Goal: Task Accomplishment & Management: Complete application form

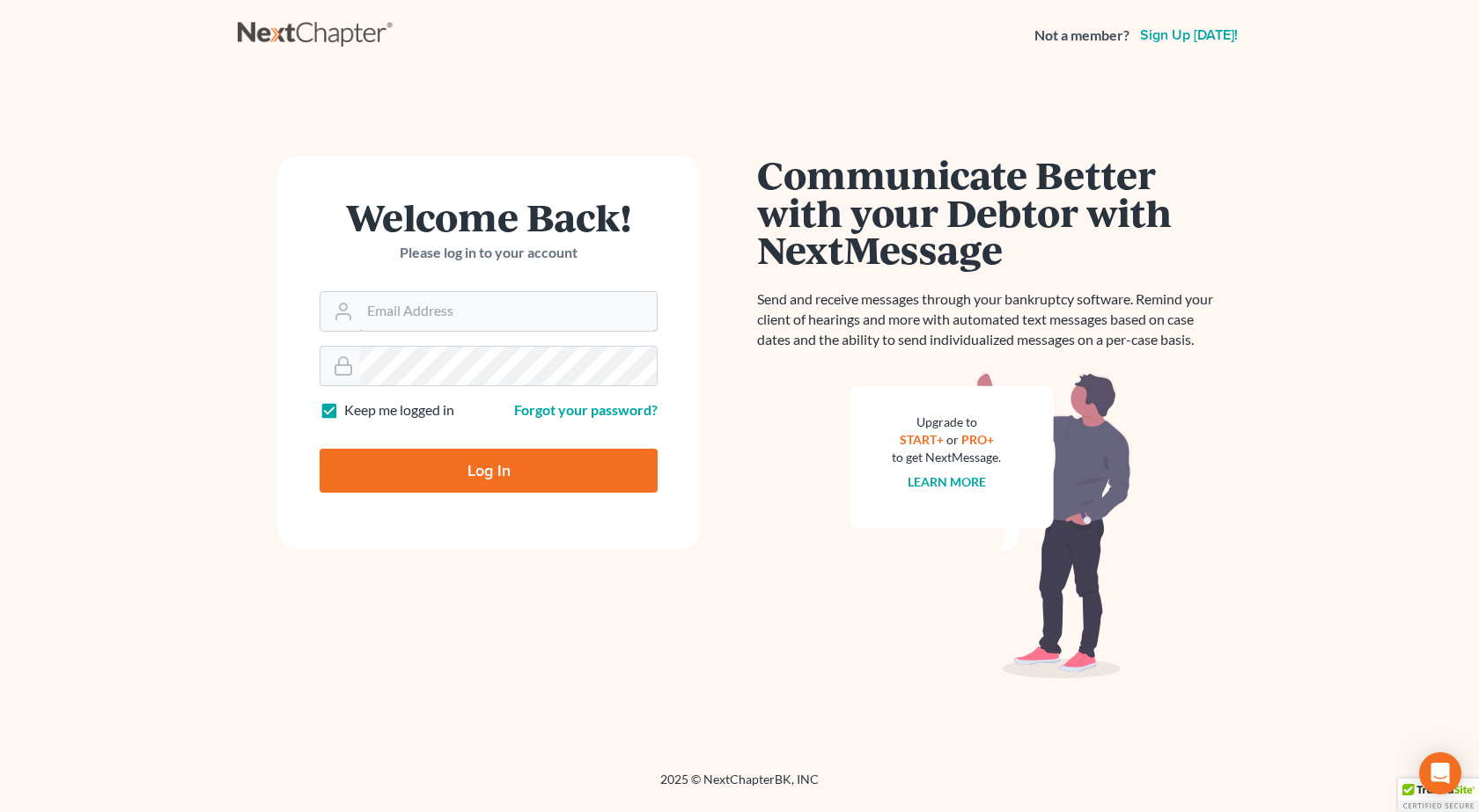
type input "[PERSON_NAME][EMAIL_ADDRESS][DOMAIN_NAME]"
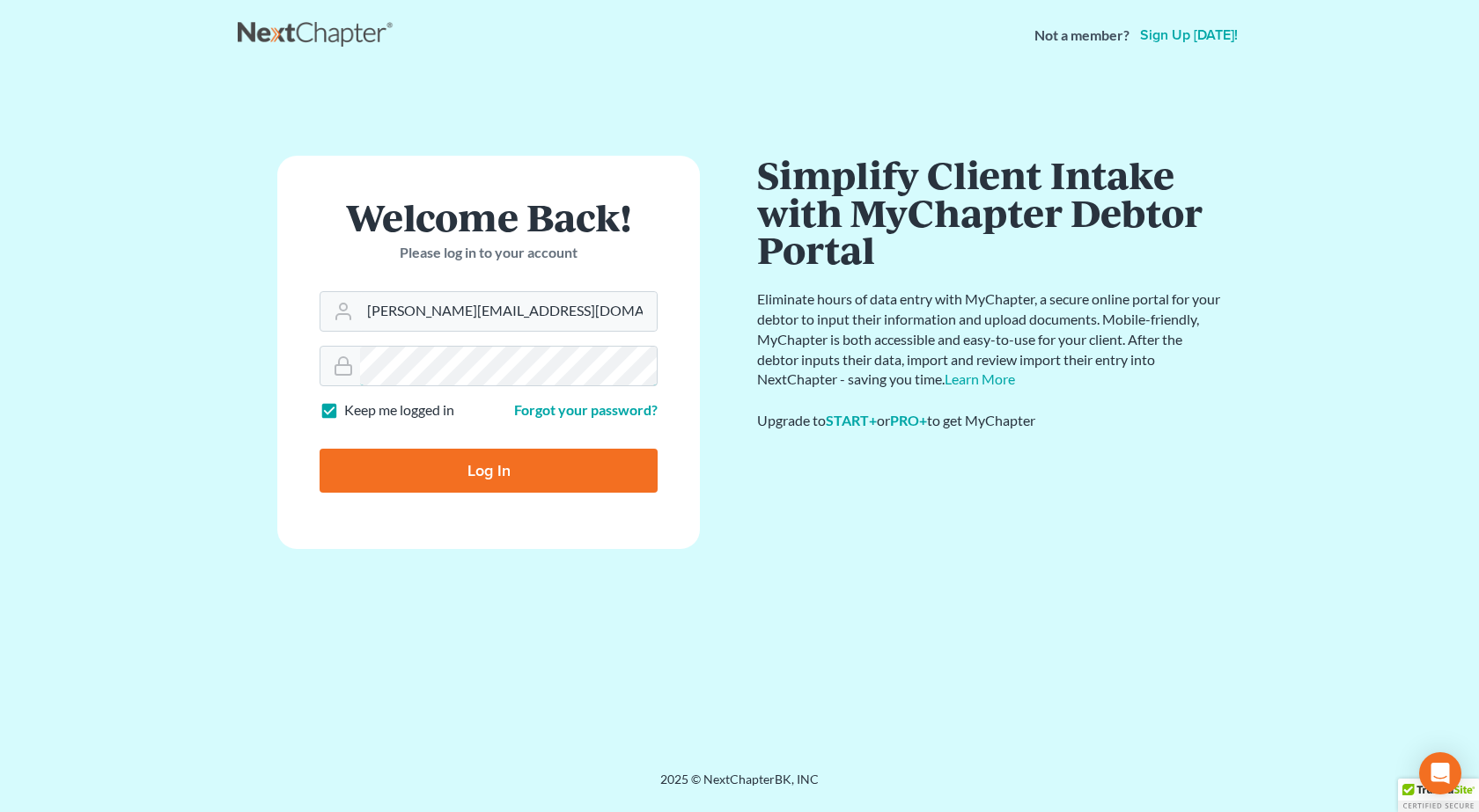
click at [320, 449] on input "Log In" at bounding box center [488, 471] width 338 height 44
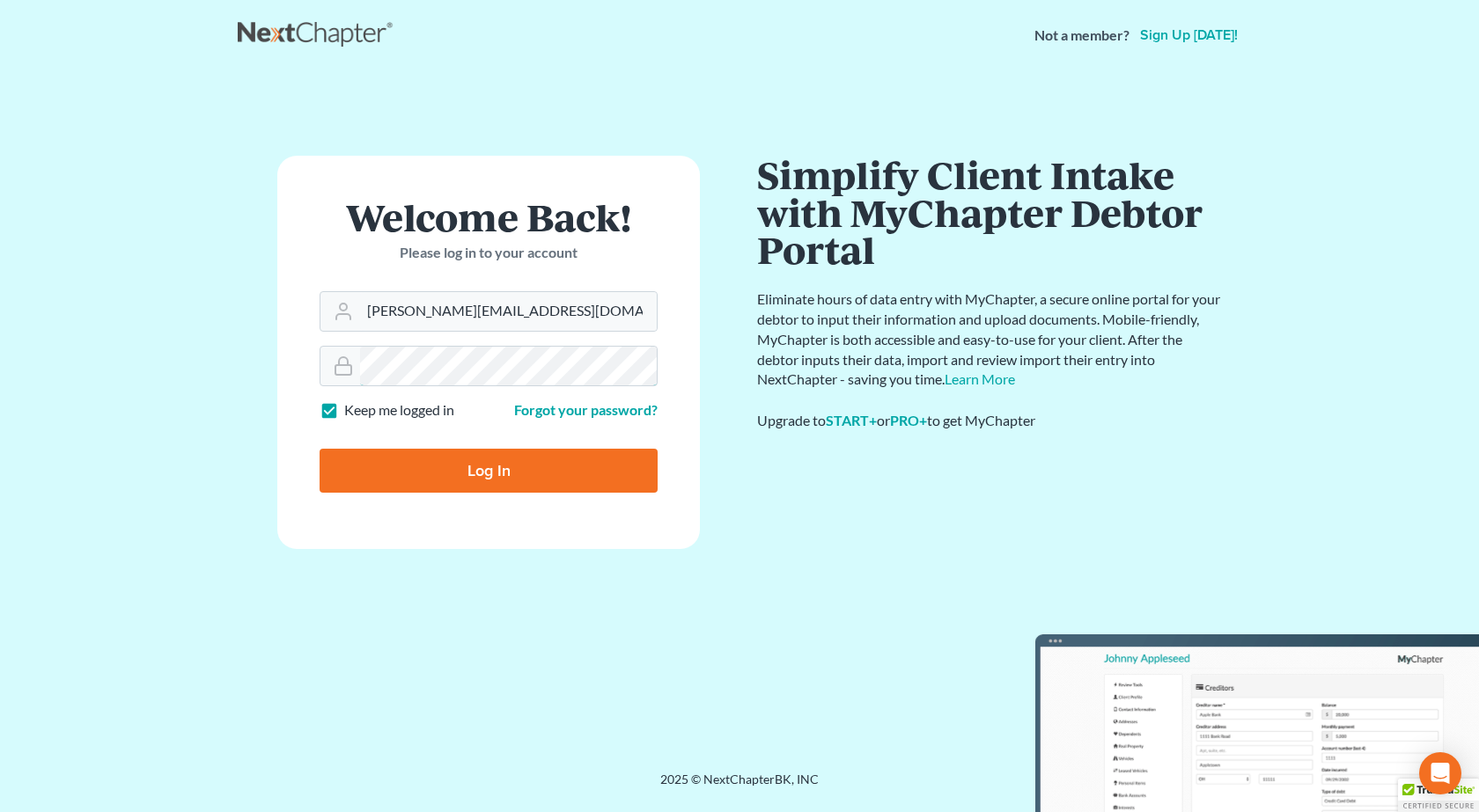
type input "Thinking..."
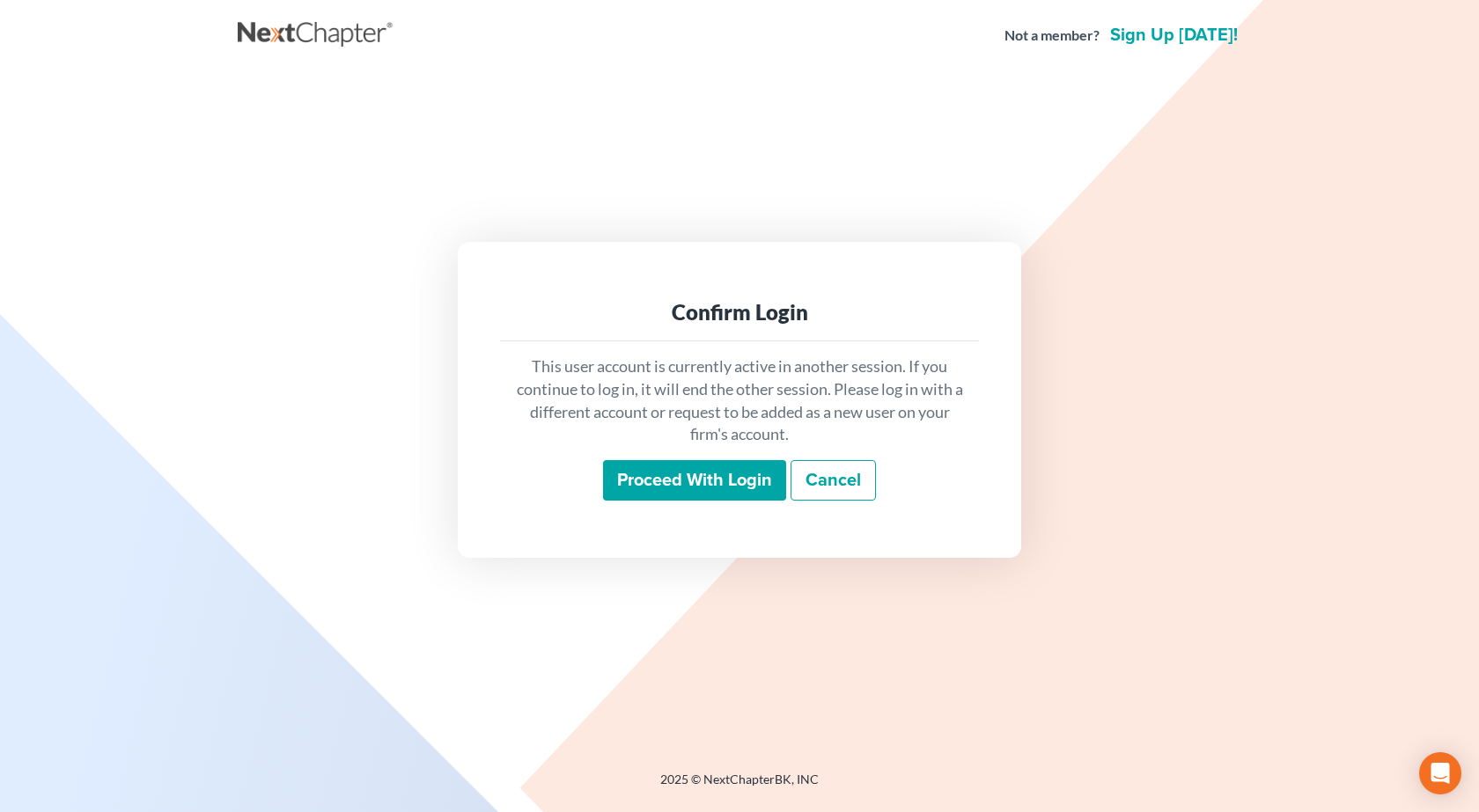
click at [670, 487] on input "Proceed with login" at bounding box center [694, 480] width 184 height 41
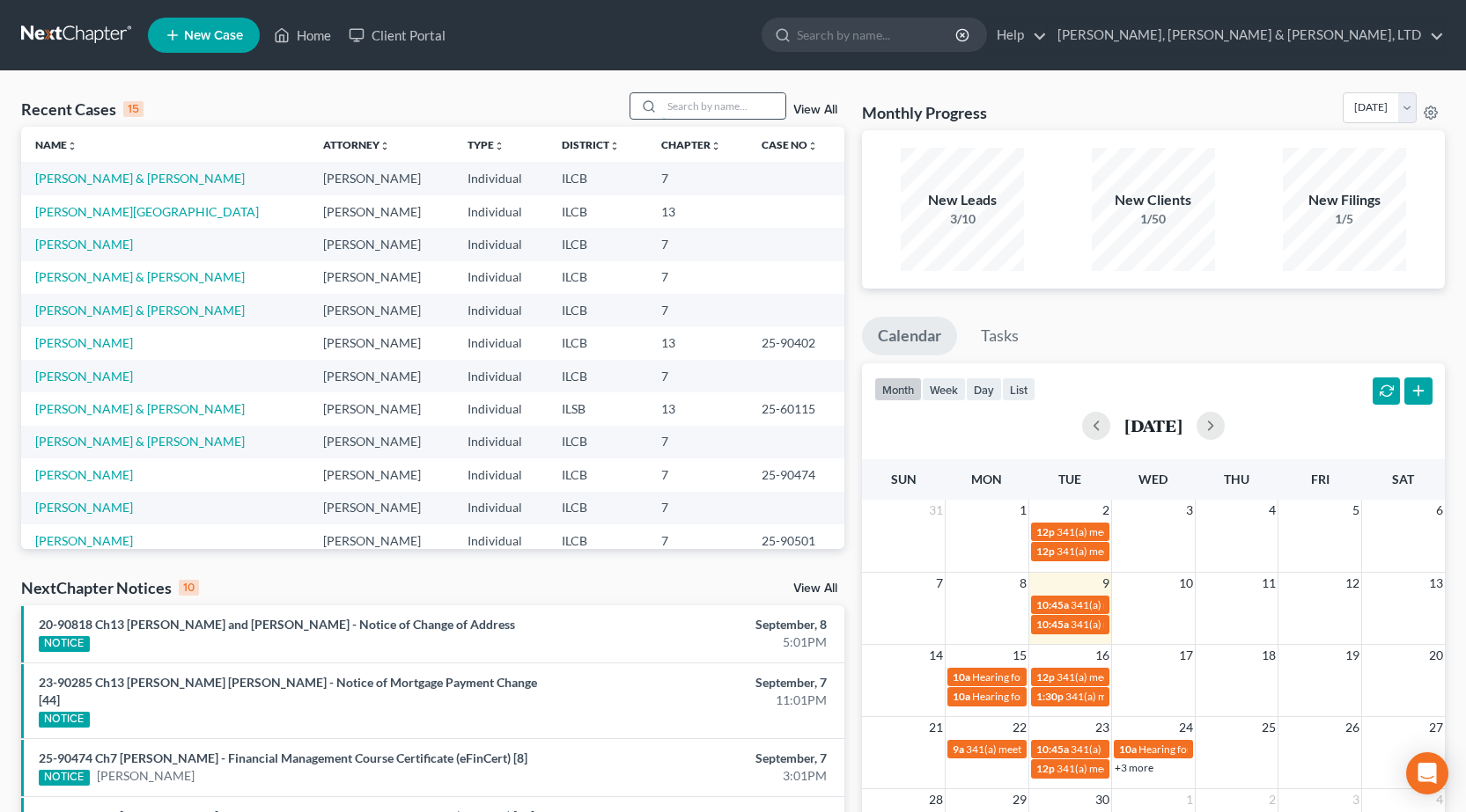
click at [716, 99] on input "search" at bounding box center [724, 106] width 124 height 26
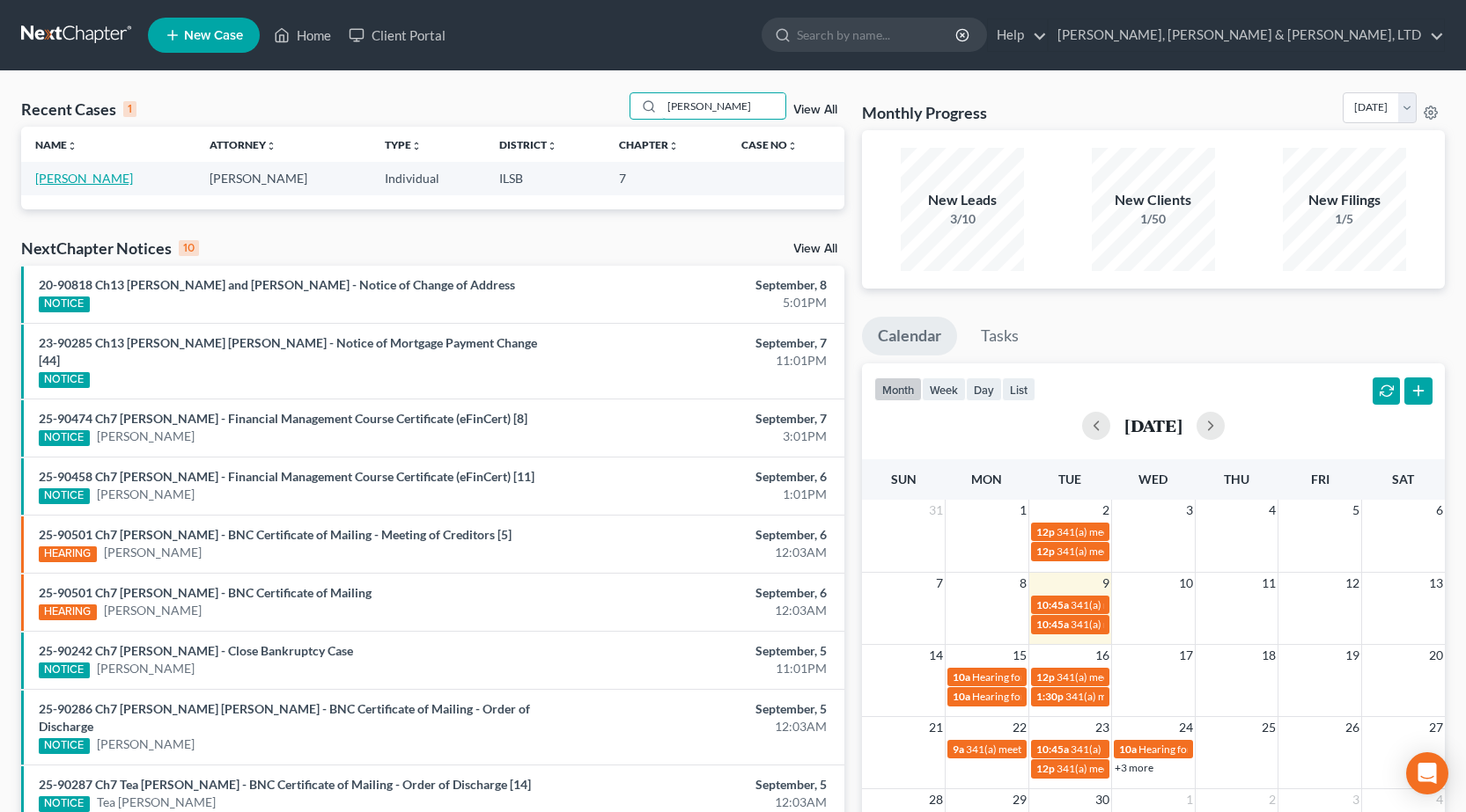
type input "[PERSON_NAME]"
click at [107, 176] on link "[PERSON_NAME]" at bounding box center [84, 179] width 98 height 15
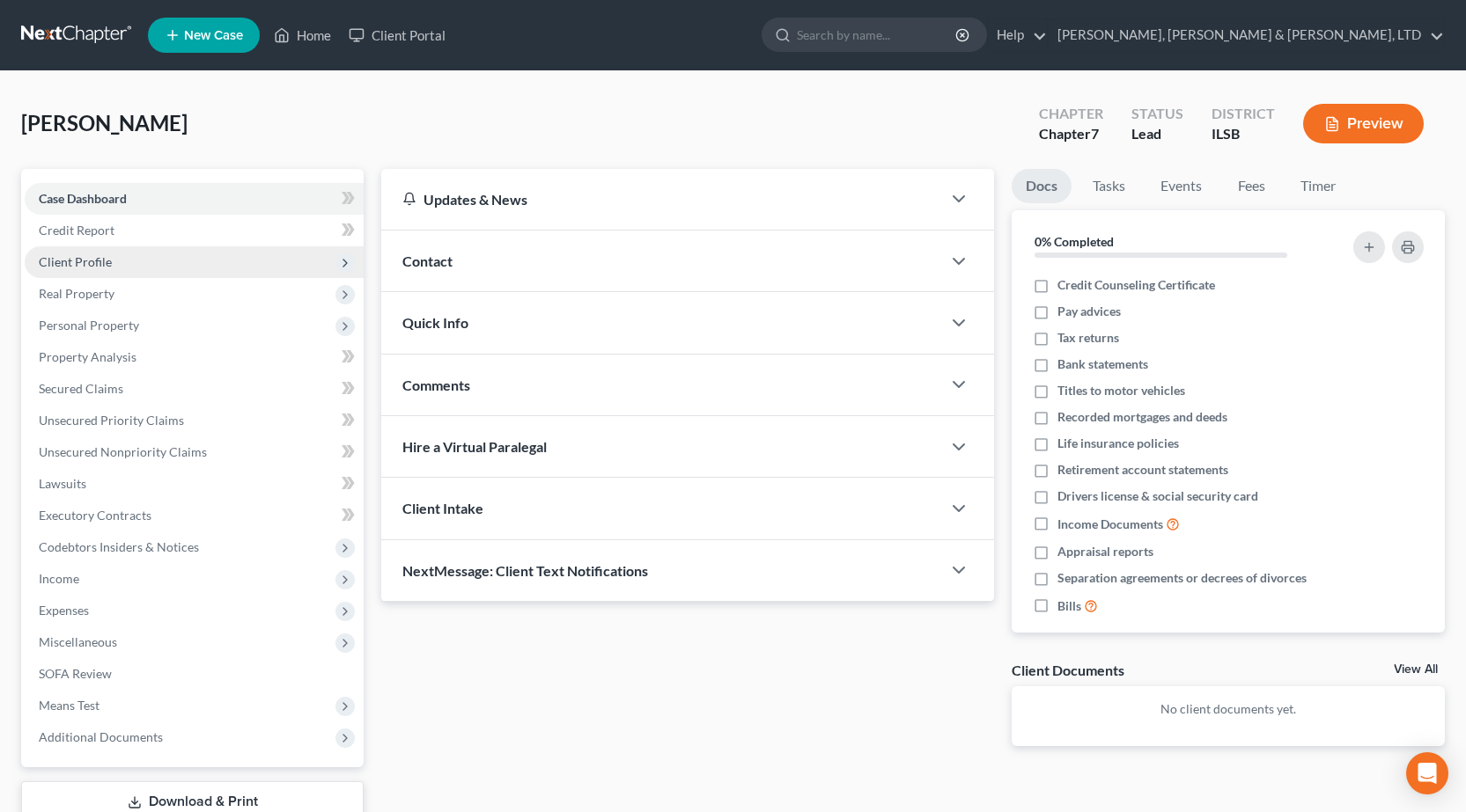
click at [104, 269] on span "Client Profile" at bounding box center [194, 261] width 339 height 31
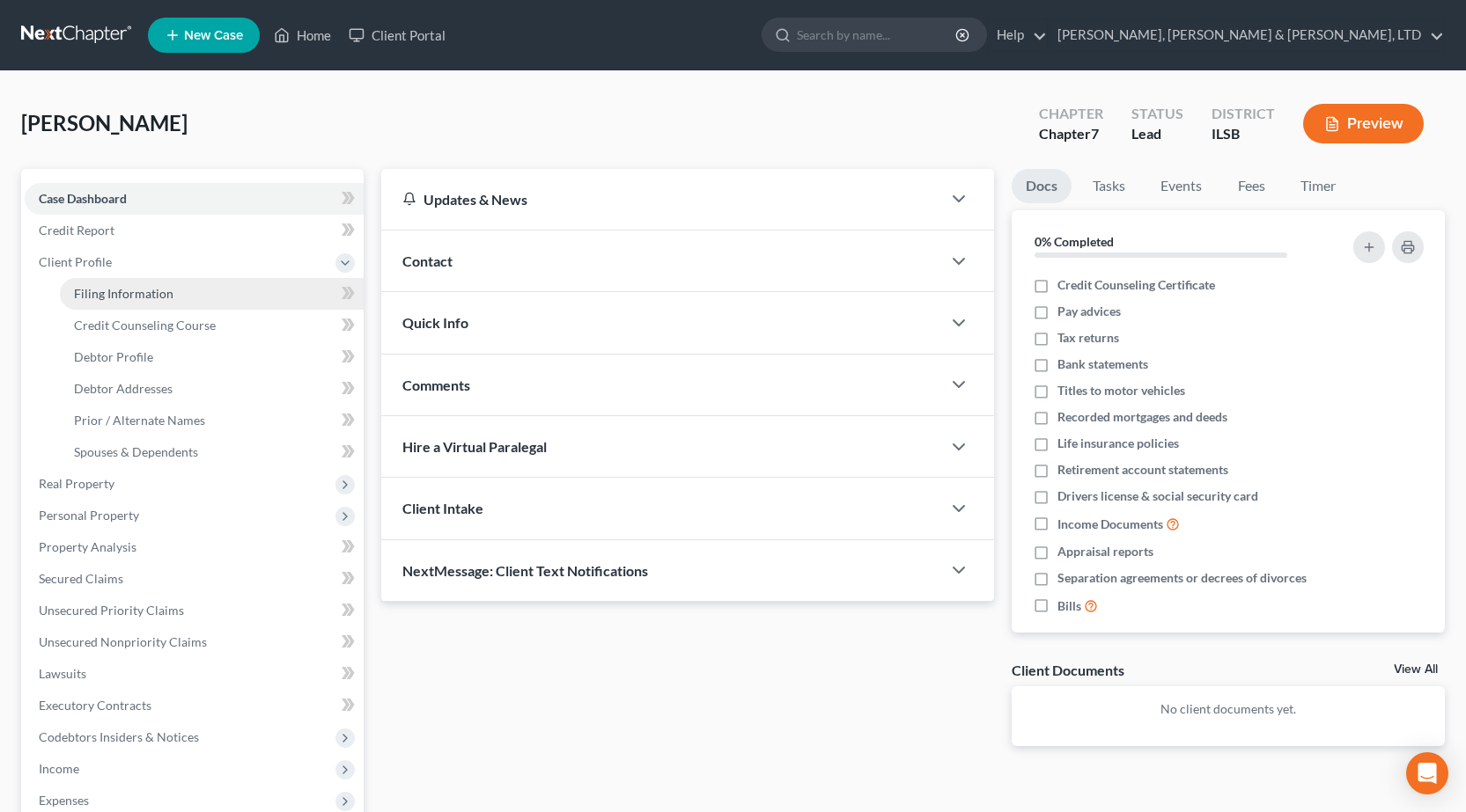
click at [111, 286] on span "Filing Information" at bounding box center [124, 294] width 100 height 15
select select "1"
select select "0"
select select "14"
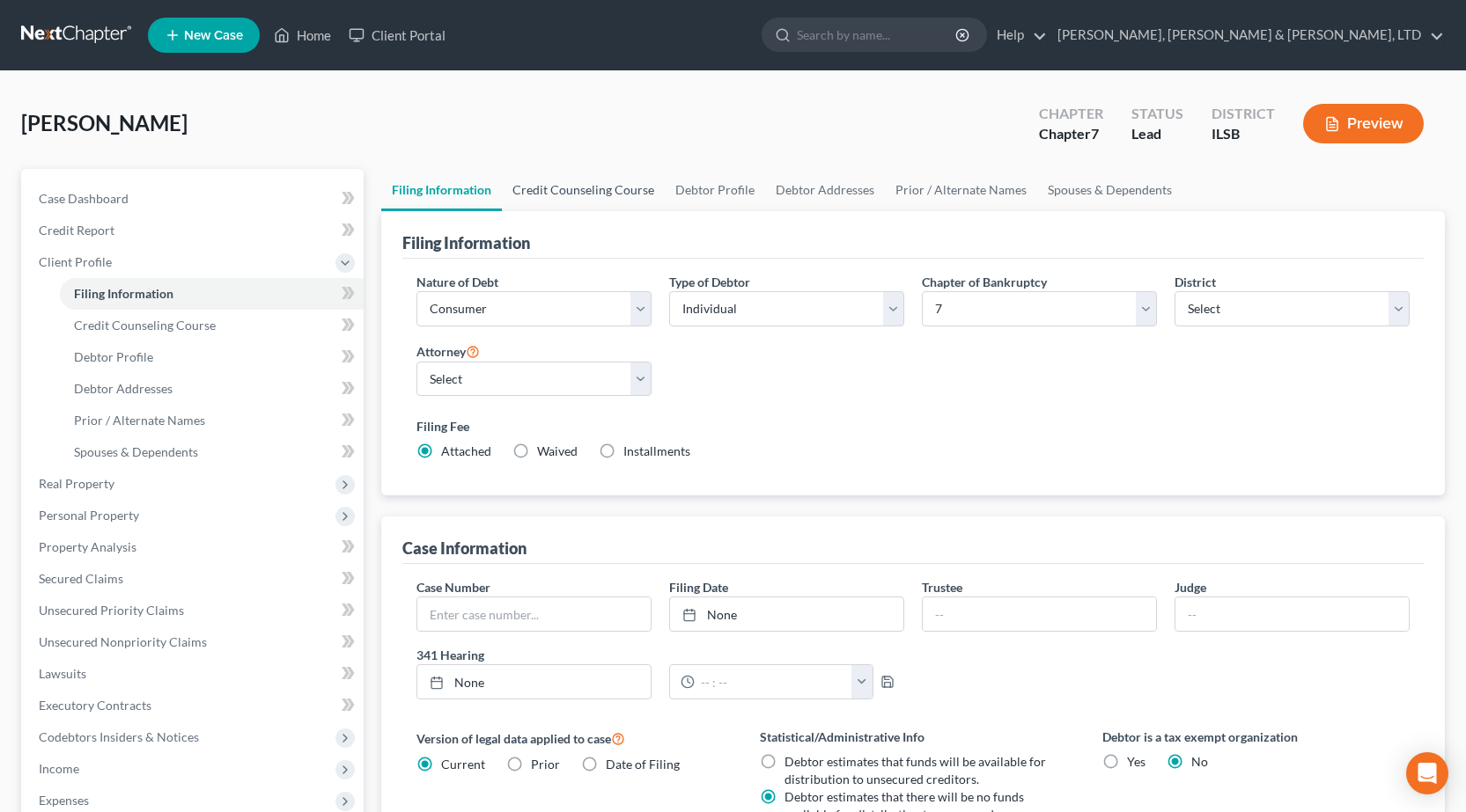
click at [588, 197] on link "Credit Counseling Course" at bounding box center [583, 190] width 163 height 42
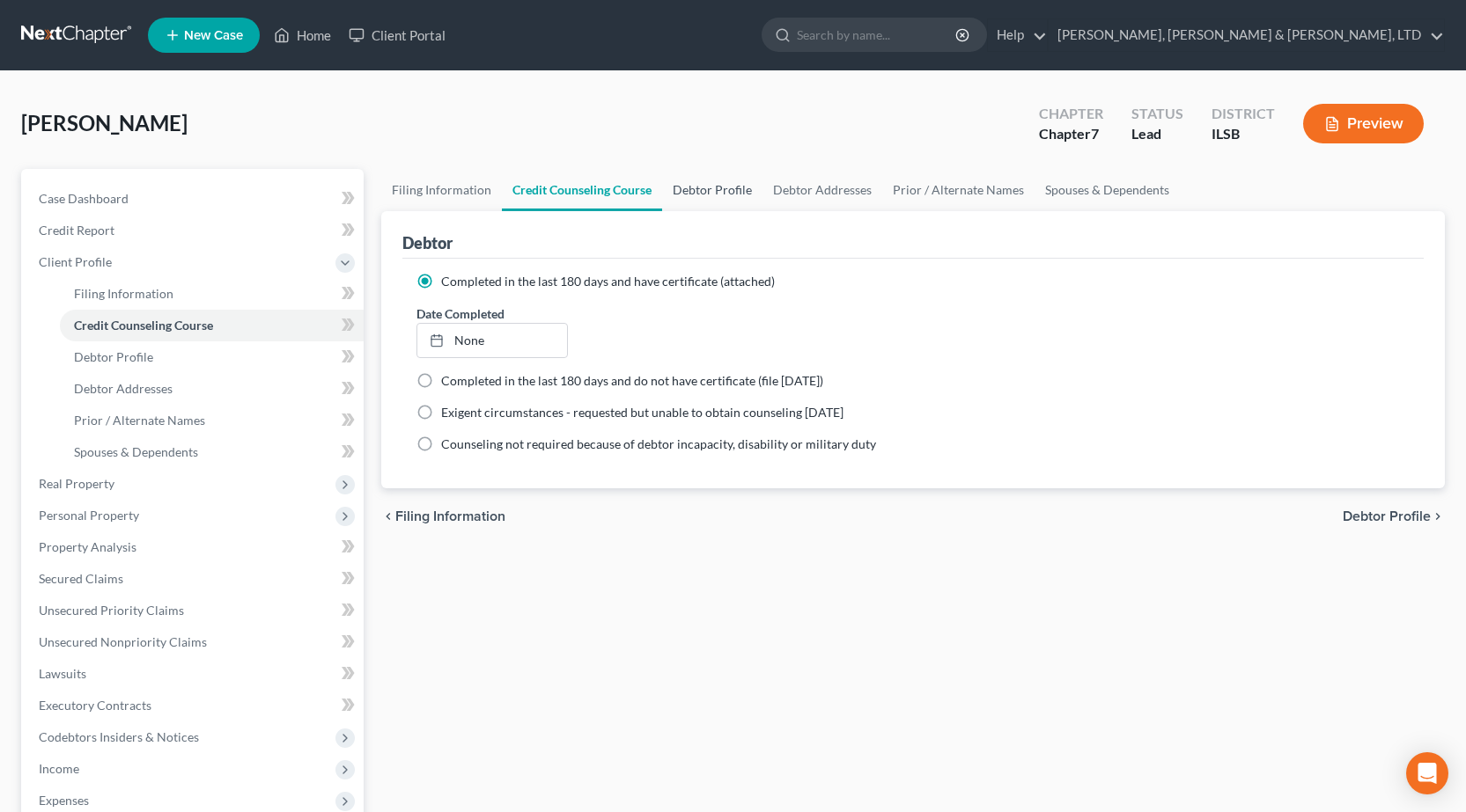
click at [743, 188] on link "Debtor Profile" at bounding box center [713, 190] width 101 height 42
select select "3"
select select "4"
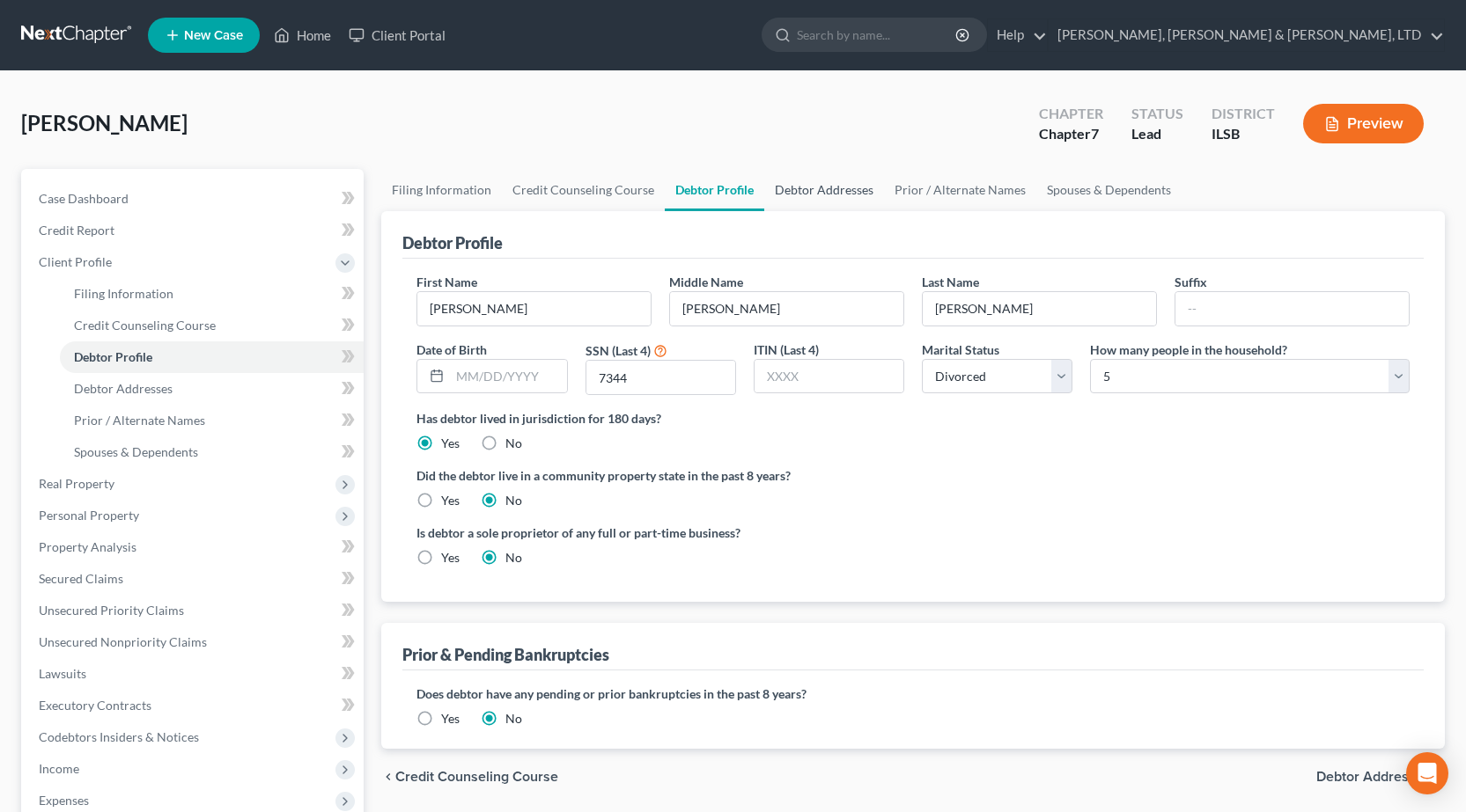
click at [788, 194] on link "Debtor Addresses" at bounding box center [824, 190] width 120 height 42
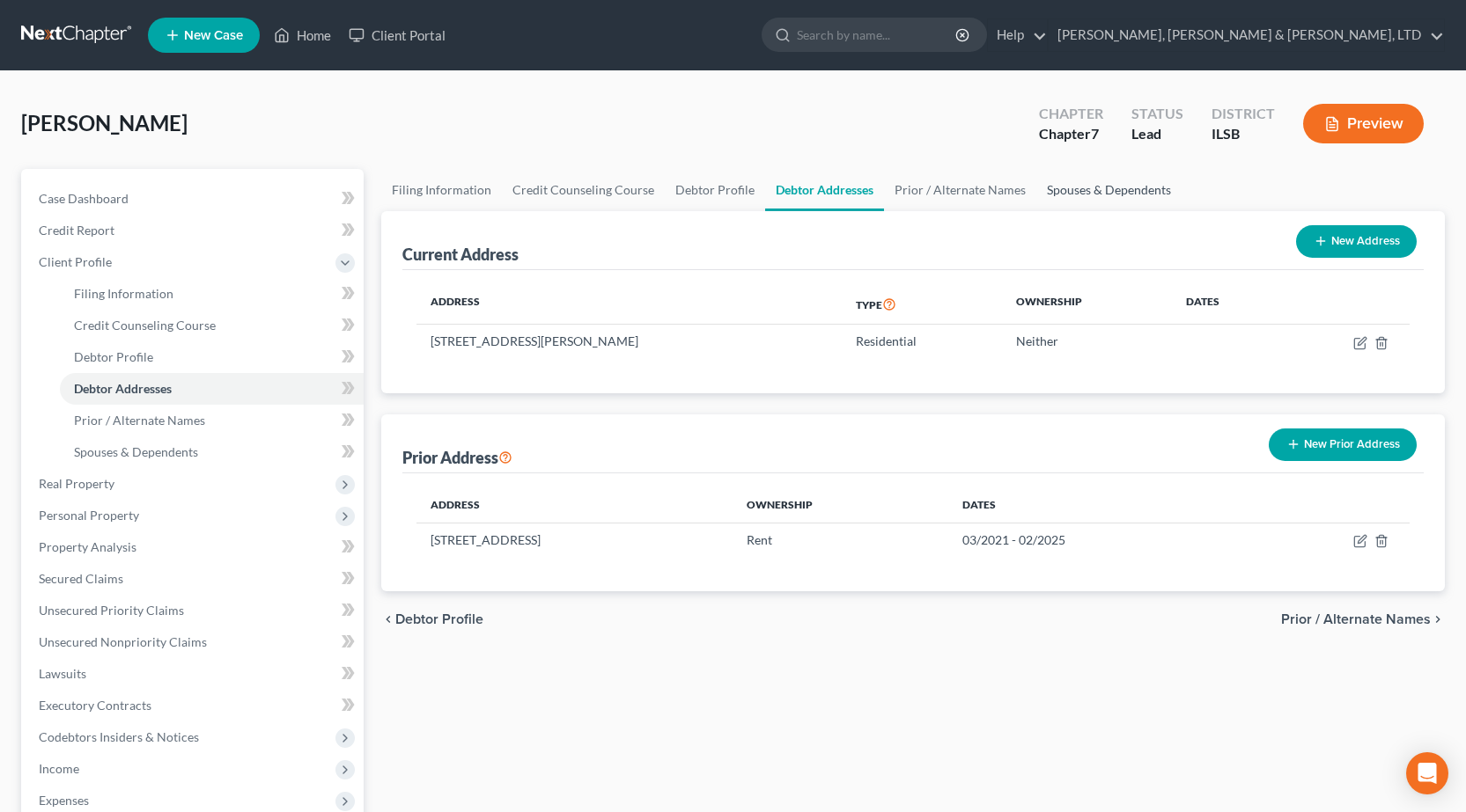
click at [1075, 201] on link "Spouses & Dependents" at bounding box center [1109, 190] width 146 height 42
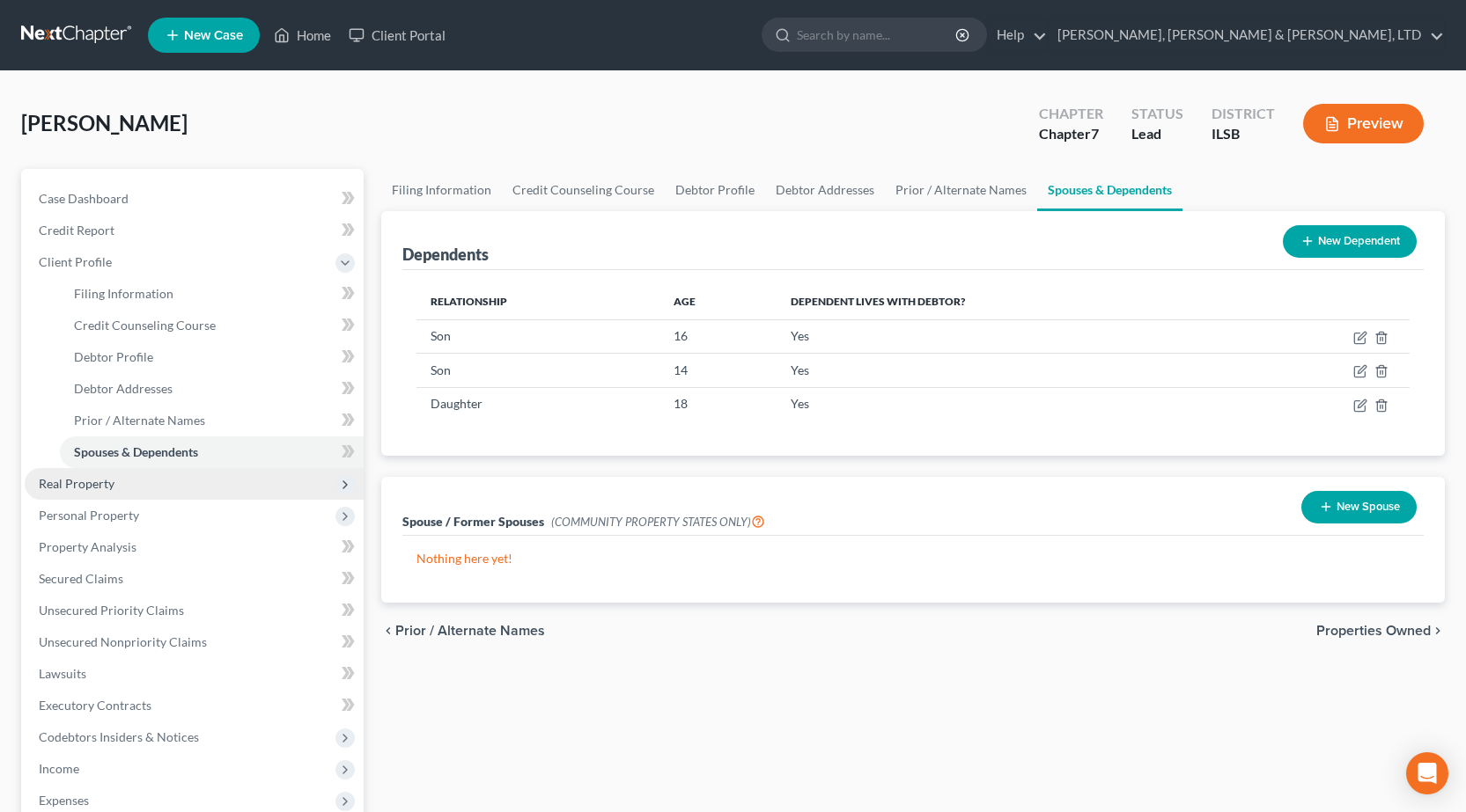
click at [137, 482] on span "Real Property" at bounding box center [194, 483] width 339 height 31
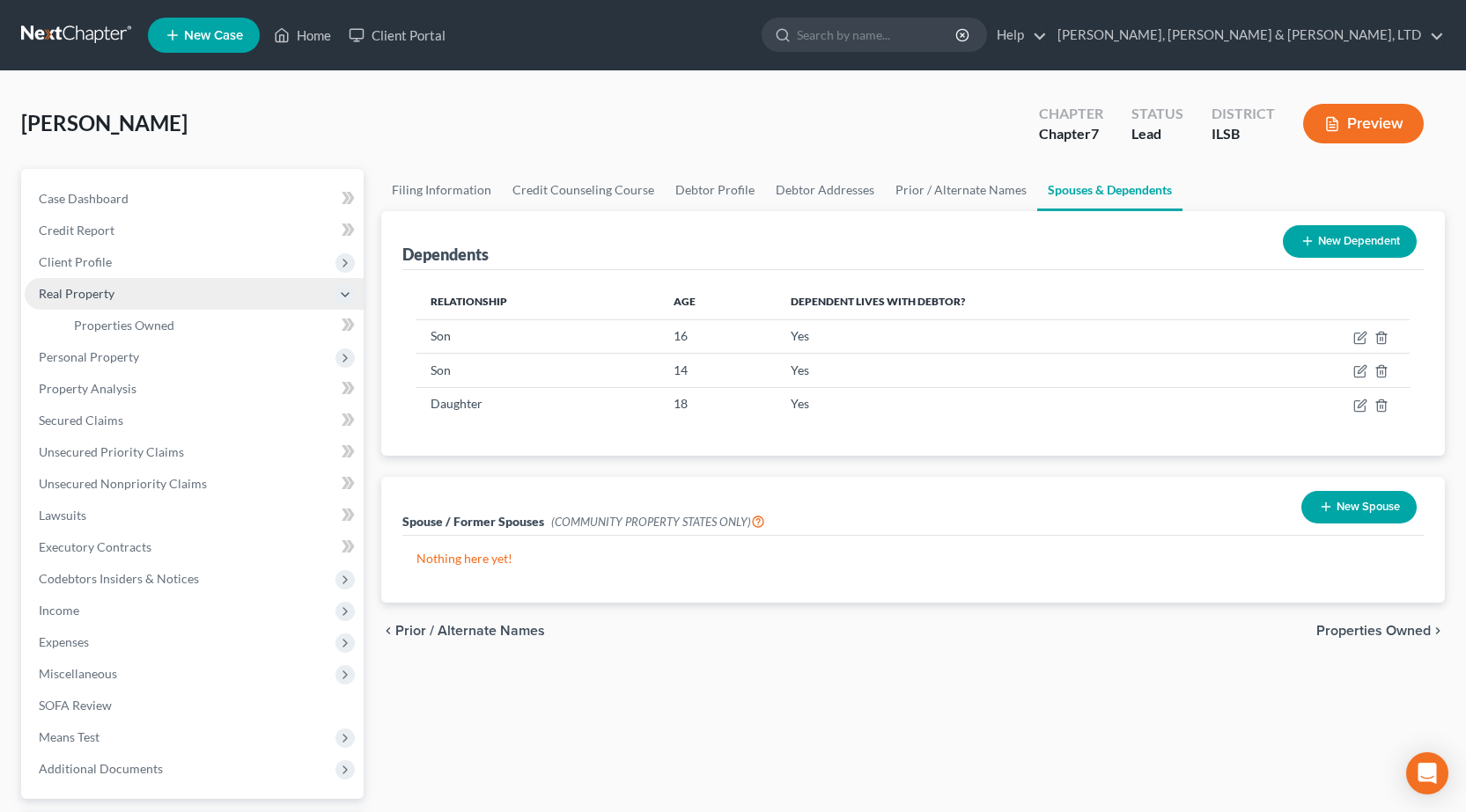
click at [187, 300] on span "Real Property" at bounding box center [194, 294] width 339 height 31
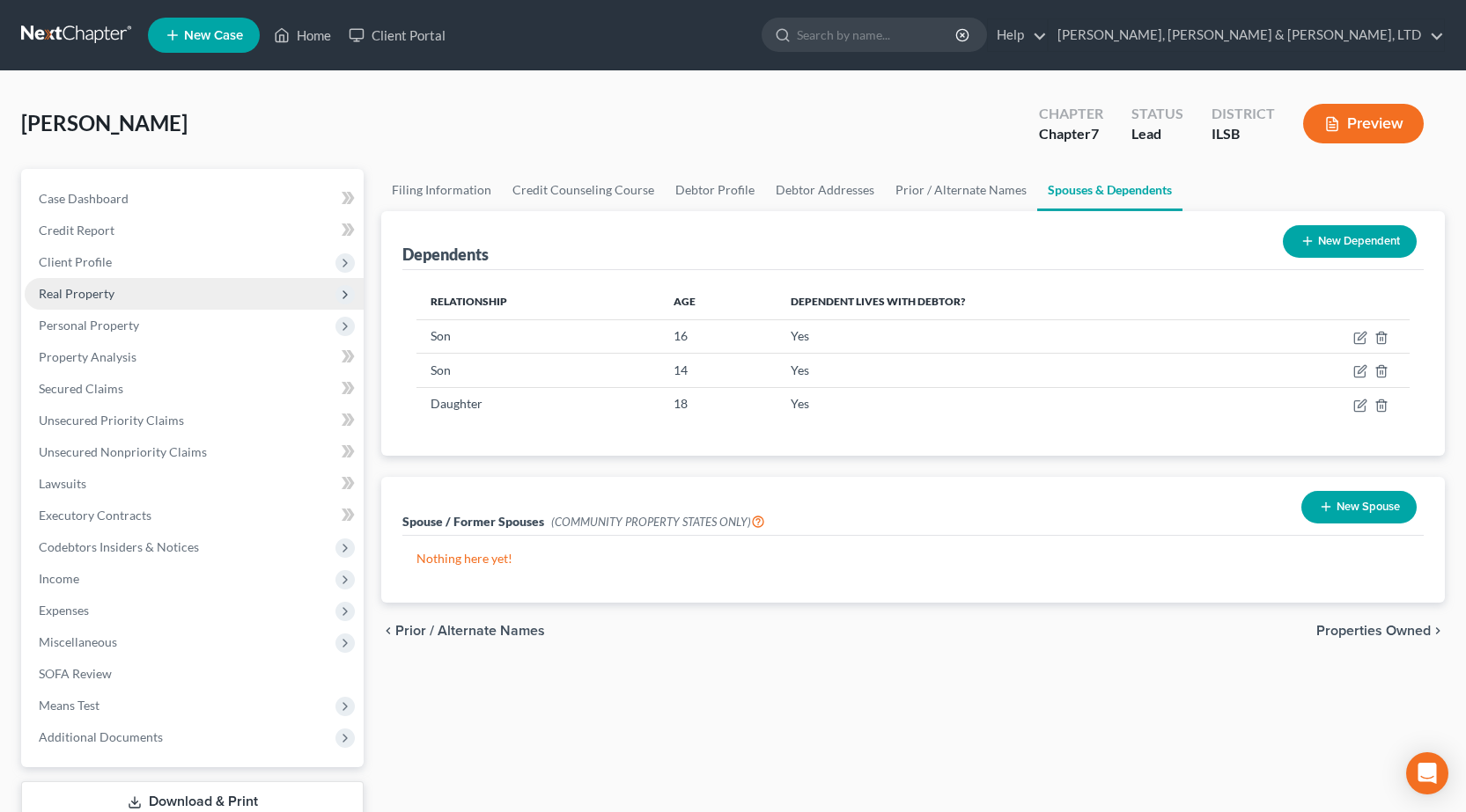
click at [192, 301] on span "Real Property" at bounding box center [194, 294] width 339 height 31
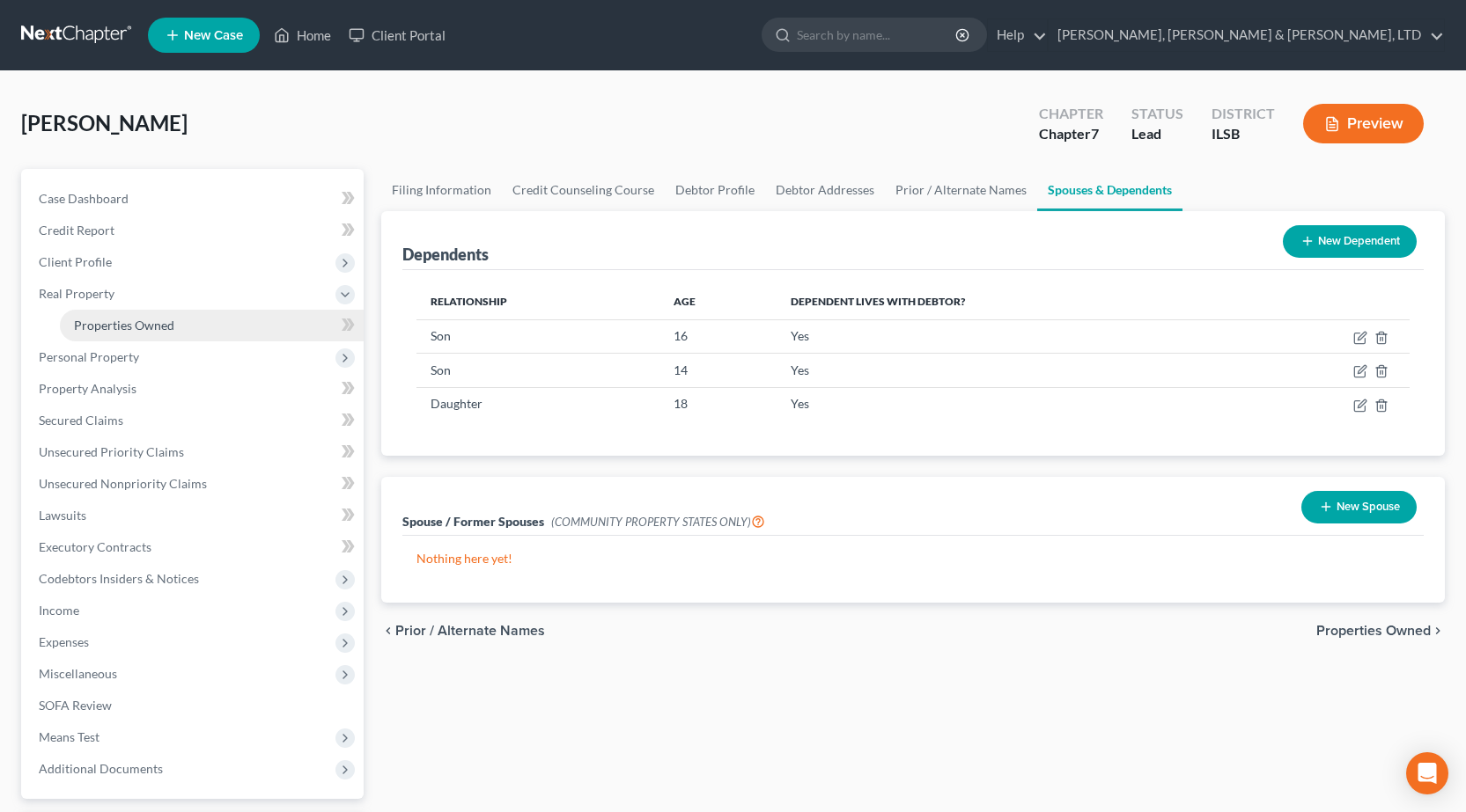
click at [164, 332] on span "Properties Owned" at bounding box center [125, 325] width 101 height 15
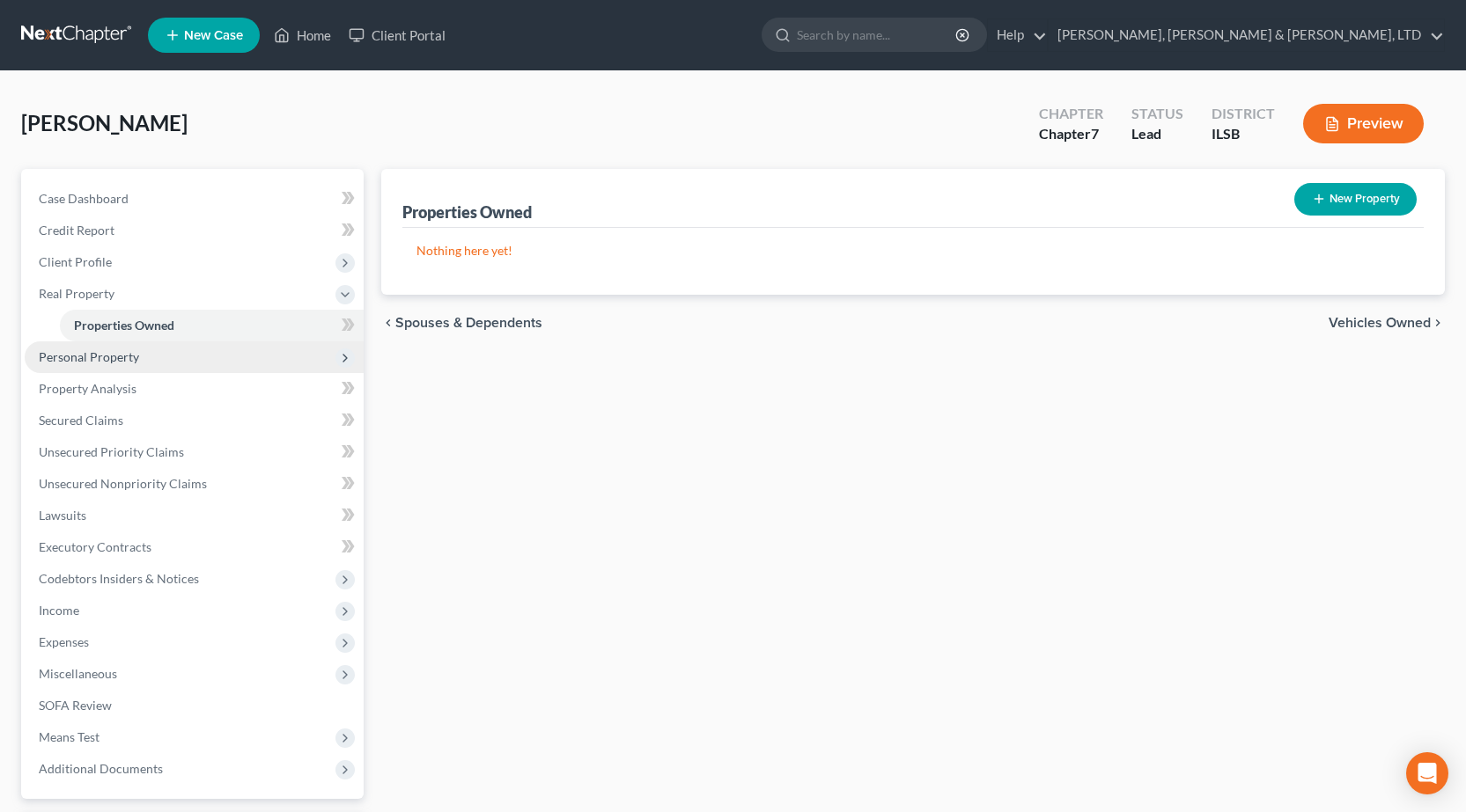
click at [172, 361] on span "Personal Property" at bounding box center [194, 357] width 339 height 31
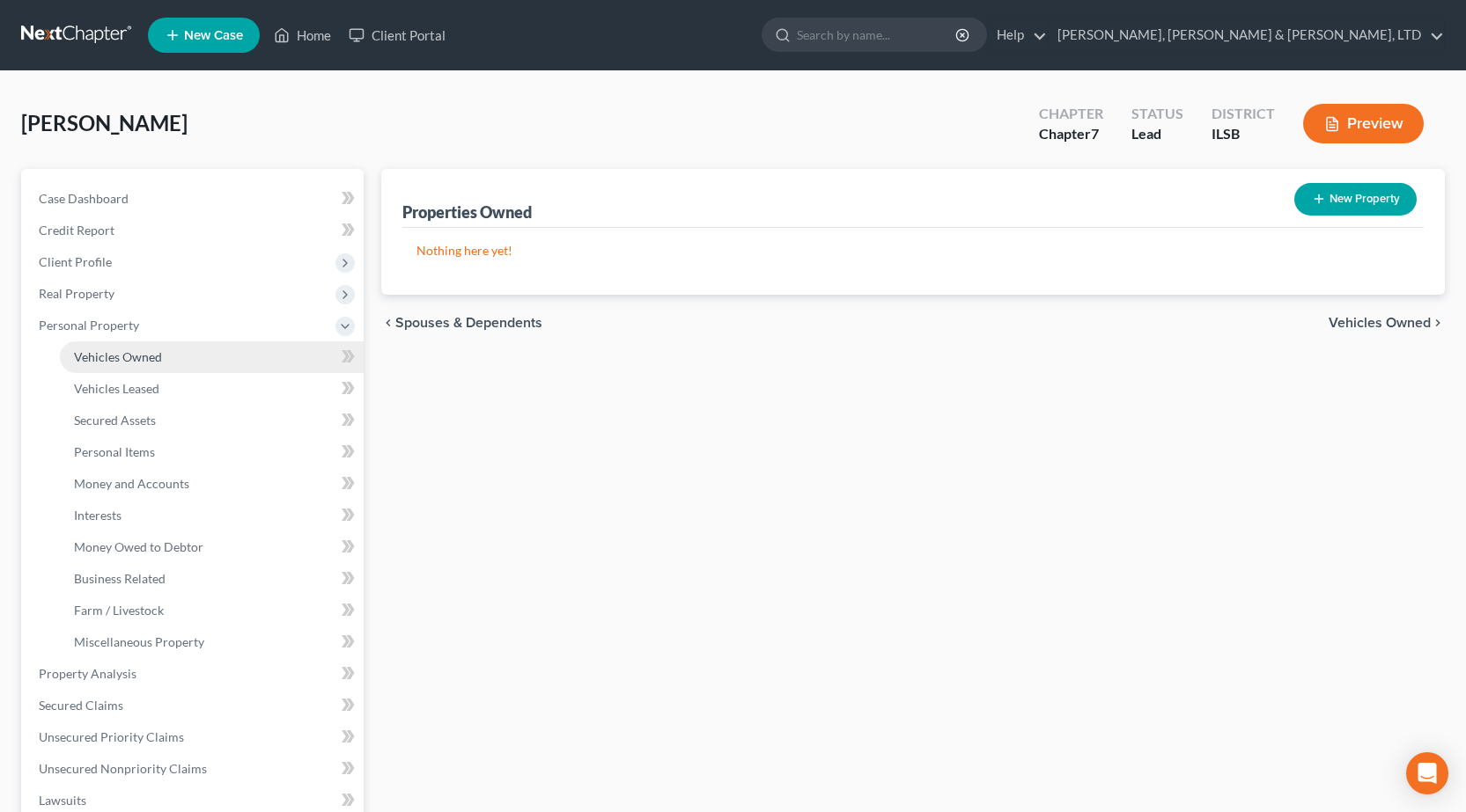
click at [160, 356] on span "Vehicles Owned" at bounding box center [118, 357] width 88 height 15
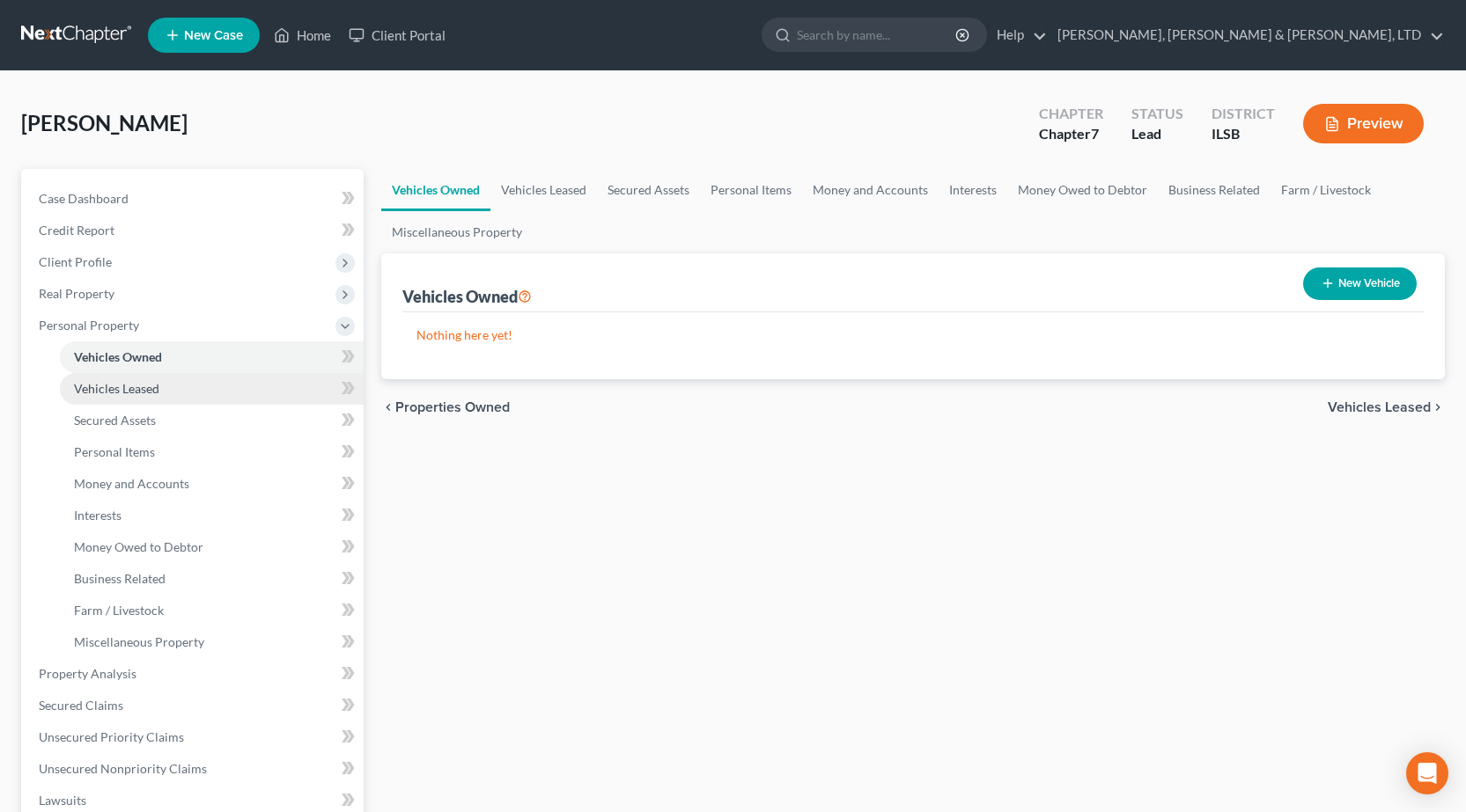
click at [158, 387] on span "Vehicles Leased" at bounding box center [117, 389] width 86 height 15
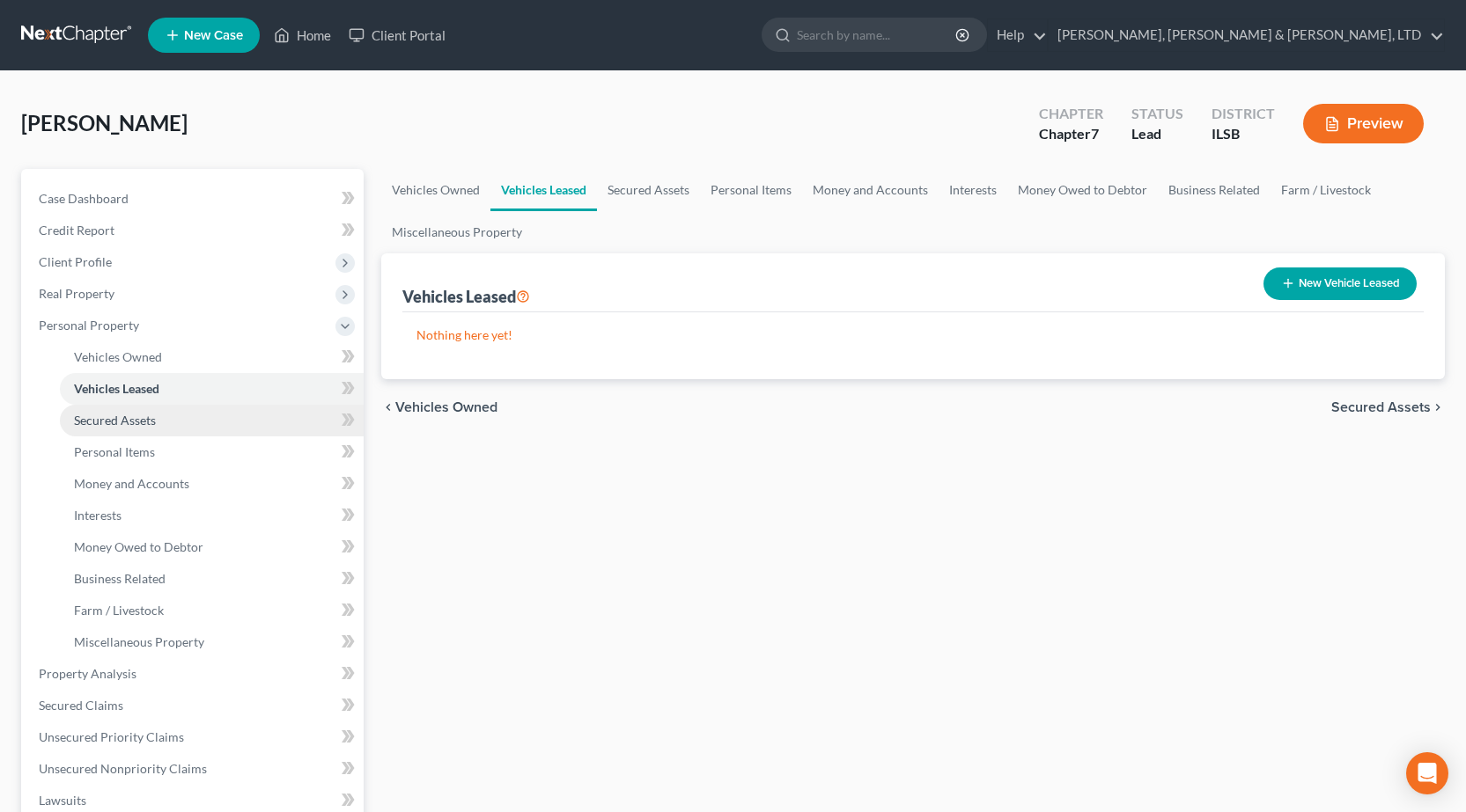
click at [153, 429] on link "Secured Assets" at bounding box center [211, 420] width 303 height 31
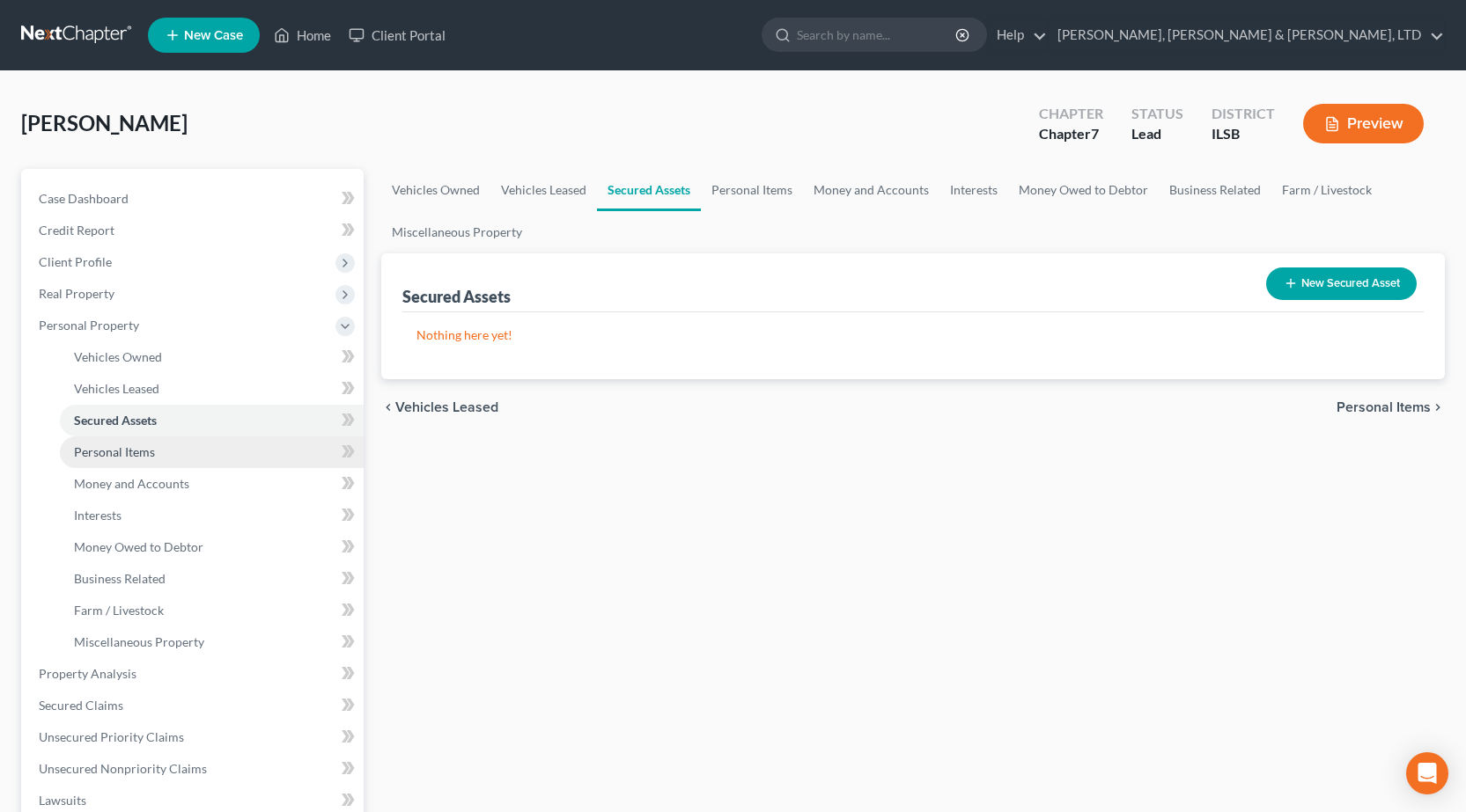
click at [128, 449] on span "Personal Items" at bounding box center [114, 452] width 81 height 15
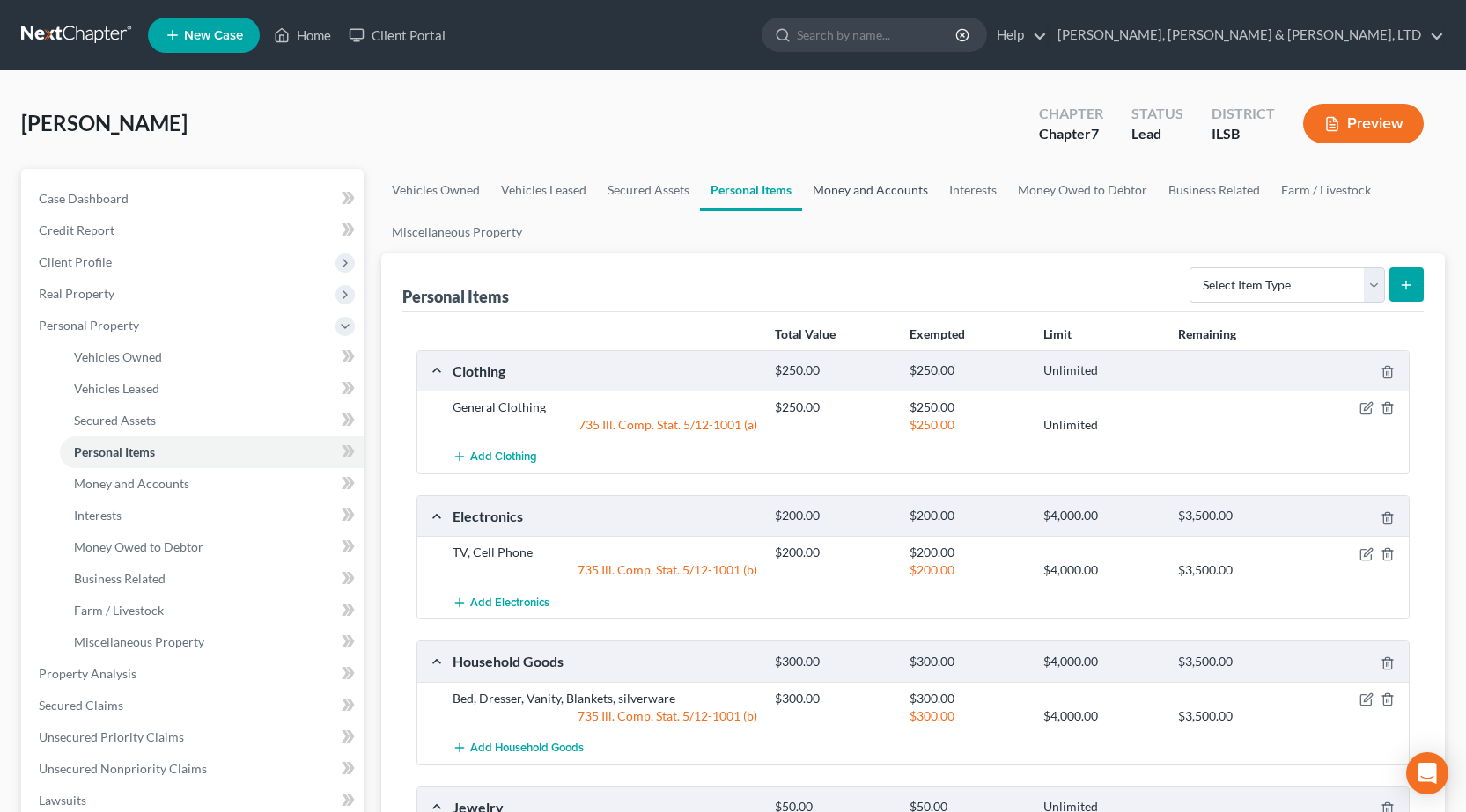
click at [856, 199] on link "Money and Accounts" at bounding box center [870, 190] width 136 height 42
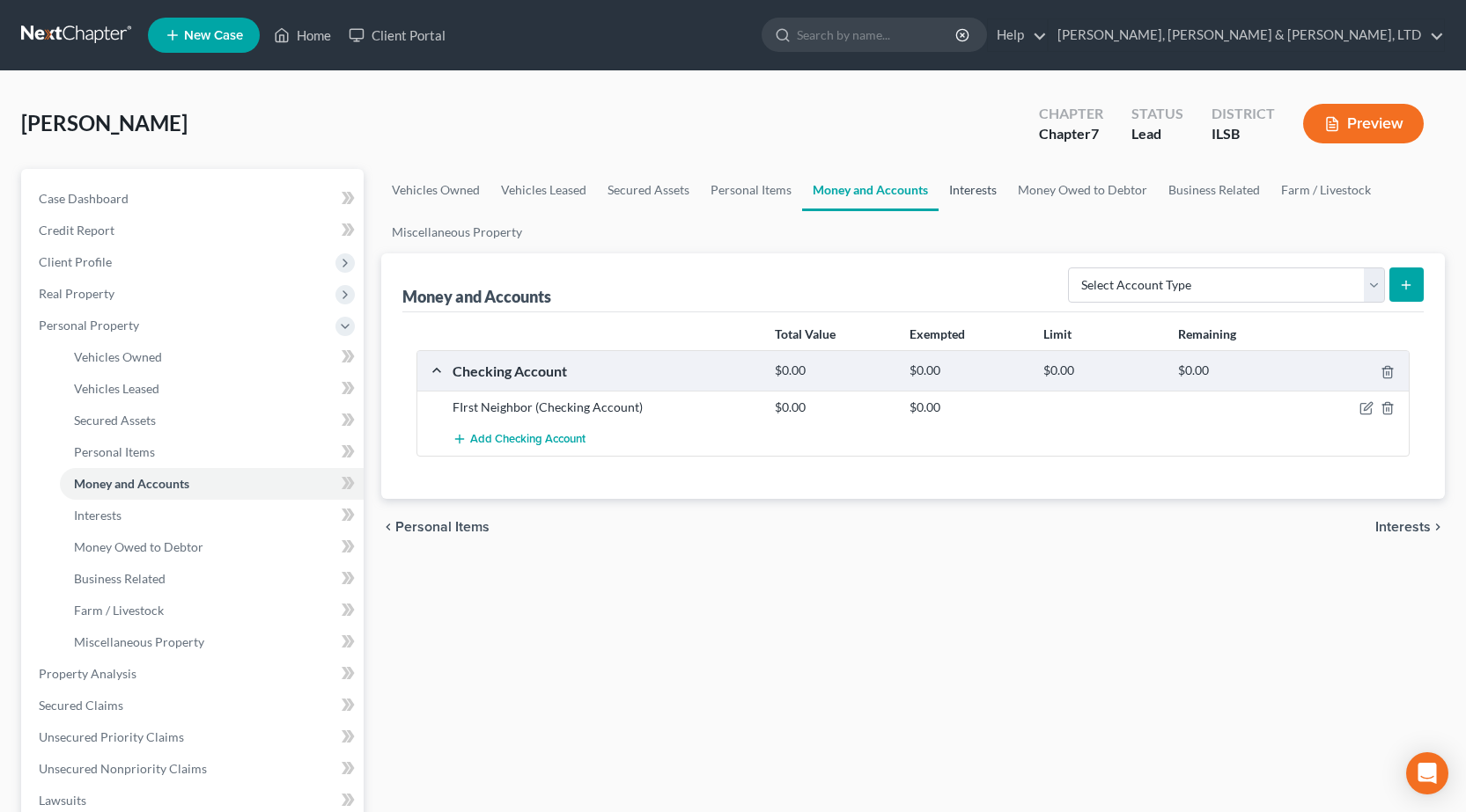
click at [972, 189] on link "Interests" at bounding box center [973, 190] width 68 height 42
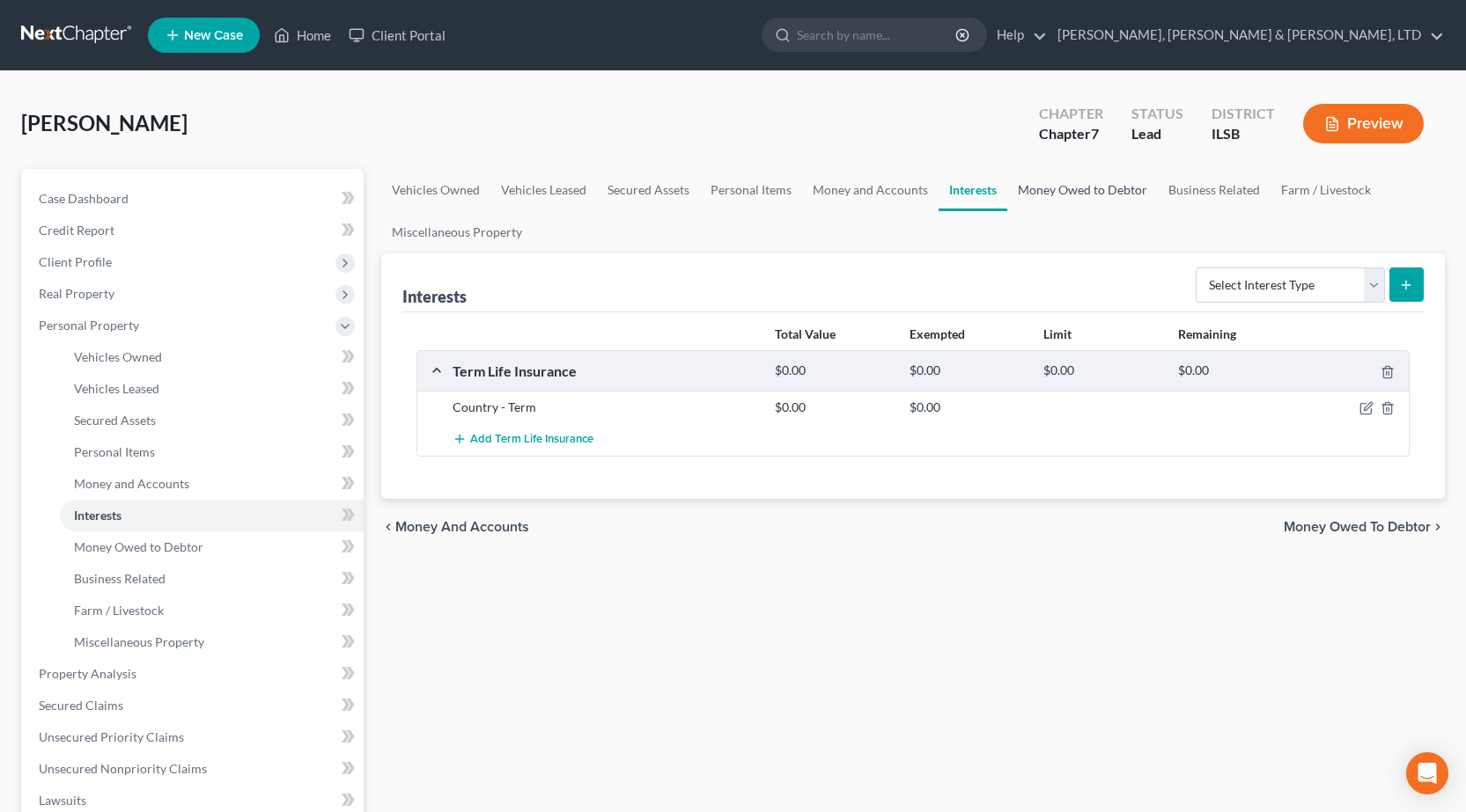
click at [1065, 201] on link "Money Owed to Debtor" at bounding box center [1083, 190] width 150 height 42
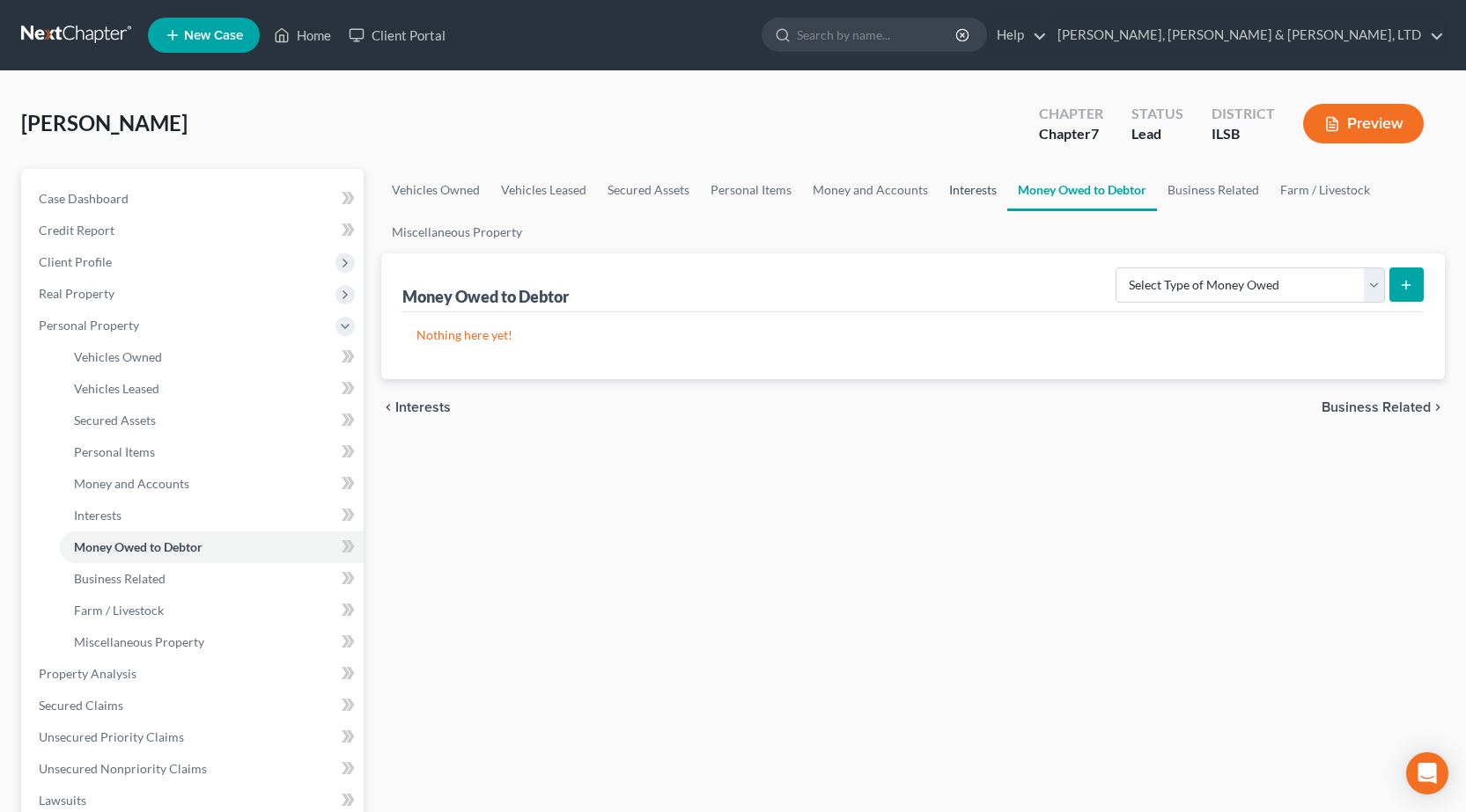
click at [981, 192] on link "Interests" at bounding box center [973, 190] width 68 height 42
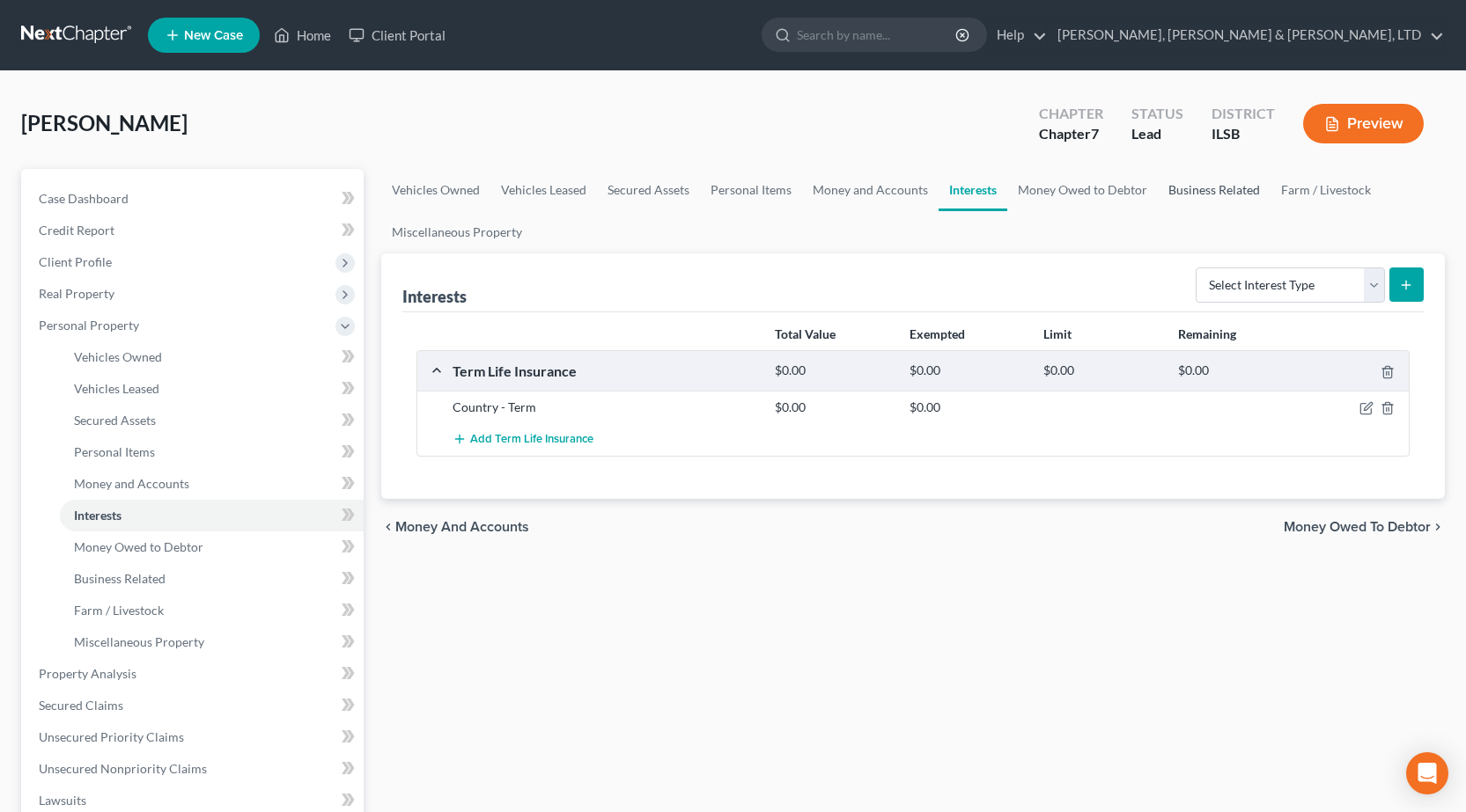
click at [1227, 190] on link "Business Related" at bounding box center [1214, 190] width 112 height 42
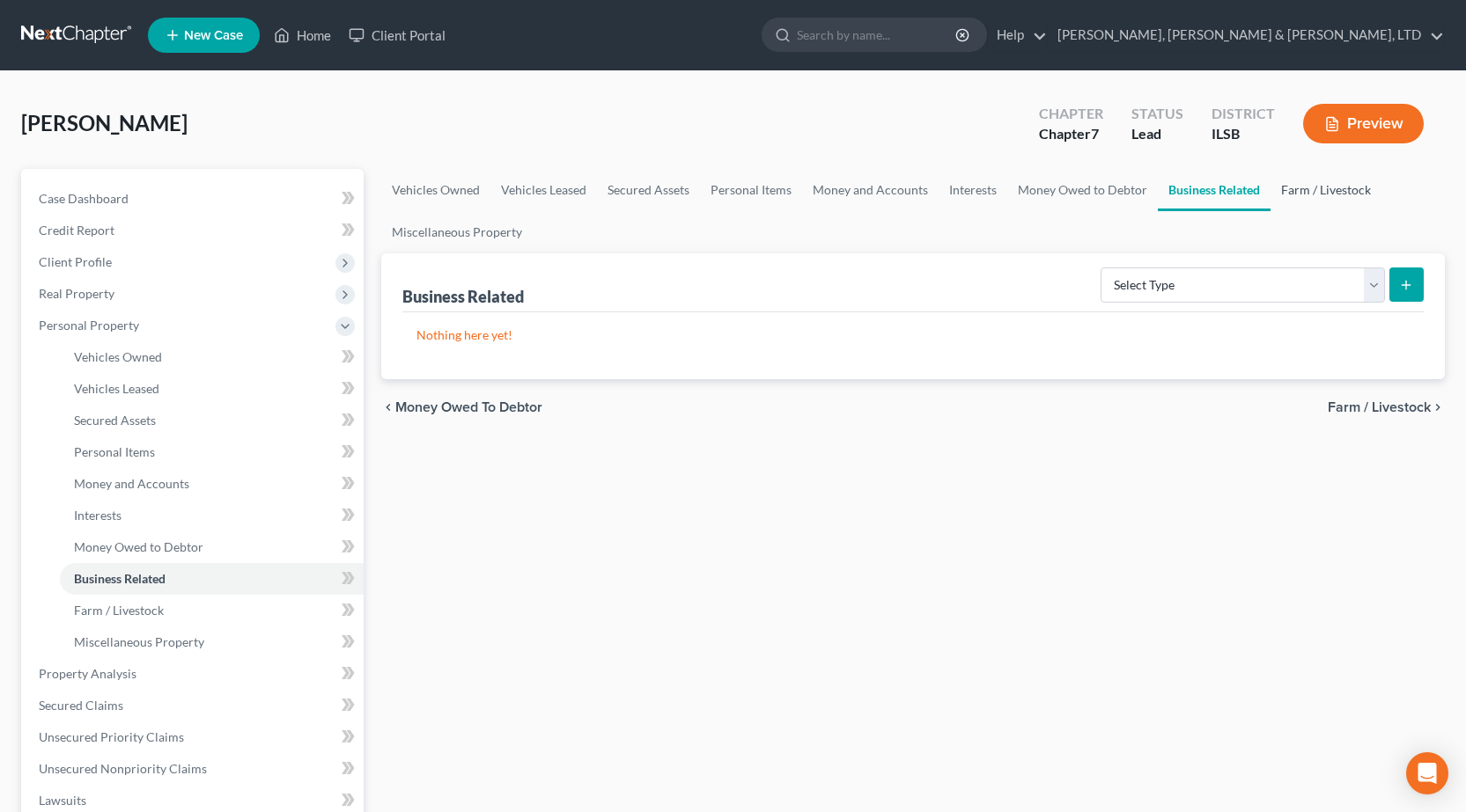
click at [1280, 188] on link "Farm / Livestock" at bounding box center [1326, 190] width 111 height 42
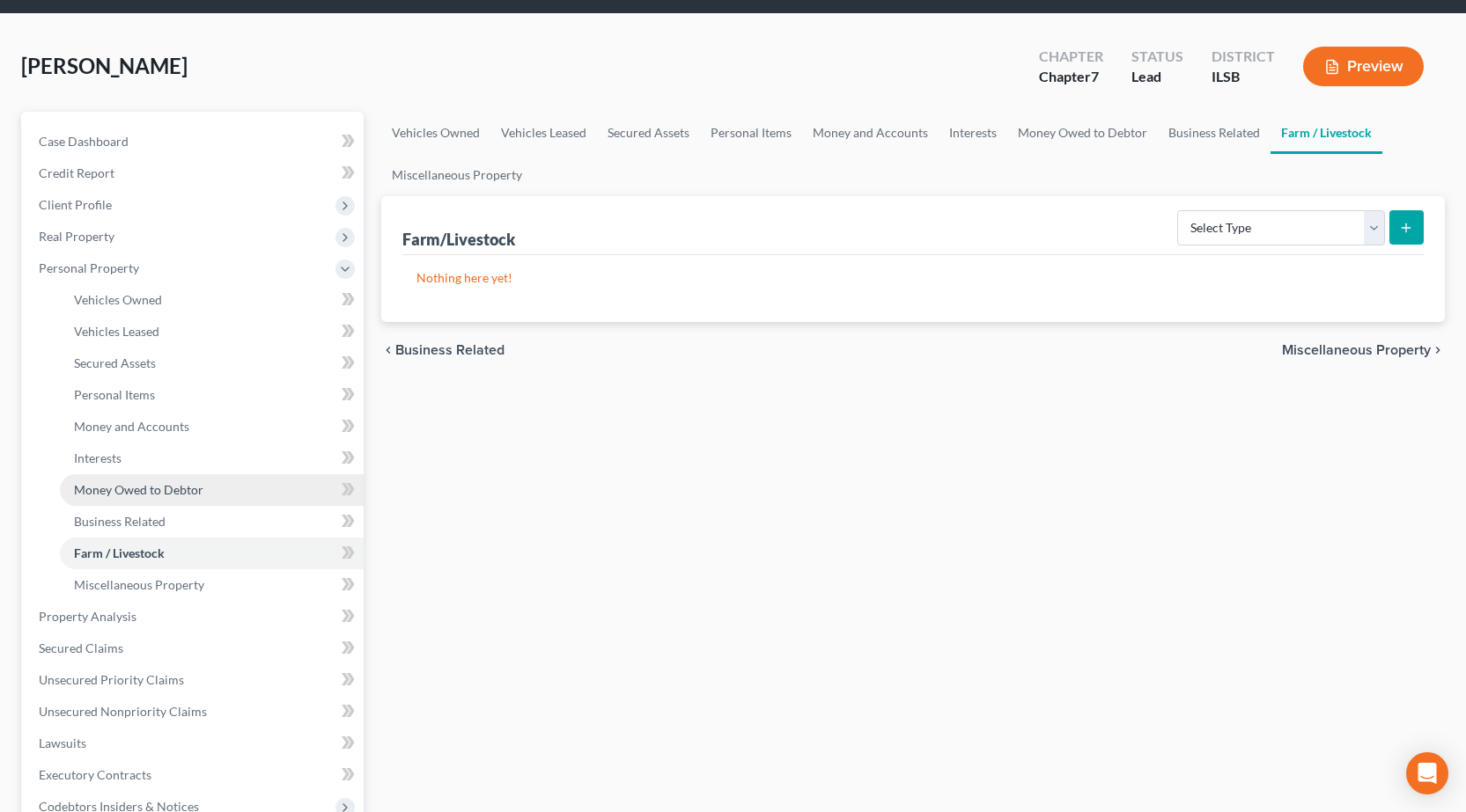
scroll to position [88, 0]
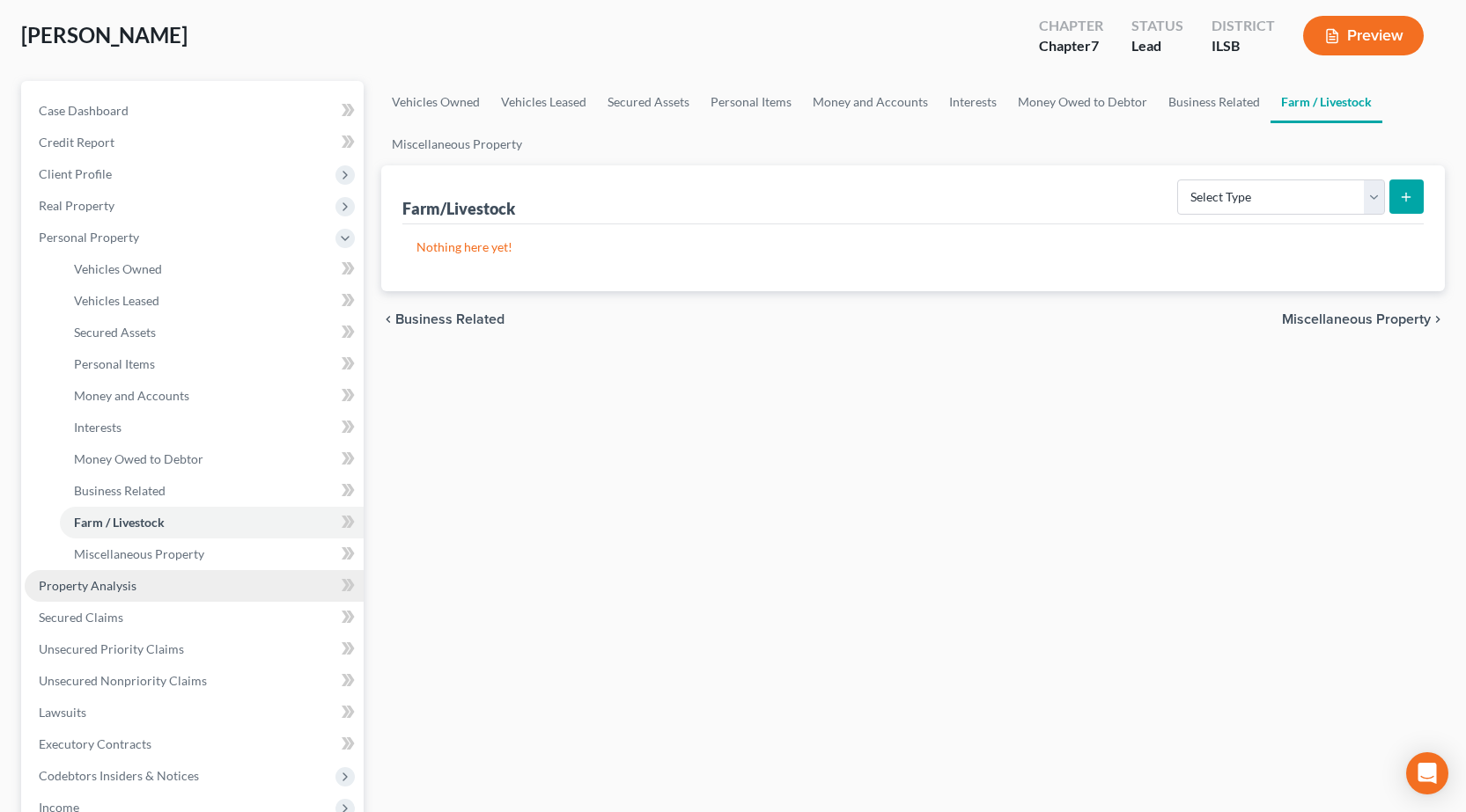
click at [124, 596] on link "Property Analysis" at bounding box center [194, 586] width 339 height 31
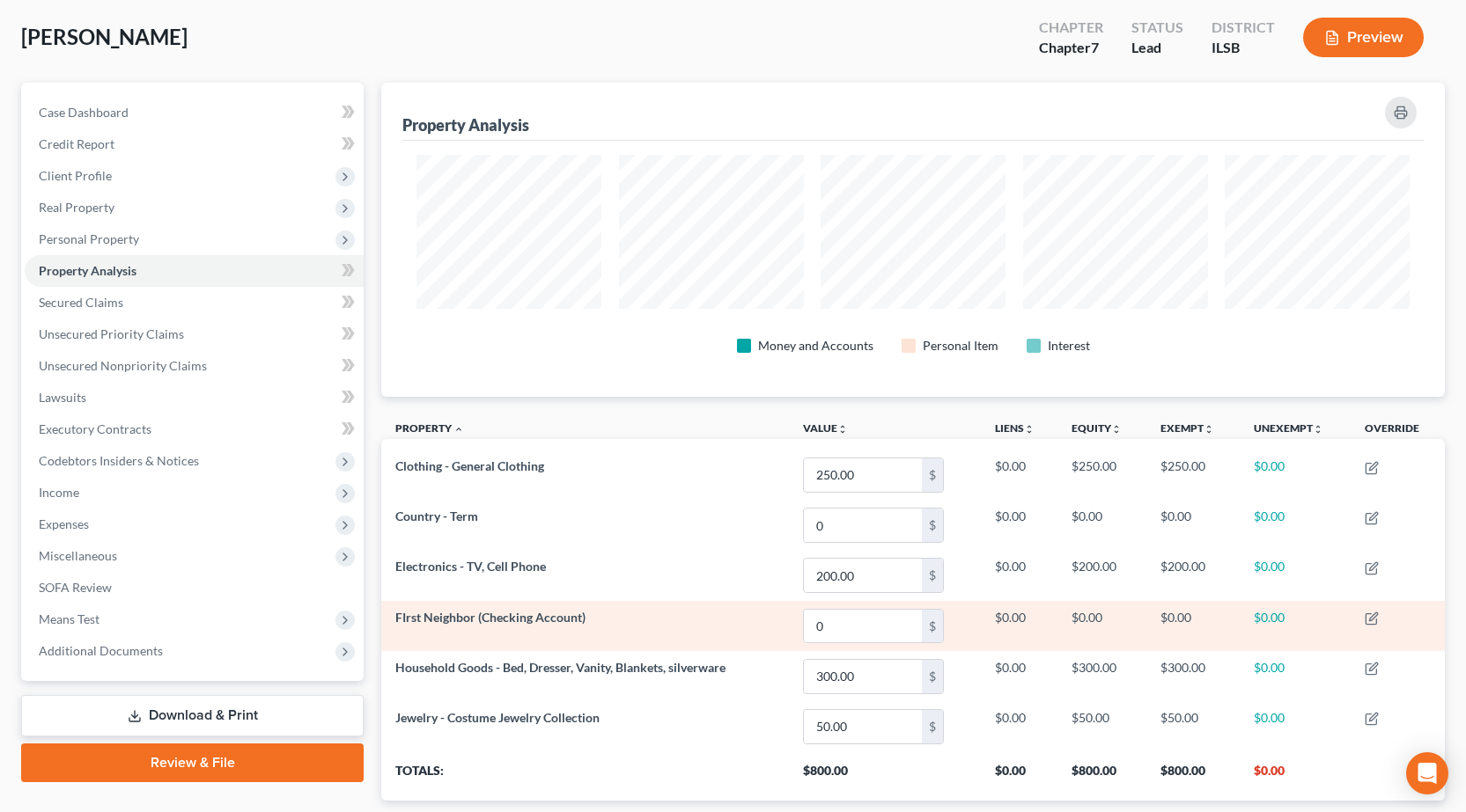
scroll to position [198, 0]
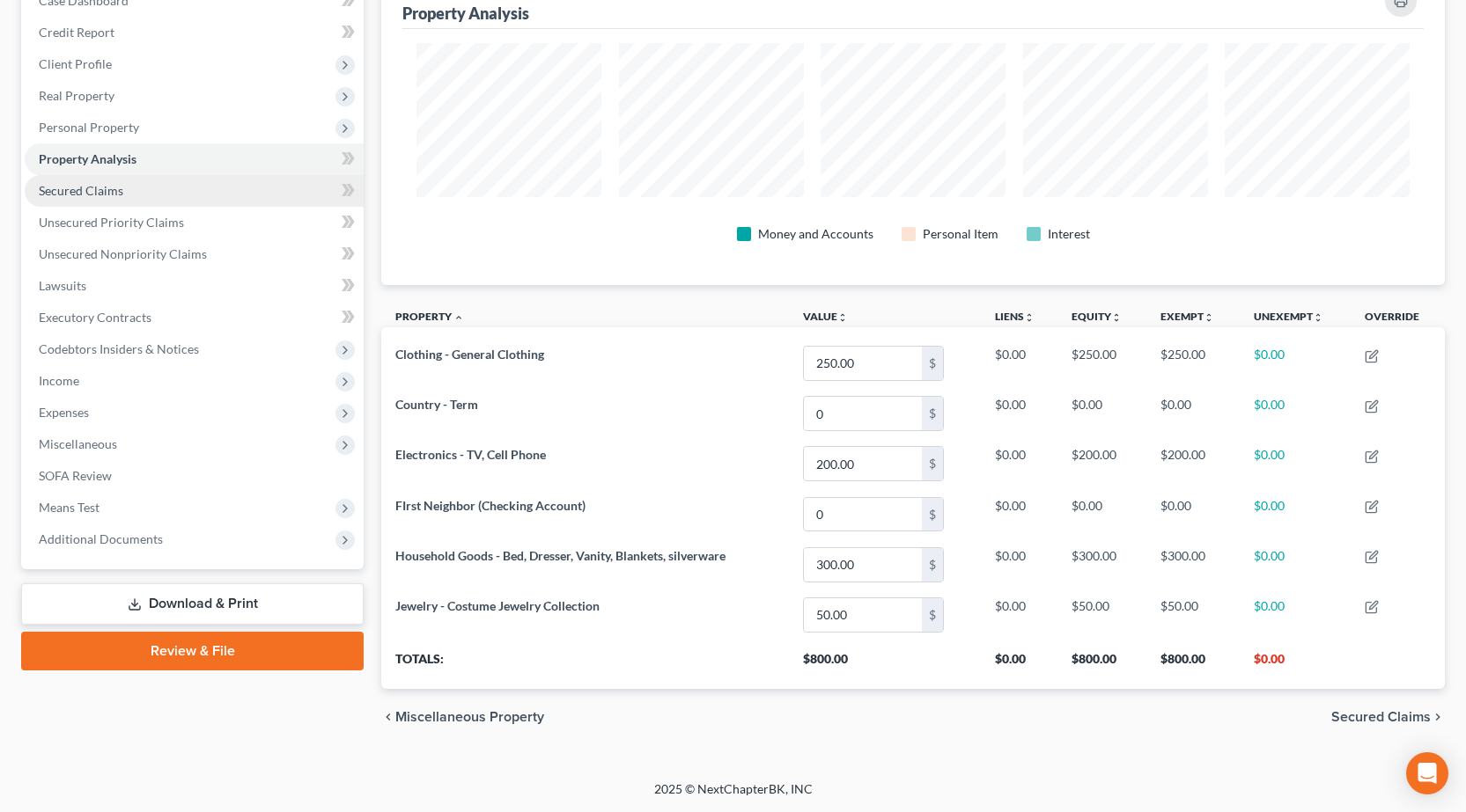
click at [124, 190] on link "Secured Claims" at bounding box center [194, 190] width 339 height 31
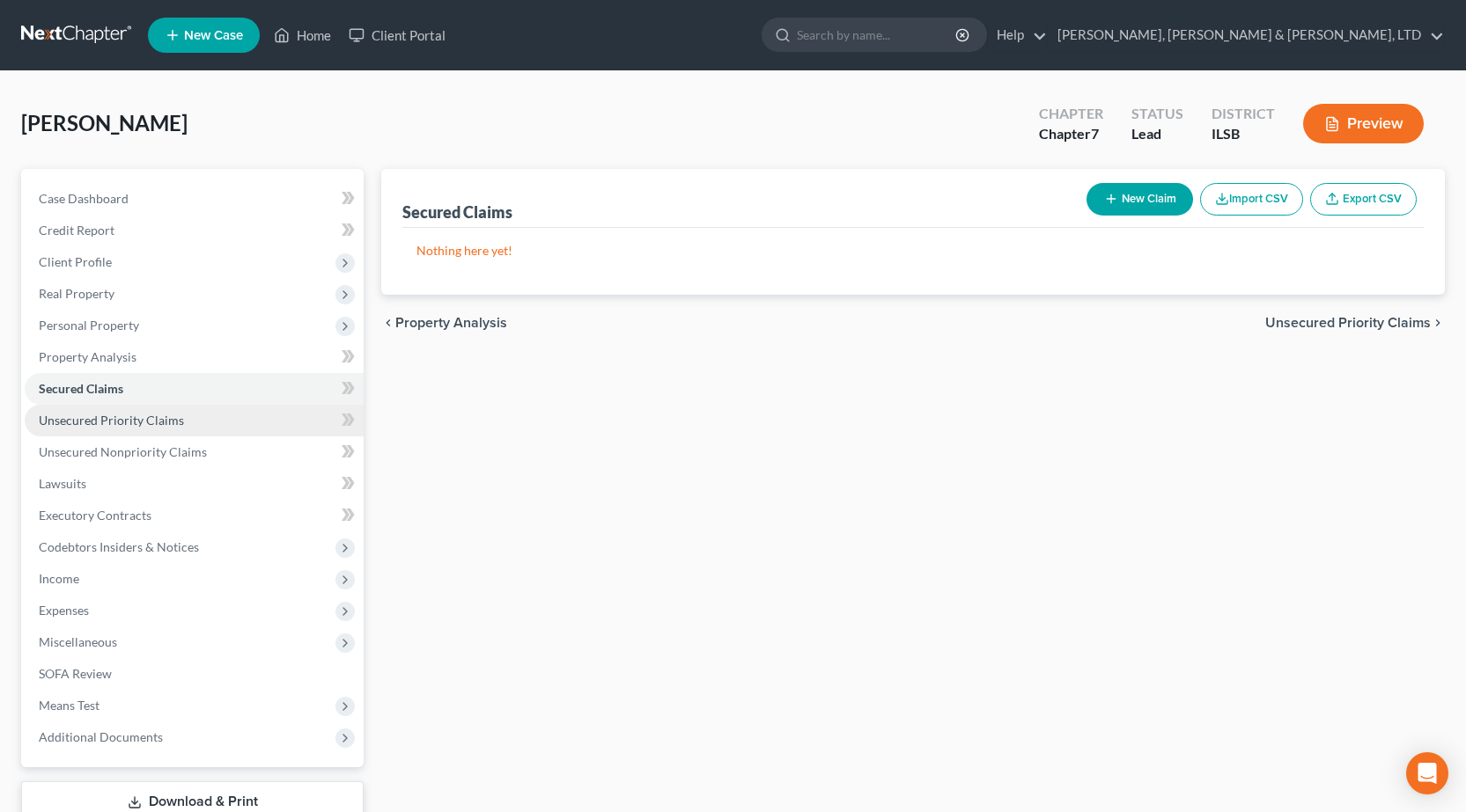
click at [89, 421] on span "Unsecured Priority Claims" at bounding box center [111, 420] width 146 height 15
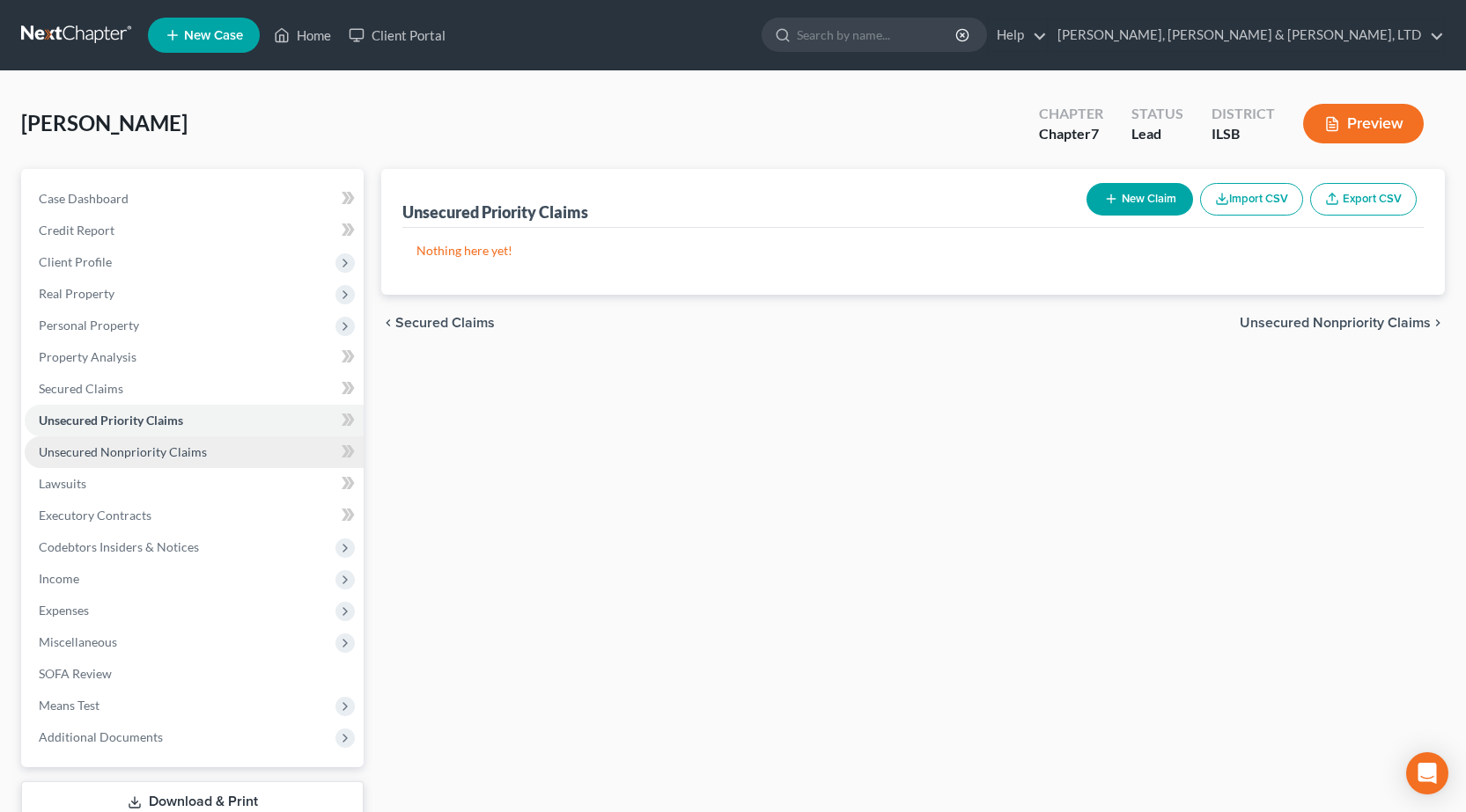
click at [106, 448] on span "Unsecured Nonpriority Claims" at bounding box center [123, 452] width 168 height 15
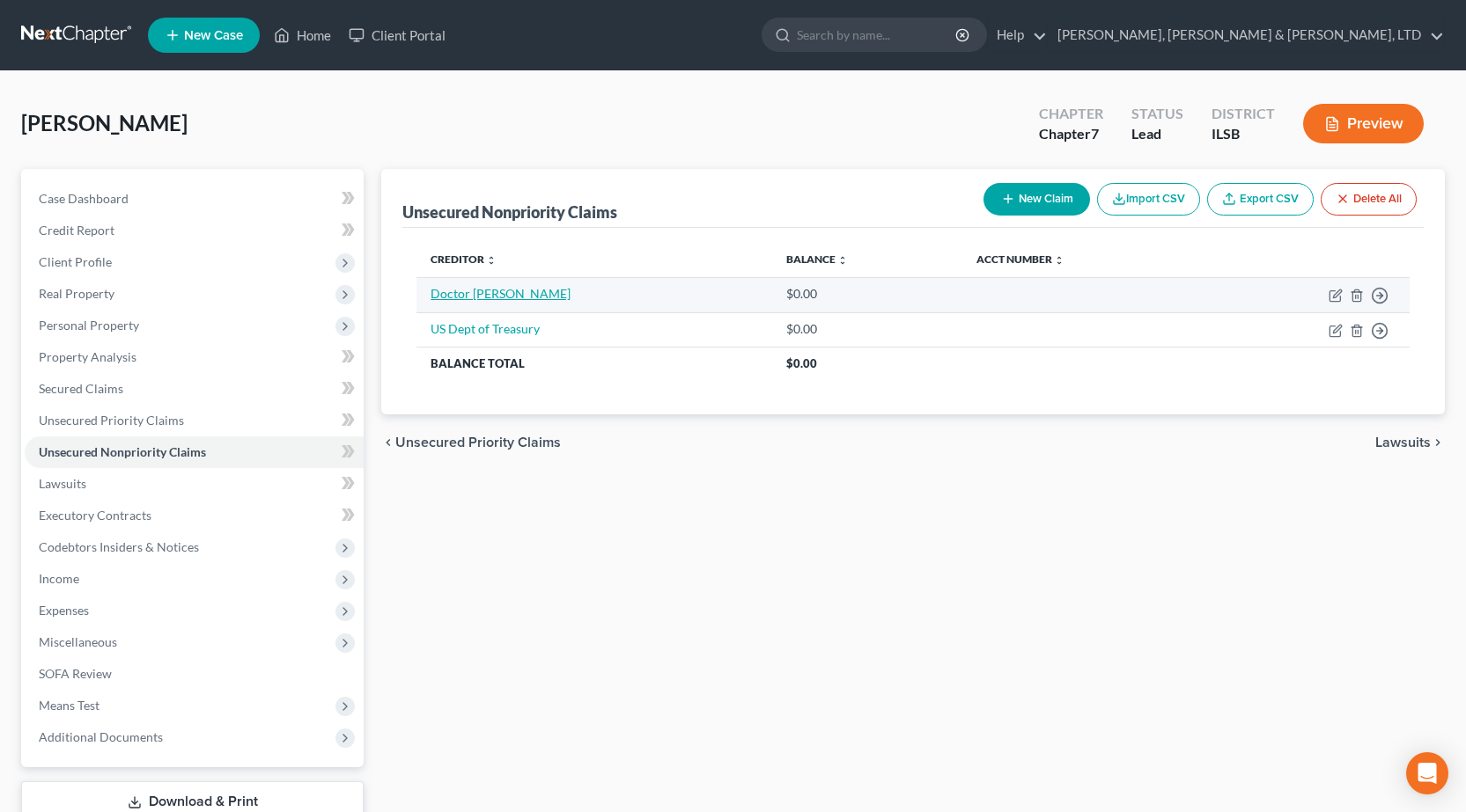
click at [450, 298] on link "Doctor Helmes" at bounding box center [500, 294] width 140 height 15
select select "0"
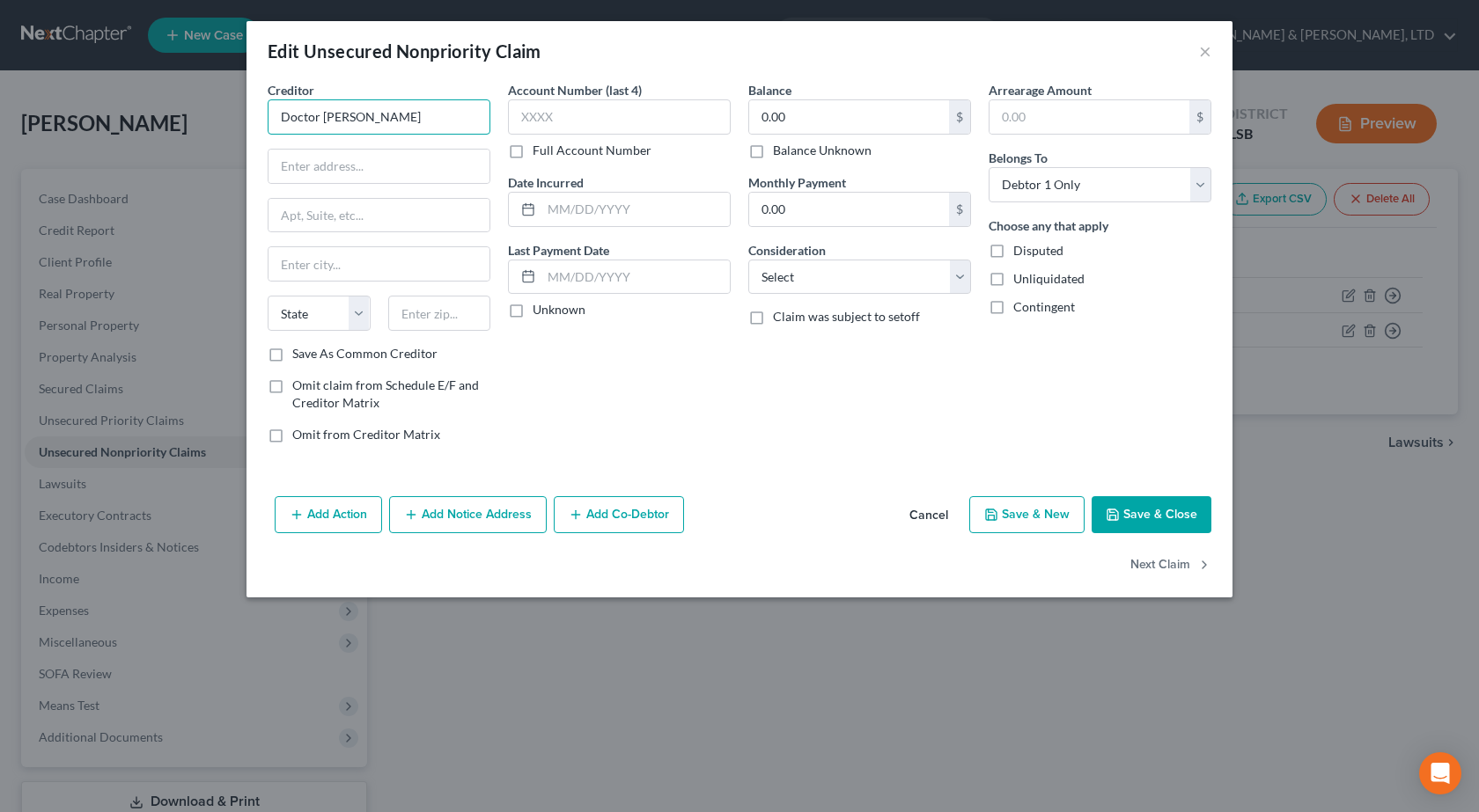
click at [388, 112] on input "Doctor Helmes" at bounding box center [379, 117] width 223 height 35
type input "Doctor Helmes (which one?)"
click at [1150, 527] on button "Save & Close" at bounding box center [1152, 514] width 120 height 37
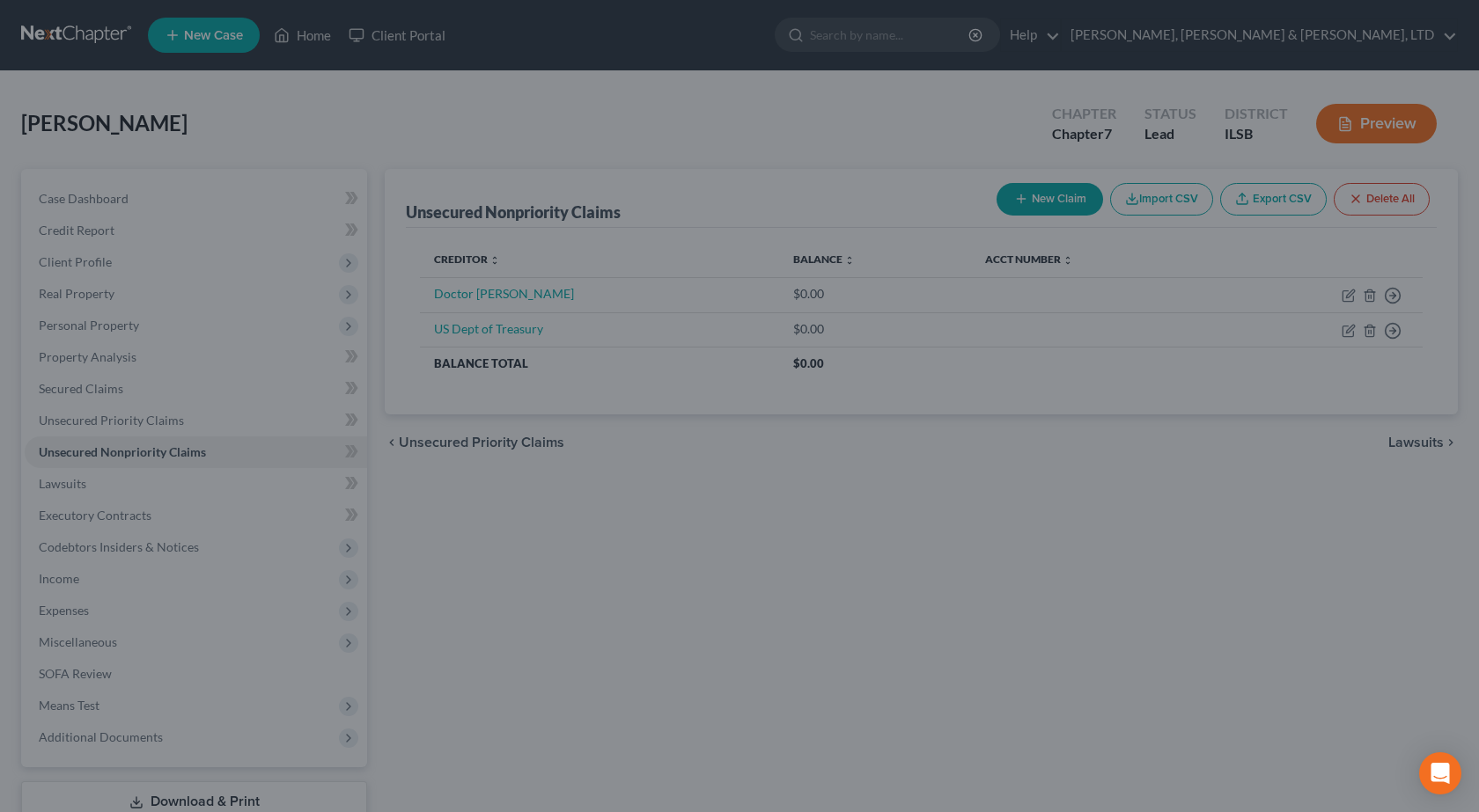
type input "0"
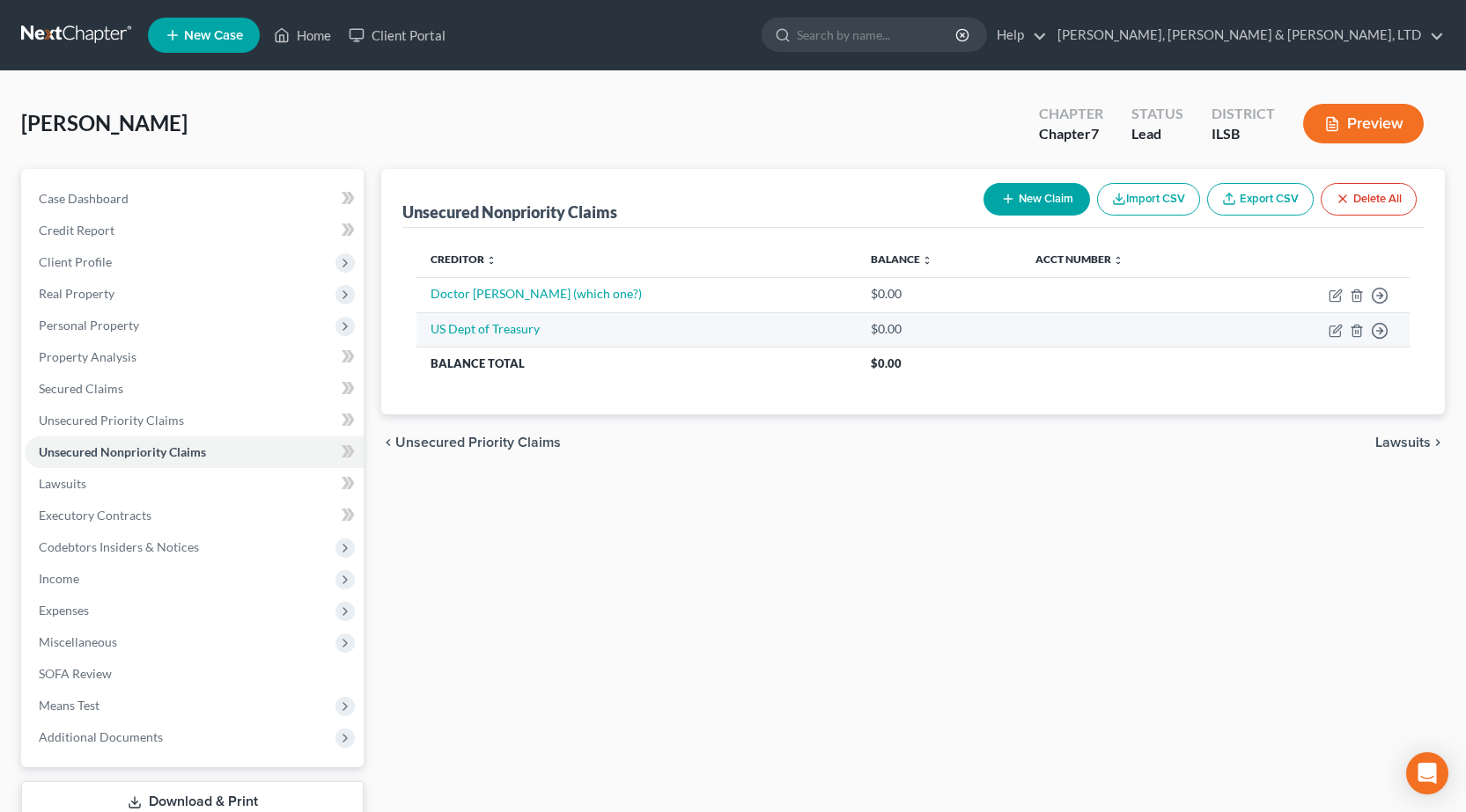
click at [485, 338] on td "US Dept of Treasury" at bounding box center [636, 330] width 440 height 35
click at [485, 334] on link "US Dept of Treasury" at bounding box center [485, 329] width 109 height 15
select select "0"
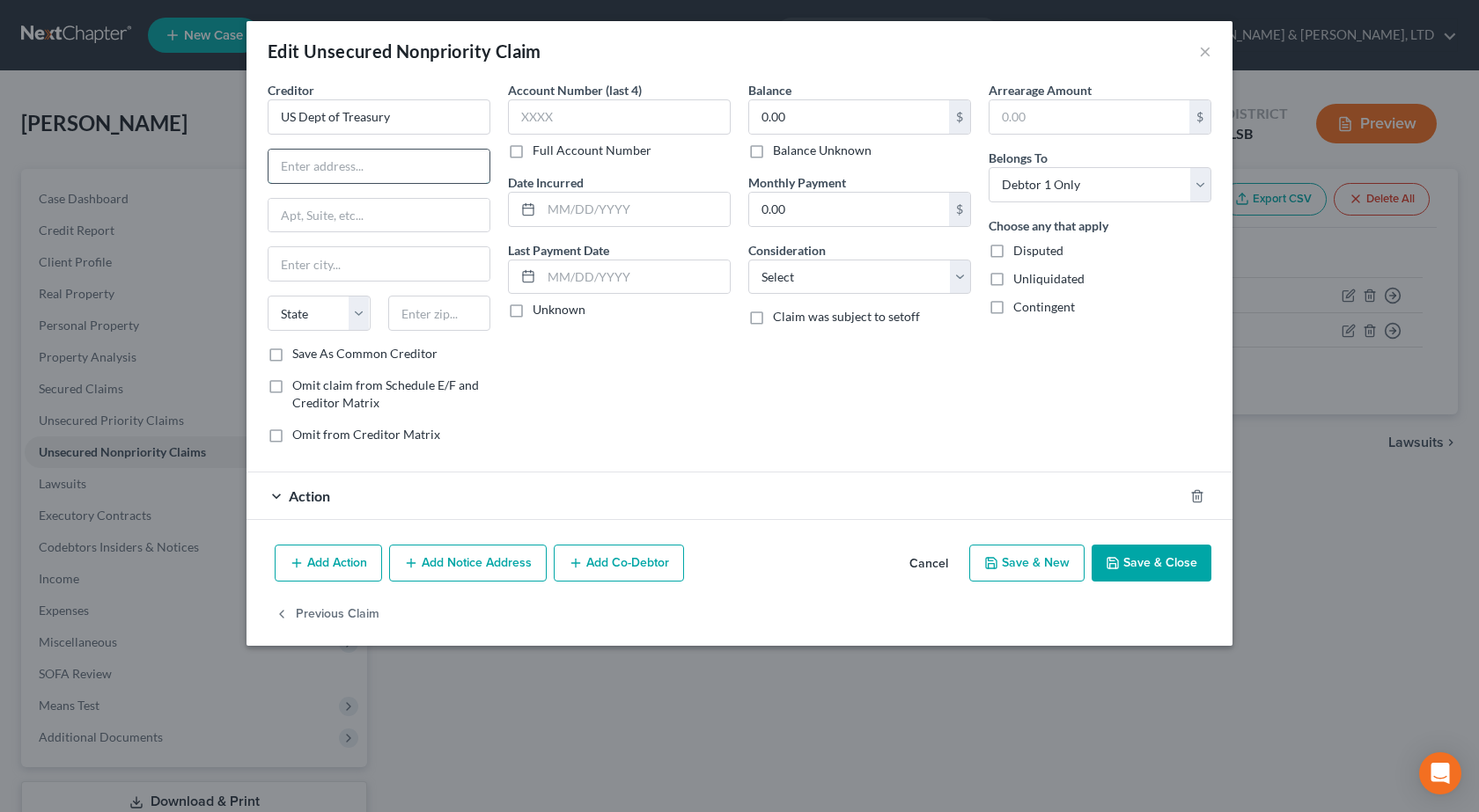
click at [387, 164] on input "text" at bounding box center [379, 165] width 221 height 33
paste input "1500 Pennsylvania Avenue, NW"
type input "1500 Pennsylvania Avenue, NW"
click at [449, 322] on input "text" at bounding box center [439, 313] width 103 height 35
type input "20220"
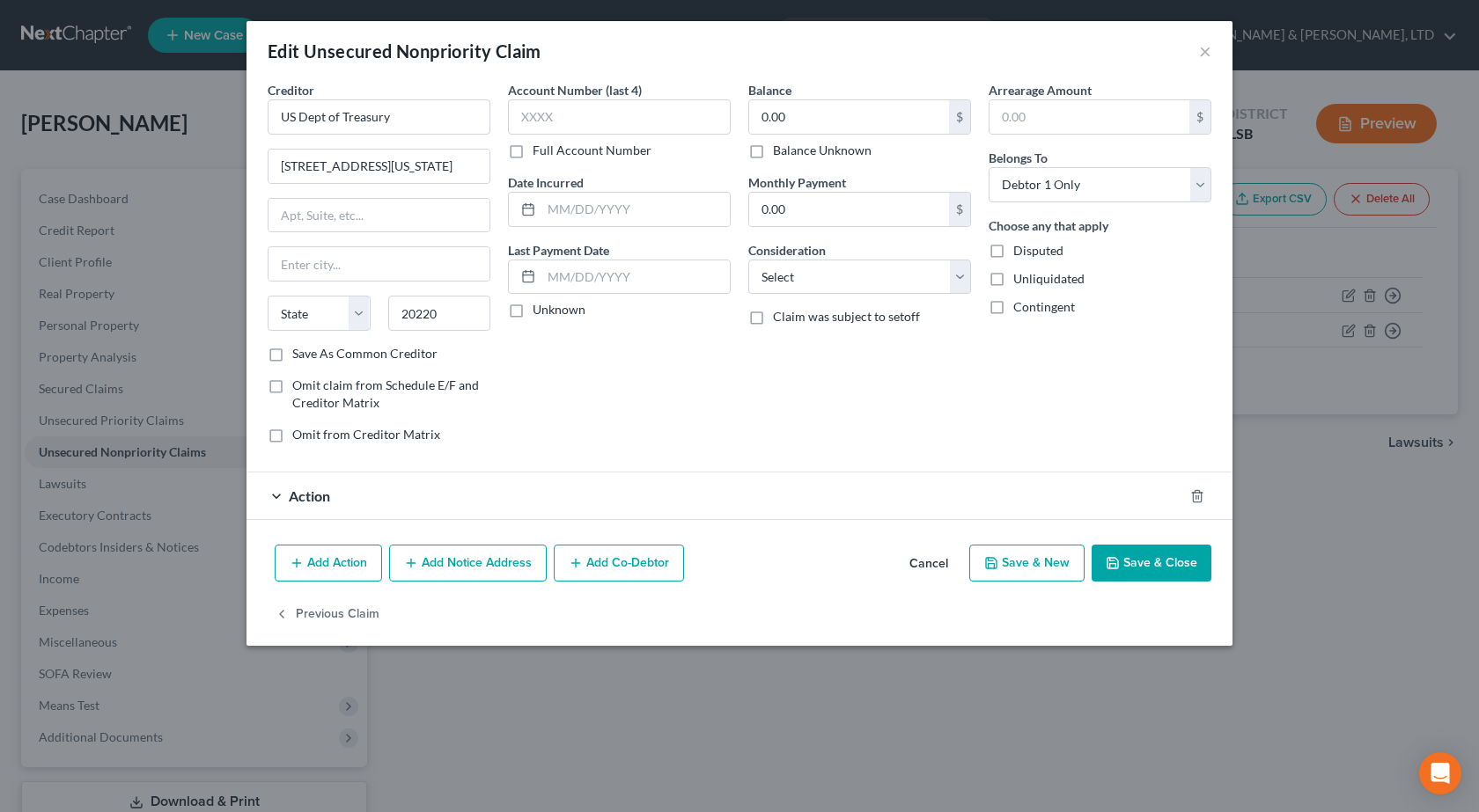
click at [562, 401] on div "Account Number (last 4) Full Account Number Date Incurred Last Payment Date Unk…" at bounding box center [619, 269] width 241 height 377
type input "Washington"
select select "8"
click at [422, 123] on input "US Dept of Treasury" at bounding box center [379, 117] width 223 height 35
type input "US Dept of Treasury"
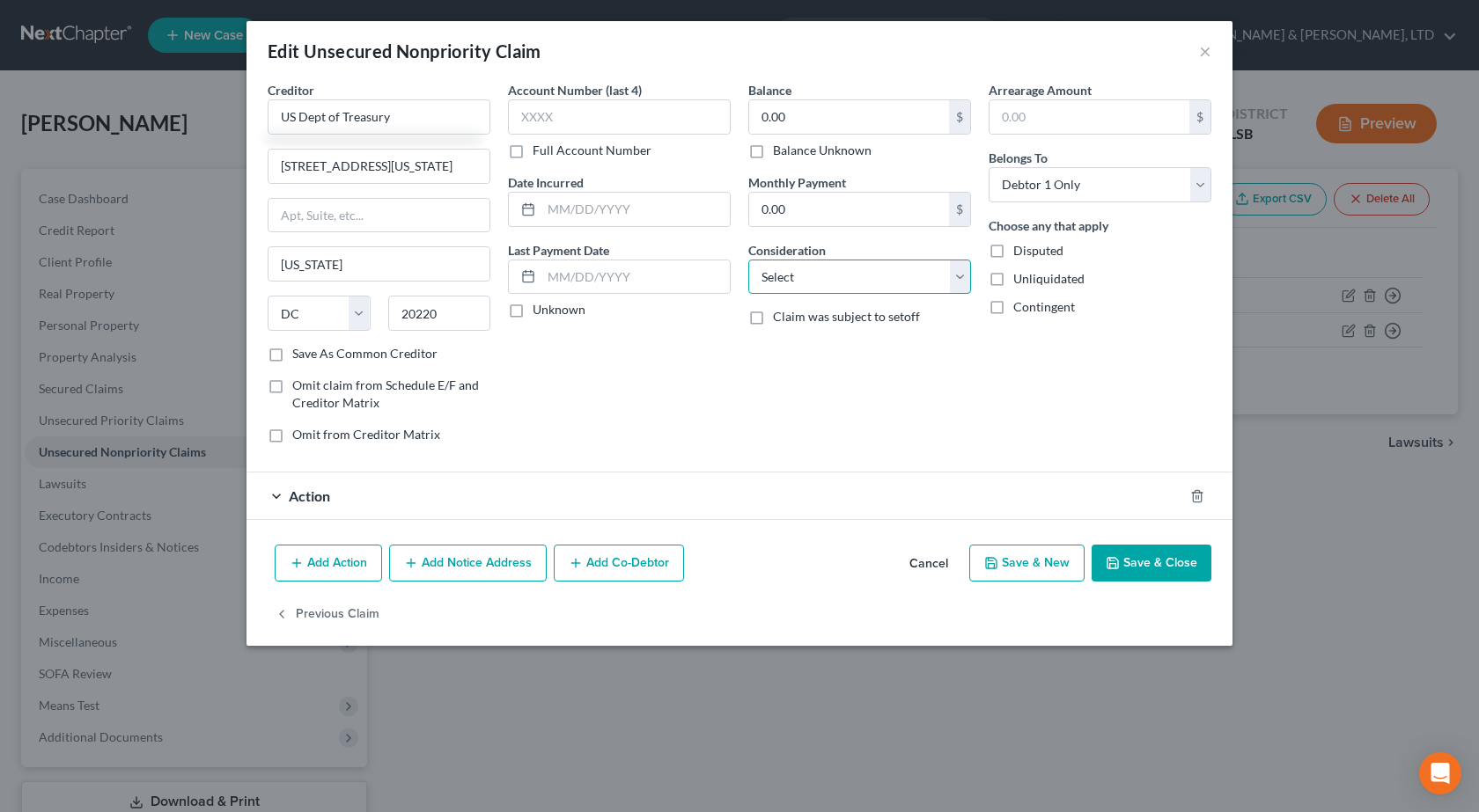
click at [792, 273] on select "Select Cable / Satellite Services Collection Agency Credit Card Debt Debt Couns…" at bounding box center [860, 277] width 223 height 35
select select "14"
click at [749, 260] on select "Select Cable / Satellite Services Collection Agency Credit Card Debt Debt Couns…" at bounding box center [860, 277] width 223 height 35
click at [885, 336] on input "text" at bounding box center [860, 343] width 221 height 33
type input "M"
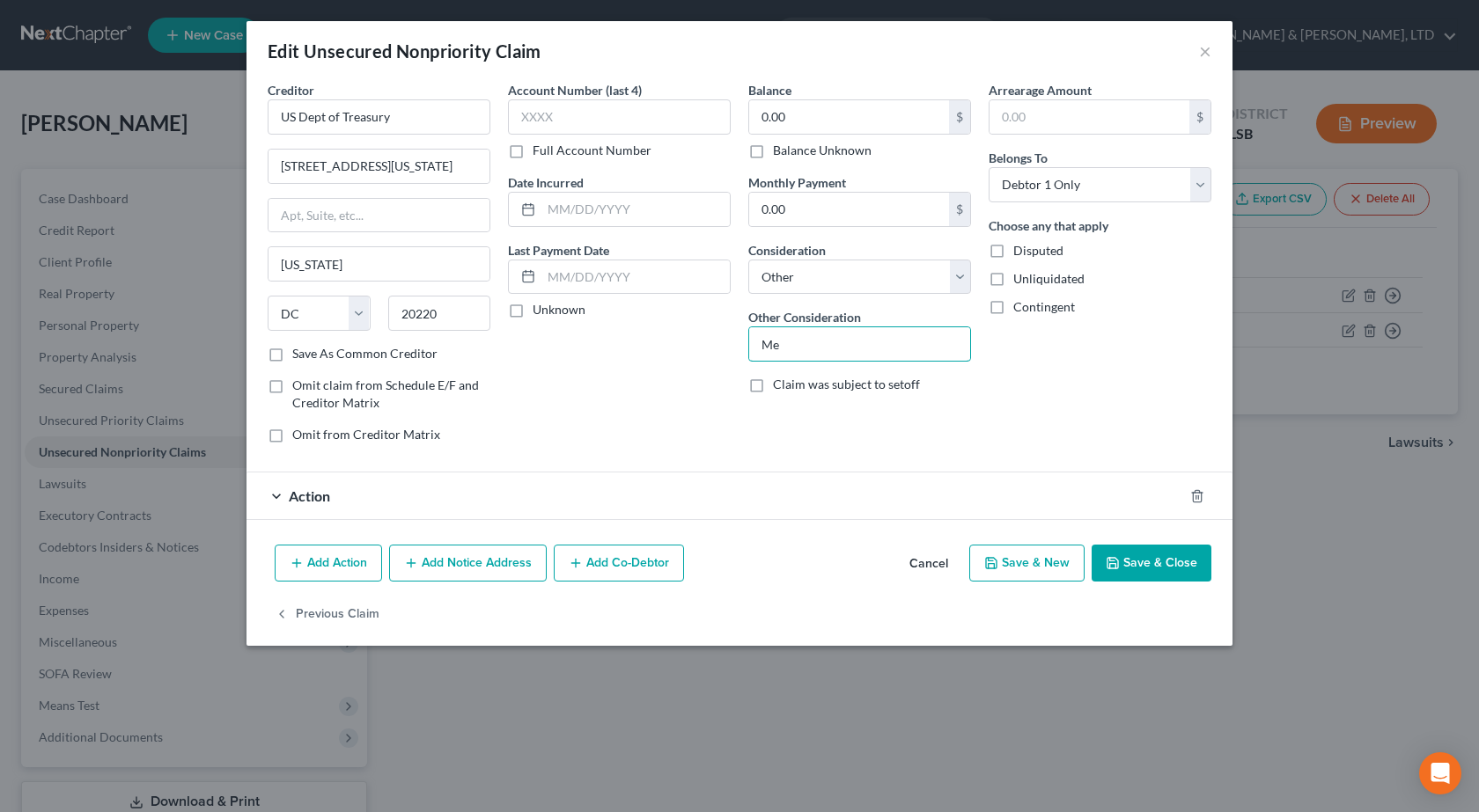
type input "M"
click at [1179, 565] on button "Save & Close" at bounding box center [1152, 563] width 120 height 37
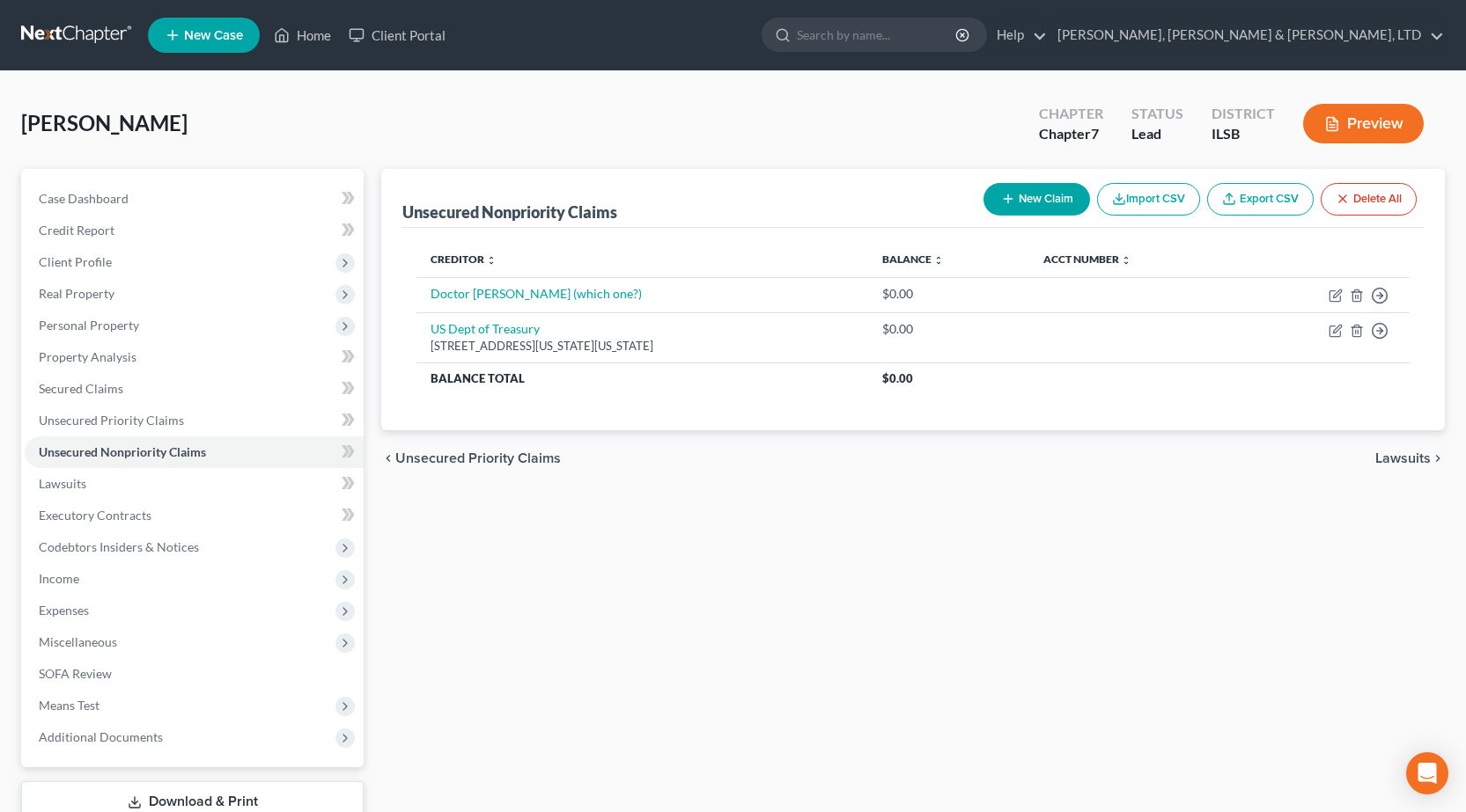
click at [1061, 186] on button "New Claim" at bounding box center [1037, 200] width 107 height 32
select select "0"
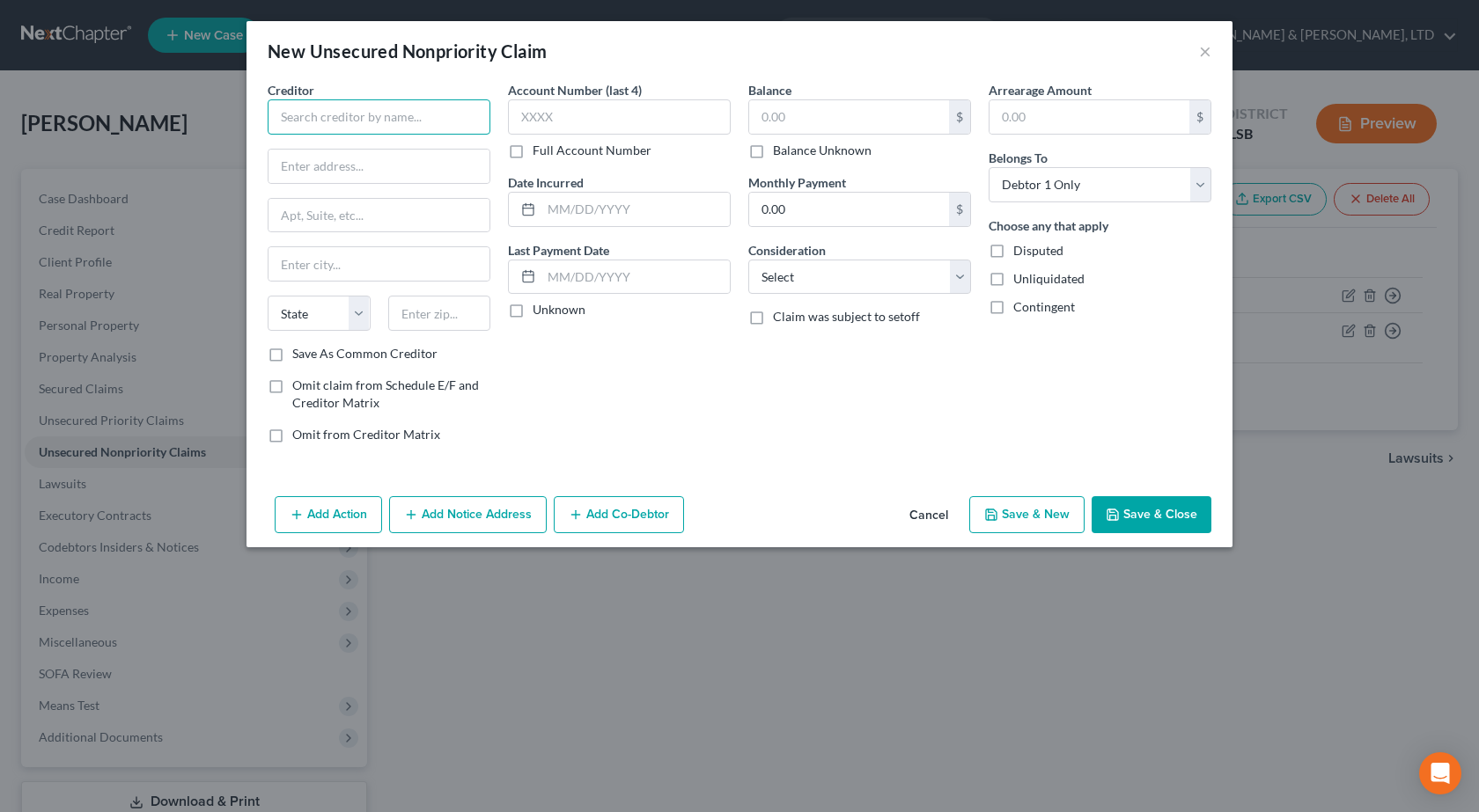
click at [364, 114] on input "text" at bounding box center [379, 117] width 223 height 35
type input "Springfield Clinic"
type input "PO Box 19204"
type input "62794"
type input "Springfield"
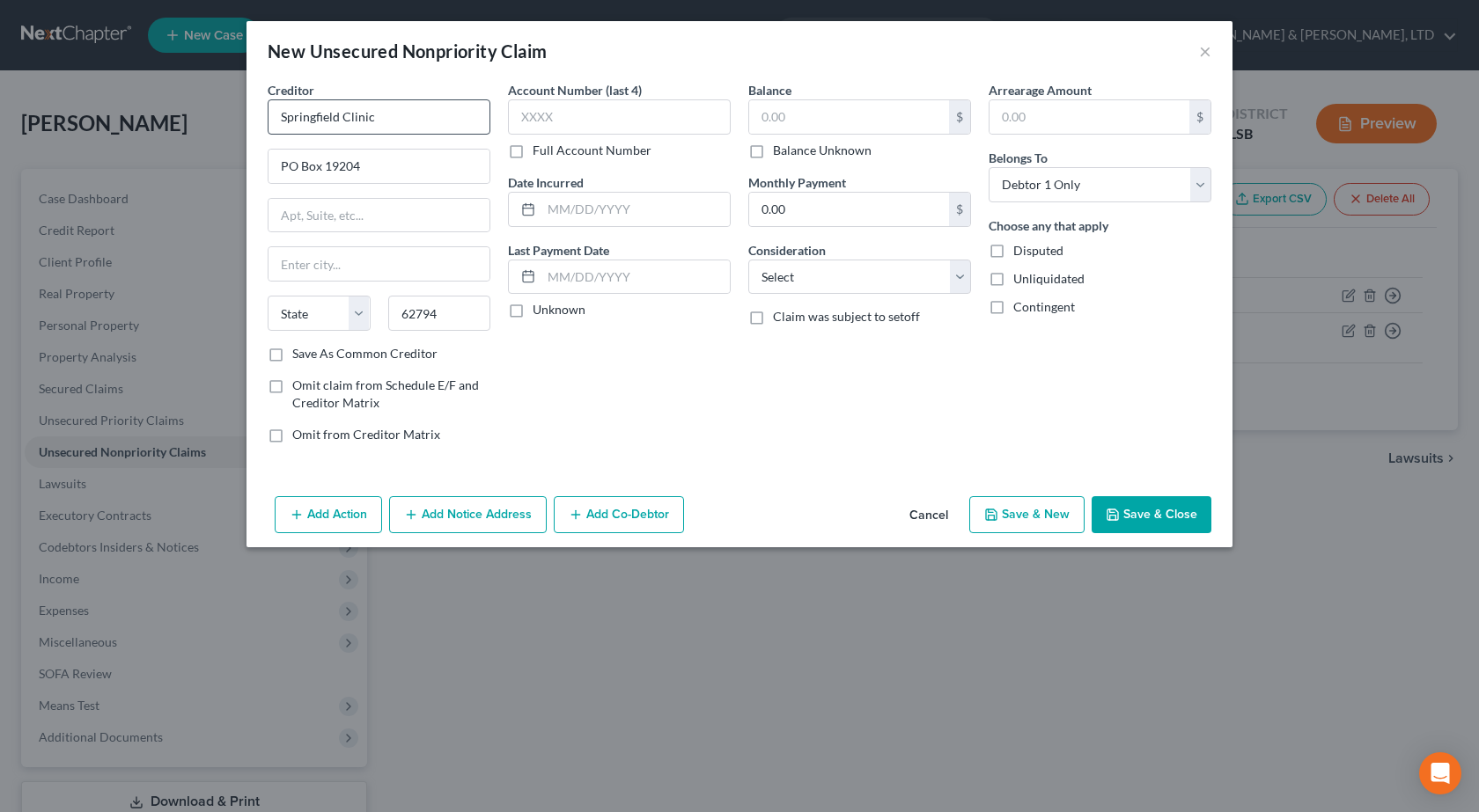
select select "14"
click at [654, 100] on input "text" at bounding box center [619, 117] width 223 height 35
type input "3320"
click at [774, 120] on input "text" at bounding box center [849, 117] width 200 height 33
type input "153"
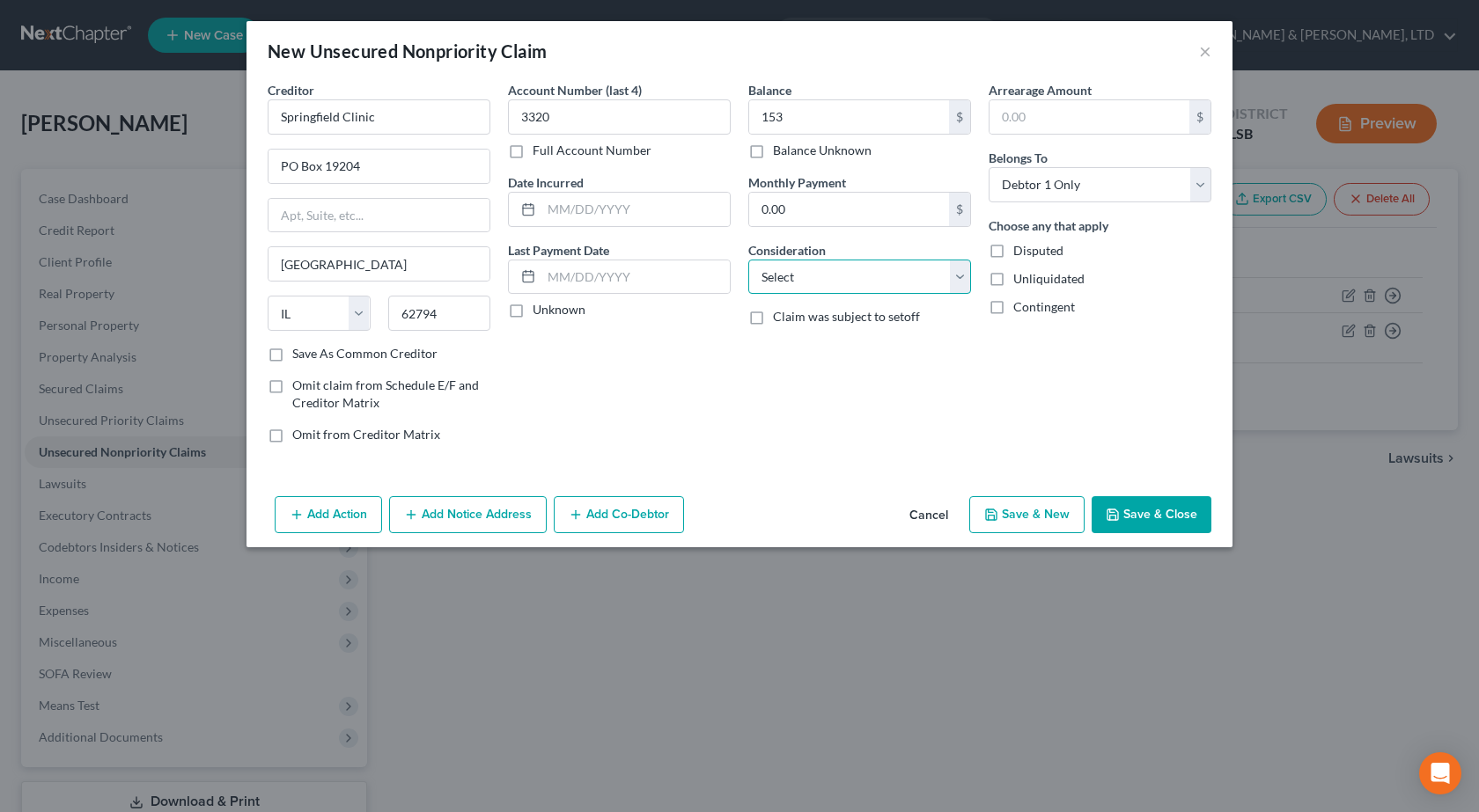
click at [852, 278] on select "Select Cable / Satellite Services Collection Agency Credit Card Debt Debt Couns…" at bounding box center [860, 277] width 223 height 35
select select "9"
click at [749, 260] on select "Select Cable / Satellite Services Collection Agency Credit Card Debt Debt Couns…" at bounding box center [860, 277] width 223 height 35
click at [756, 448] on div "Balance 153.00 $ Balance Unknown Balance Undetermined 153 $ Balance Unknown Mon…" at bounding box center [860, 269] width 241 height 377
click at [611, 207] on input "text" at bounding box center [635, 209] width 188 height 33
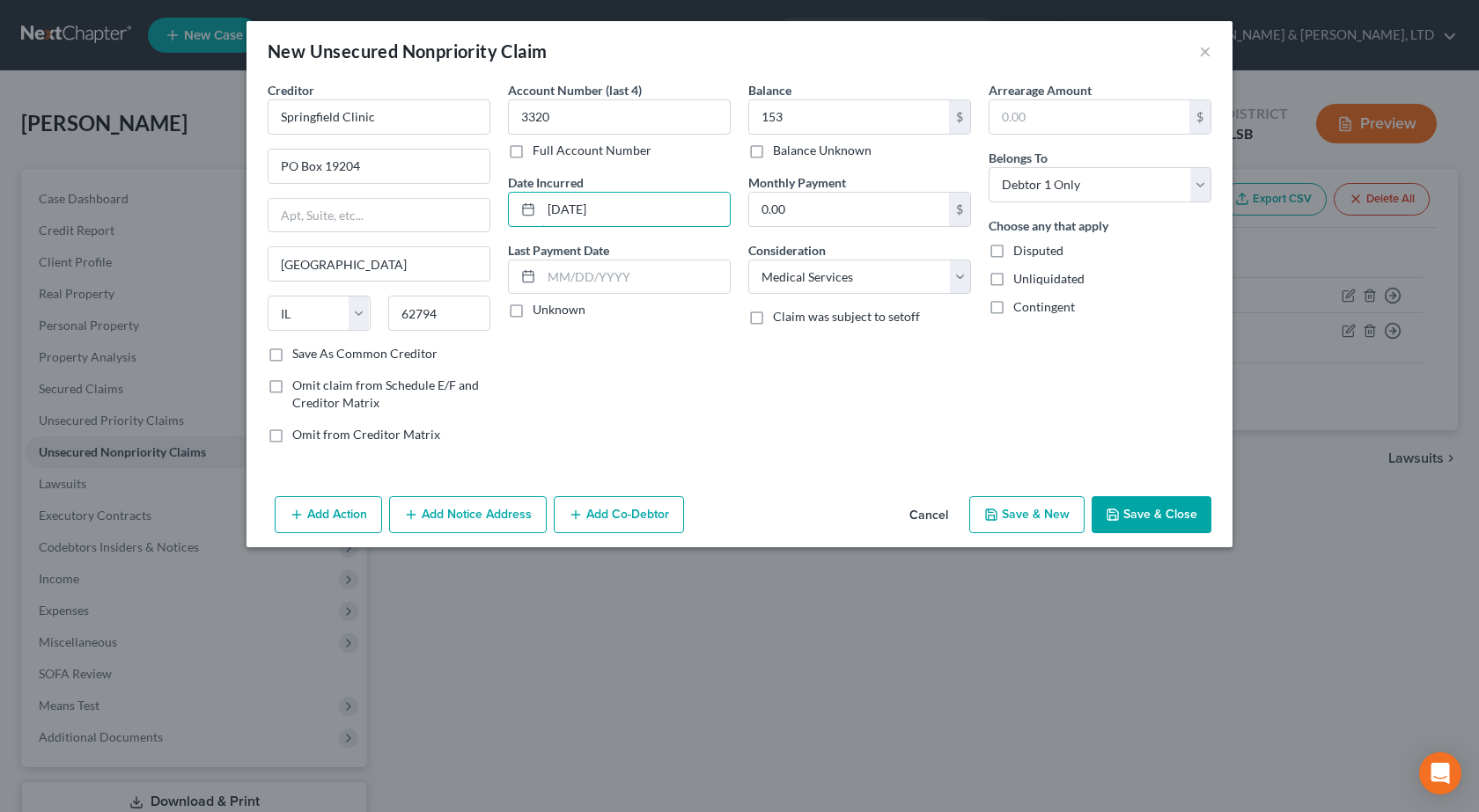
type input "1/14/2025"
click at [1150, 520] on button "Save & Close" at bounding box center [1152, 514] width 120 height 37
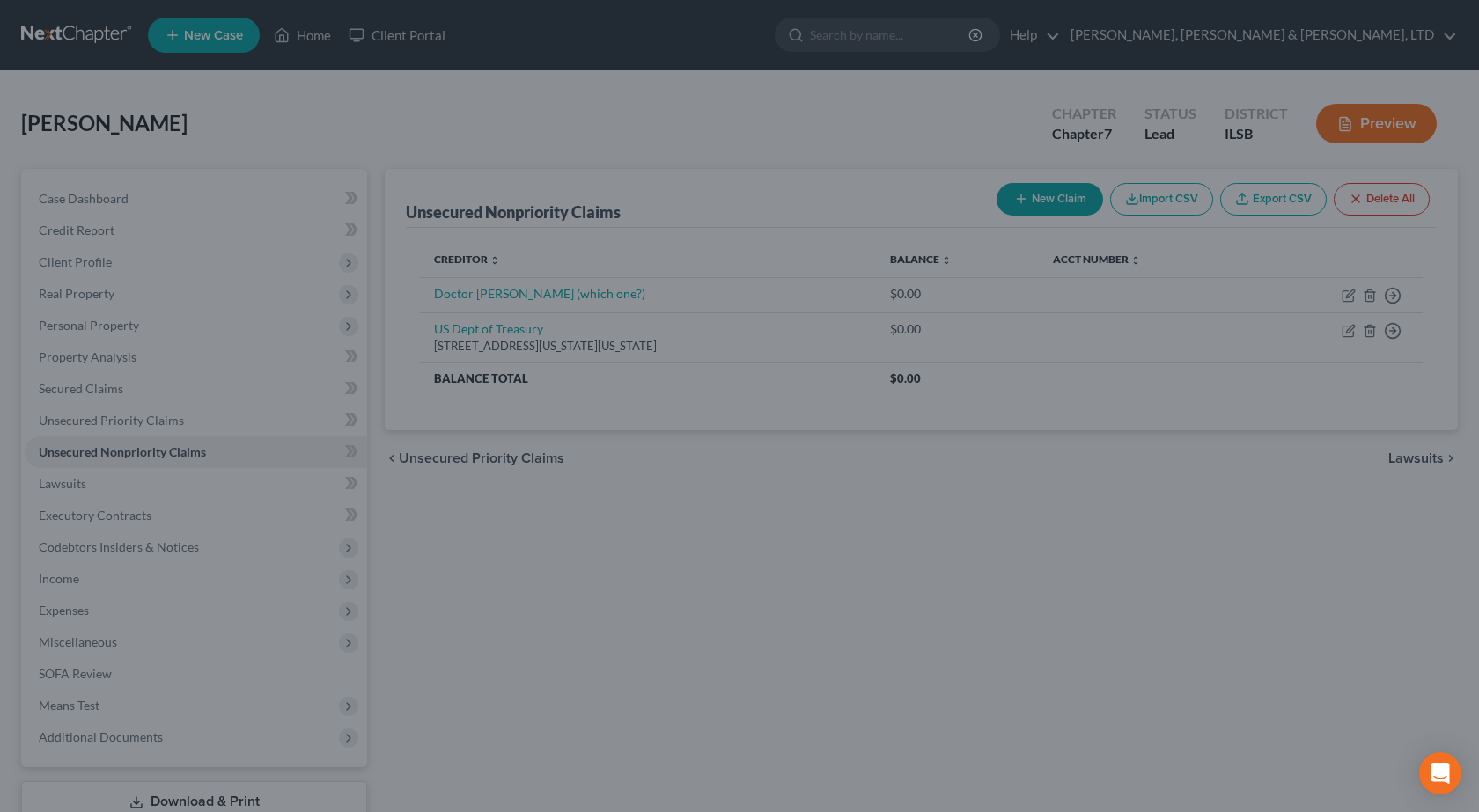
type input "153.00"
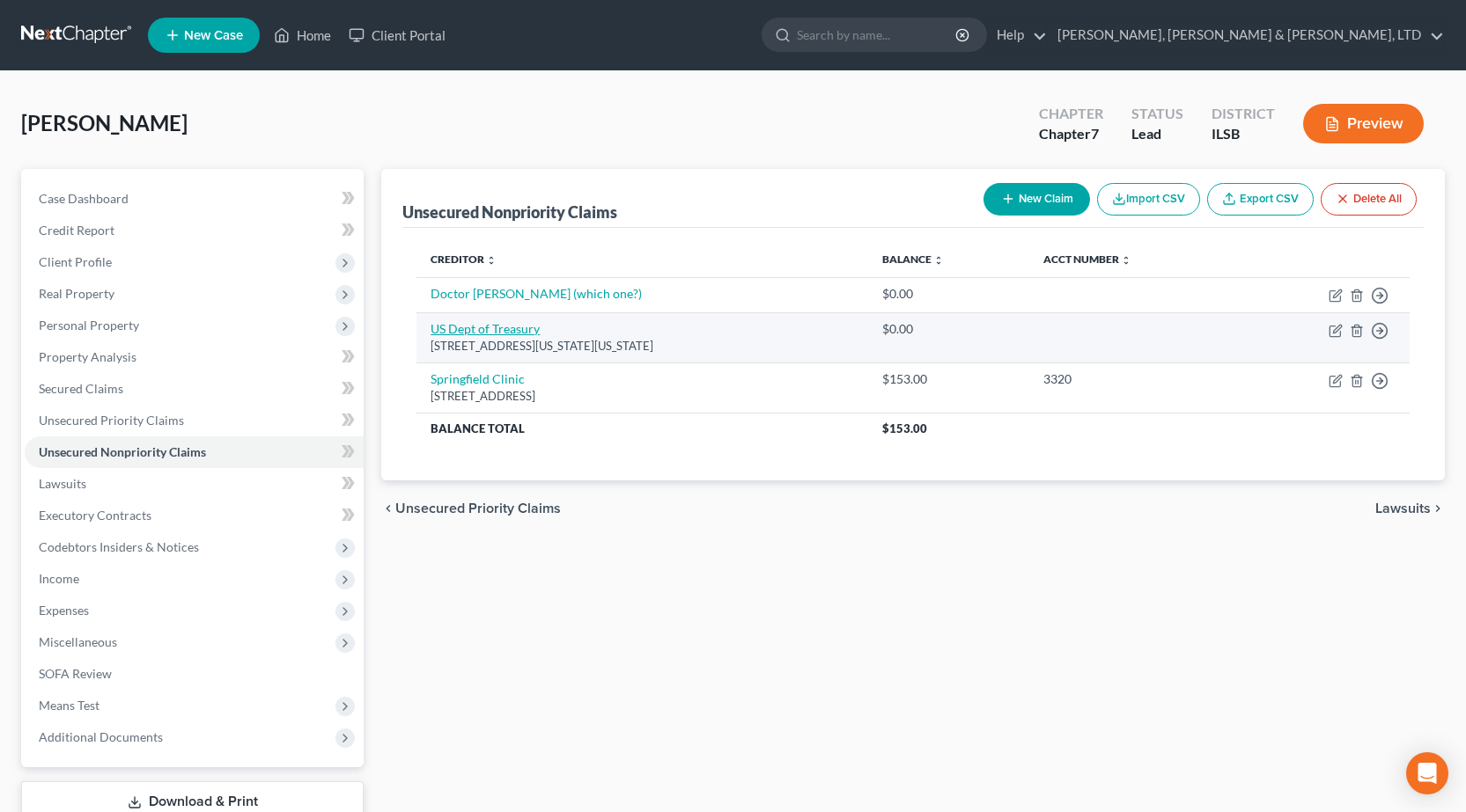
click at [478, 325] on link "US Dept of Treasury" at bounding box center [485, 329] width 109 height 15
select select "8"
select select "14"
select select "0"
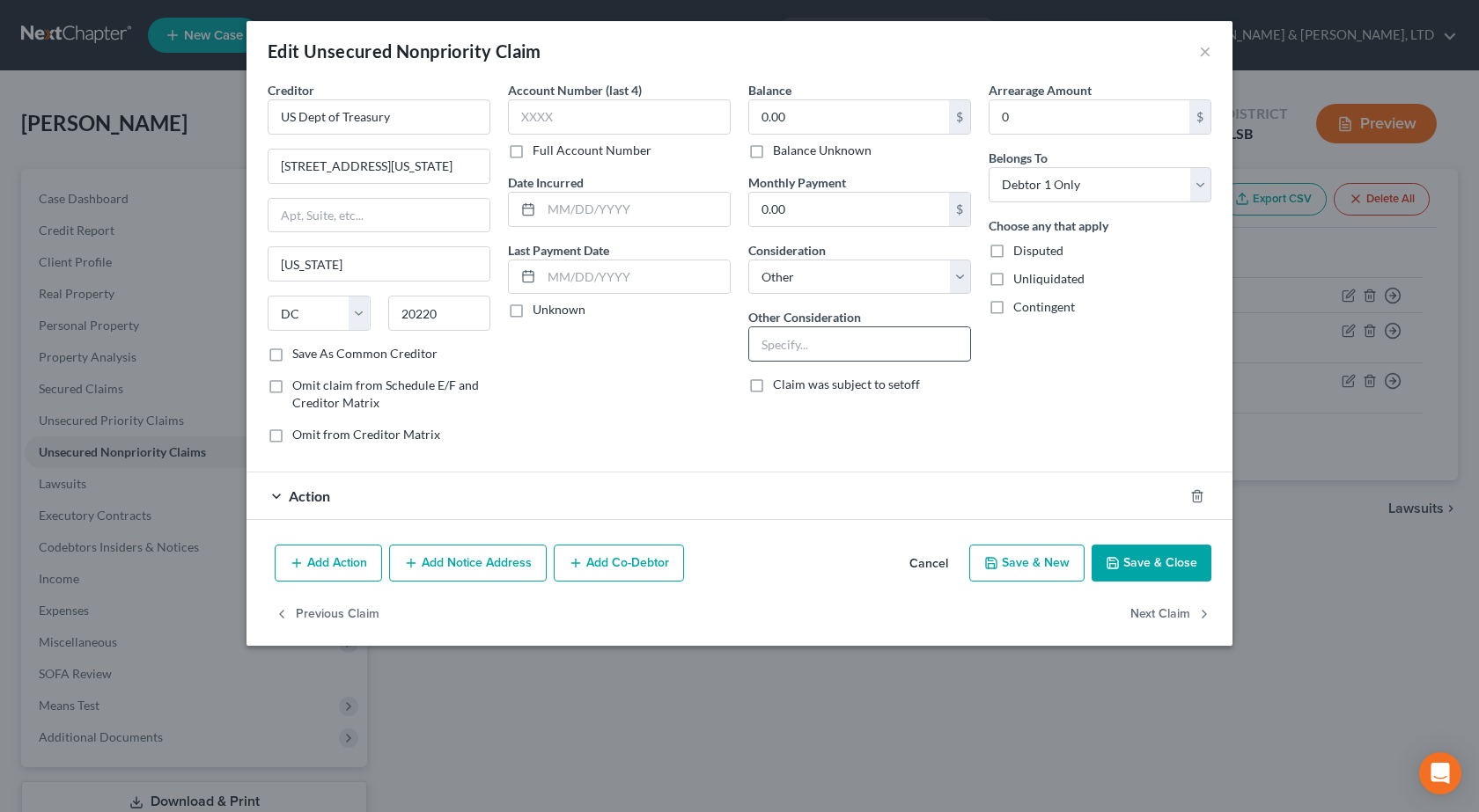
click at [816, 337] on input "text" at bounding box center [860, 343] width 221 height 33
type input "SSA Debt"
click at [1137, 563] on button "Save & Close" at bounding box center [1152, 563] width 120 height 37
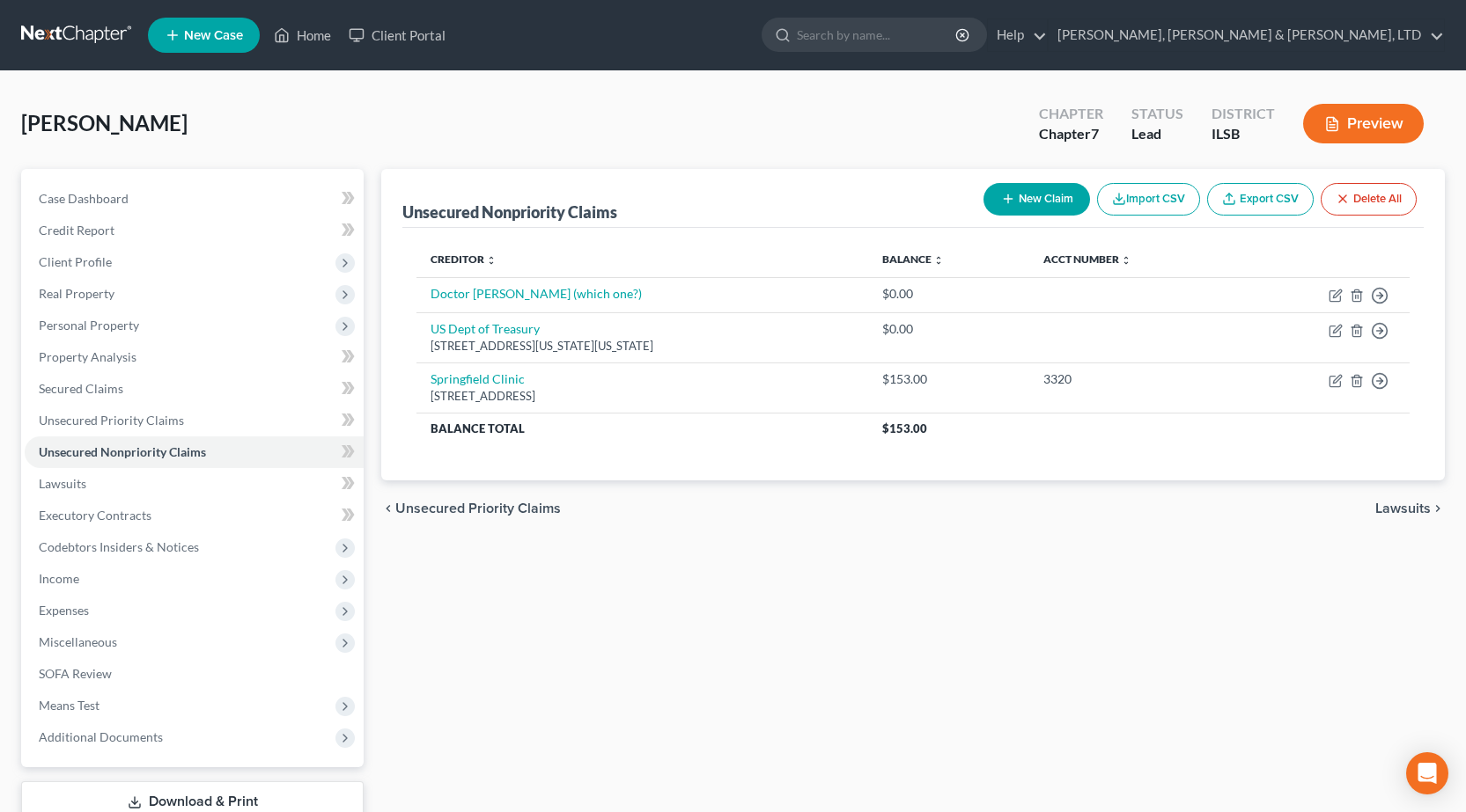
click at [1047, 201] on button "New Claim" at bounding box center [1037, 200] width 107 height 32
select select "0"
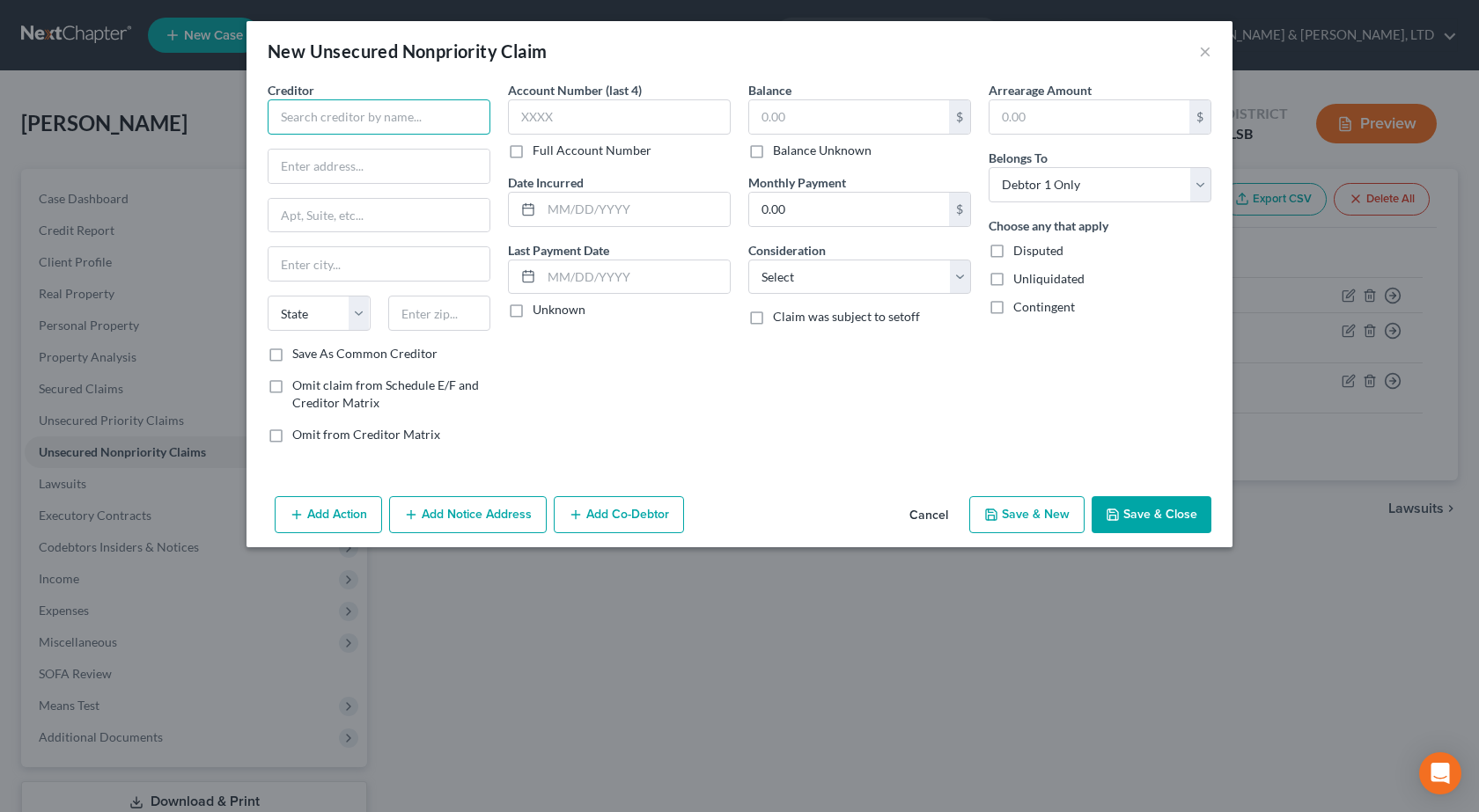
click at [361, 127] on input "text" at bounding box center [379, 117] width 223 height 35
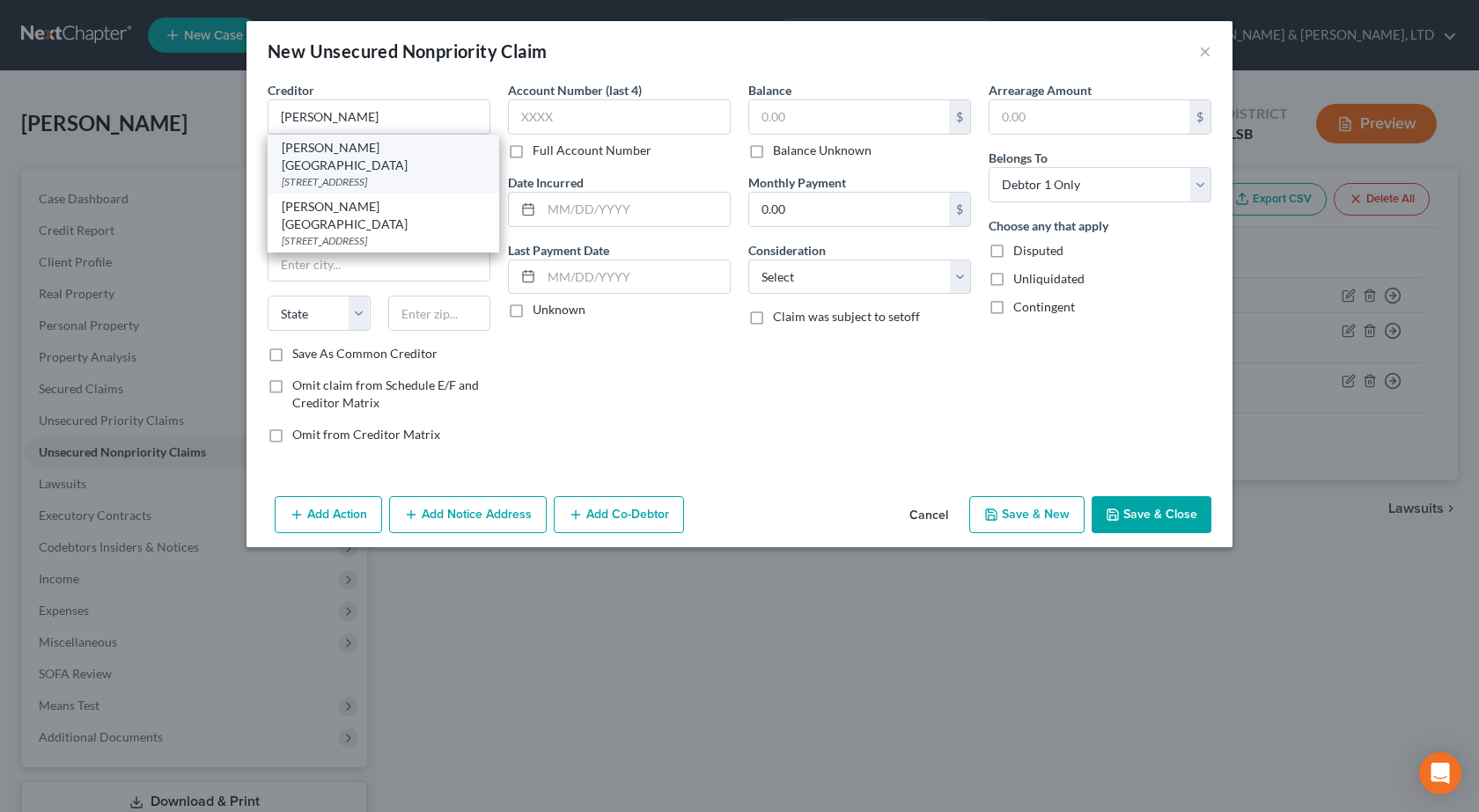
click at [412, 152] on div "Sarah Bush Lincoln Health Center" at bounding box center [383, 156] width 204 height 35
type input "Sarah Bush Lincoln Health Center"
type input "1000 Health Center Dr"
type input "Mattoon"
select select "14"
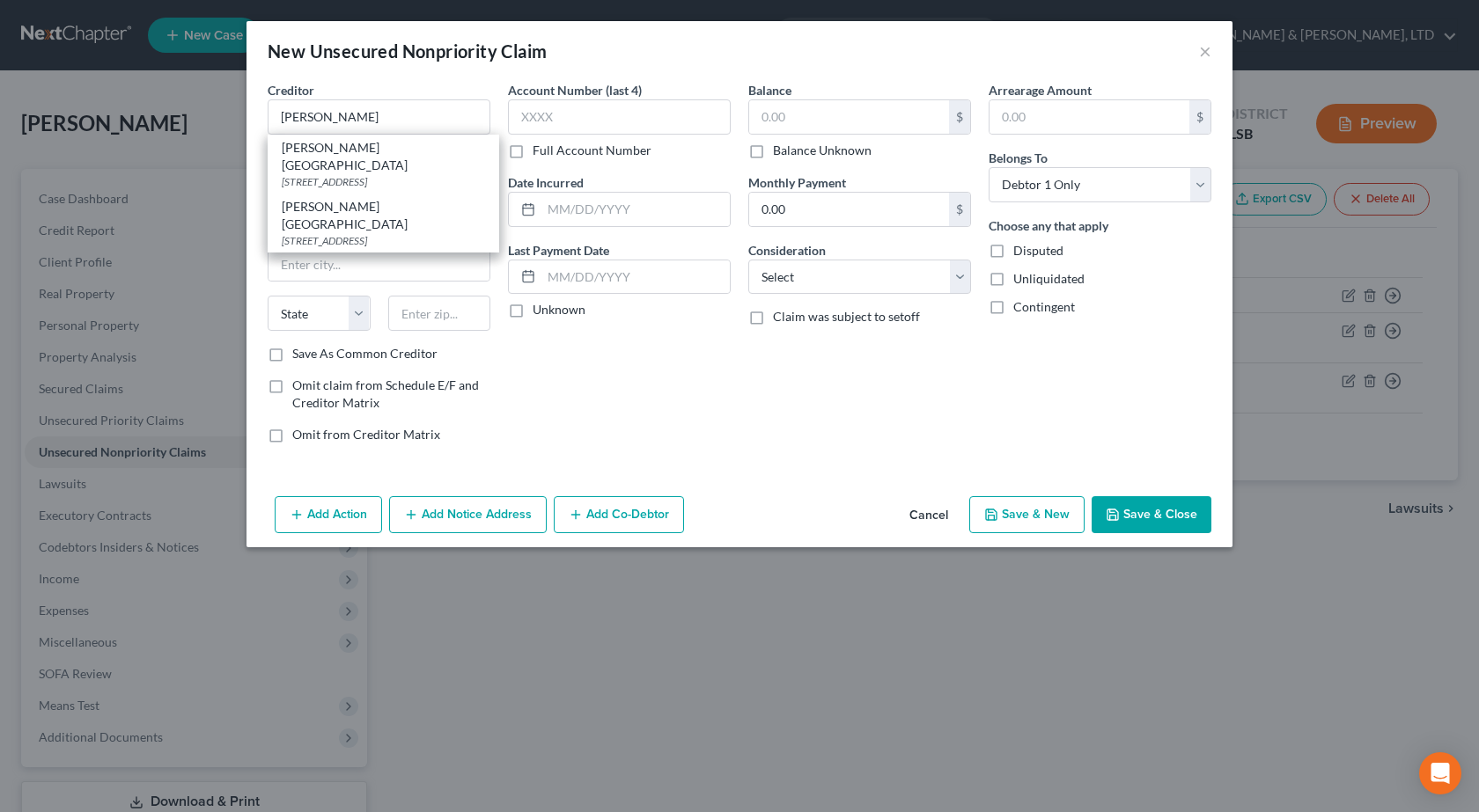
type input "61938"
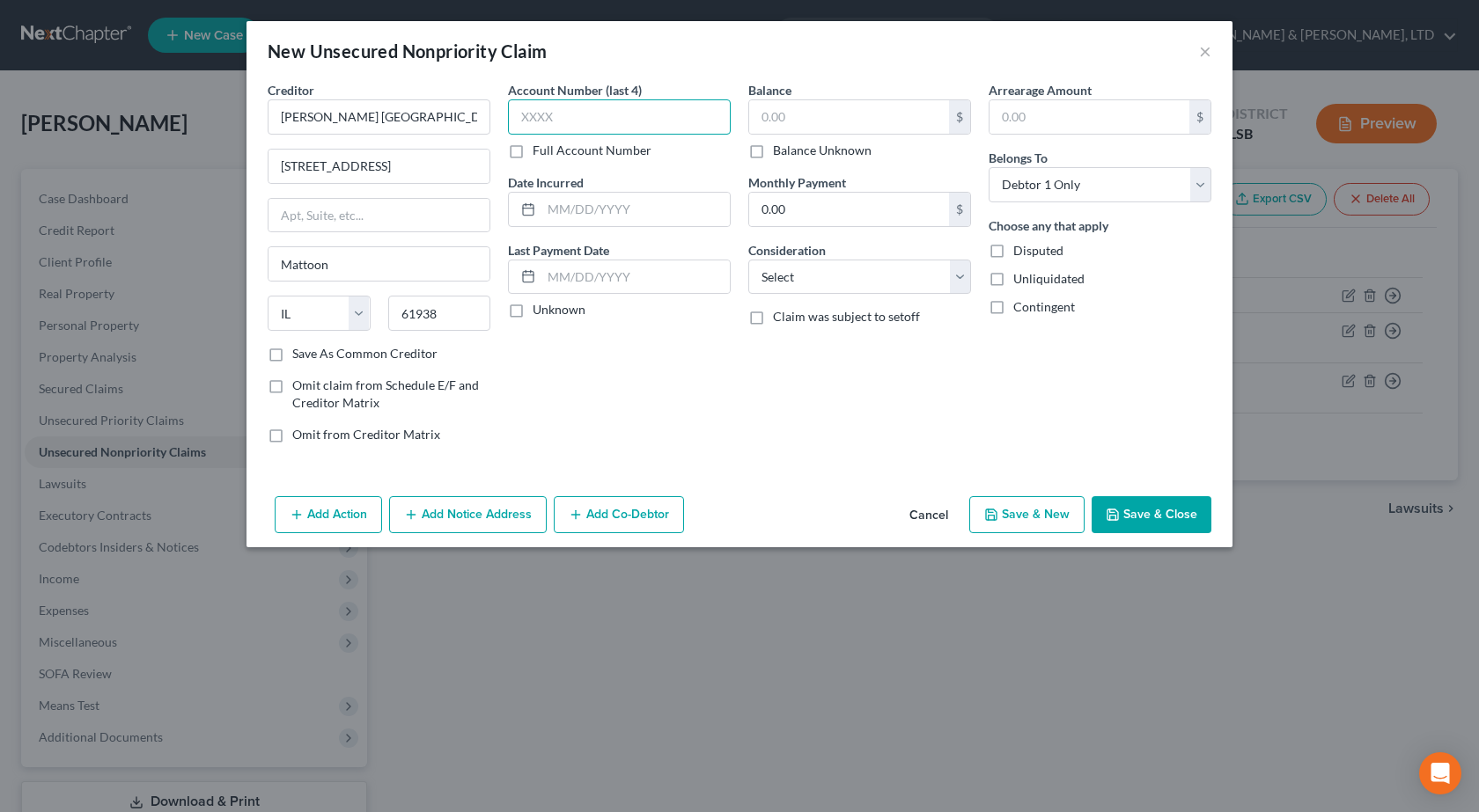
click at [577, 122] on input "text" at bounding box center [619, 117] width 223 height 35
click at [807, 122] on input "text" at bounding box center [849, 117] width 200 height 33
type input "930.16"
click at [831, 280] on select "Select Cable / Satellite Services Collection Agency Credit Card Debt Debt Couns…" at bounding box center [860, 277] width 223 height 35
select select "9"
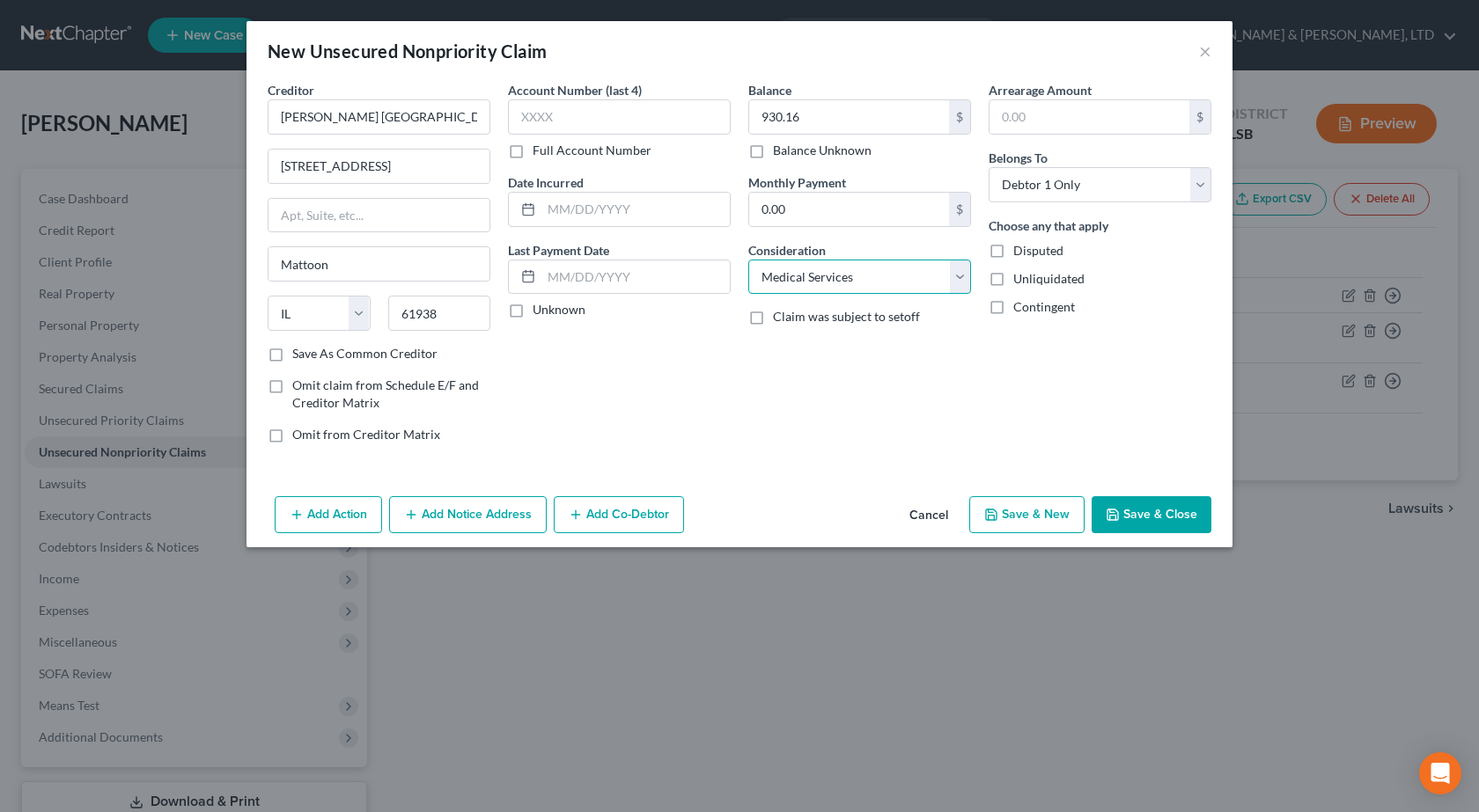
click at [749, 260] on select "Select Cable / Satellite Services Collection Agency Credit Card Debt Debt Couns…" at bounding box center [860, 277] width 223 height 35
click at [439, 509] on button "Add Notice Address" at bounding box center [468, 514] width 158 height 37
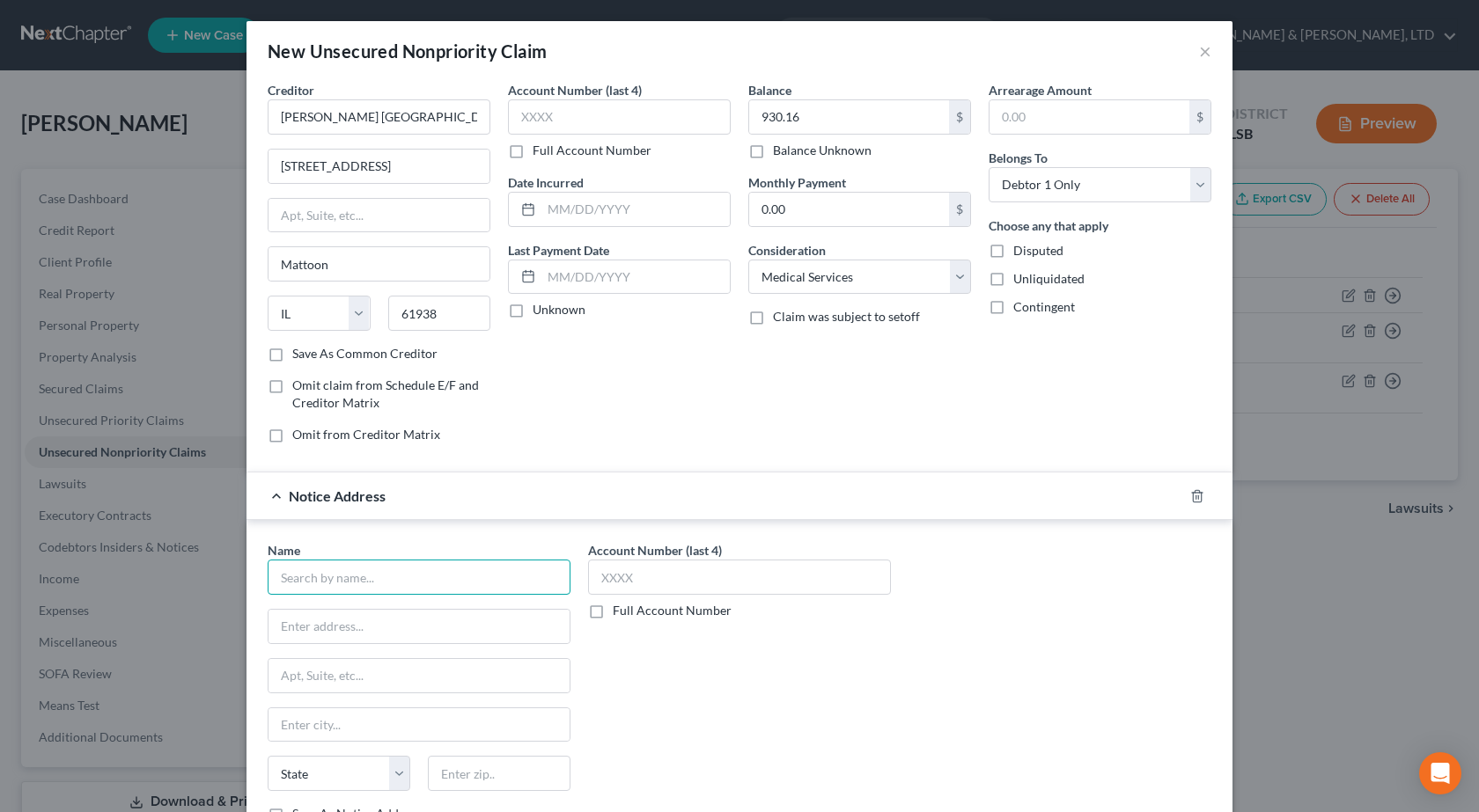
click at [299, 583] on input "text" at bounding box center [418, 577] width 302 height 35
type input "Midstate Collection Solutions, Inc."
type input "2009 Round Barn Rd., Ste B"
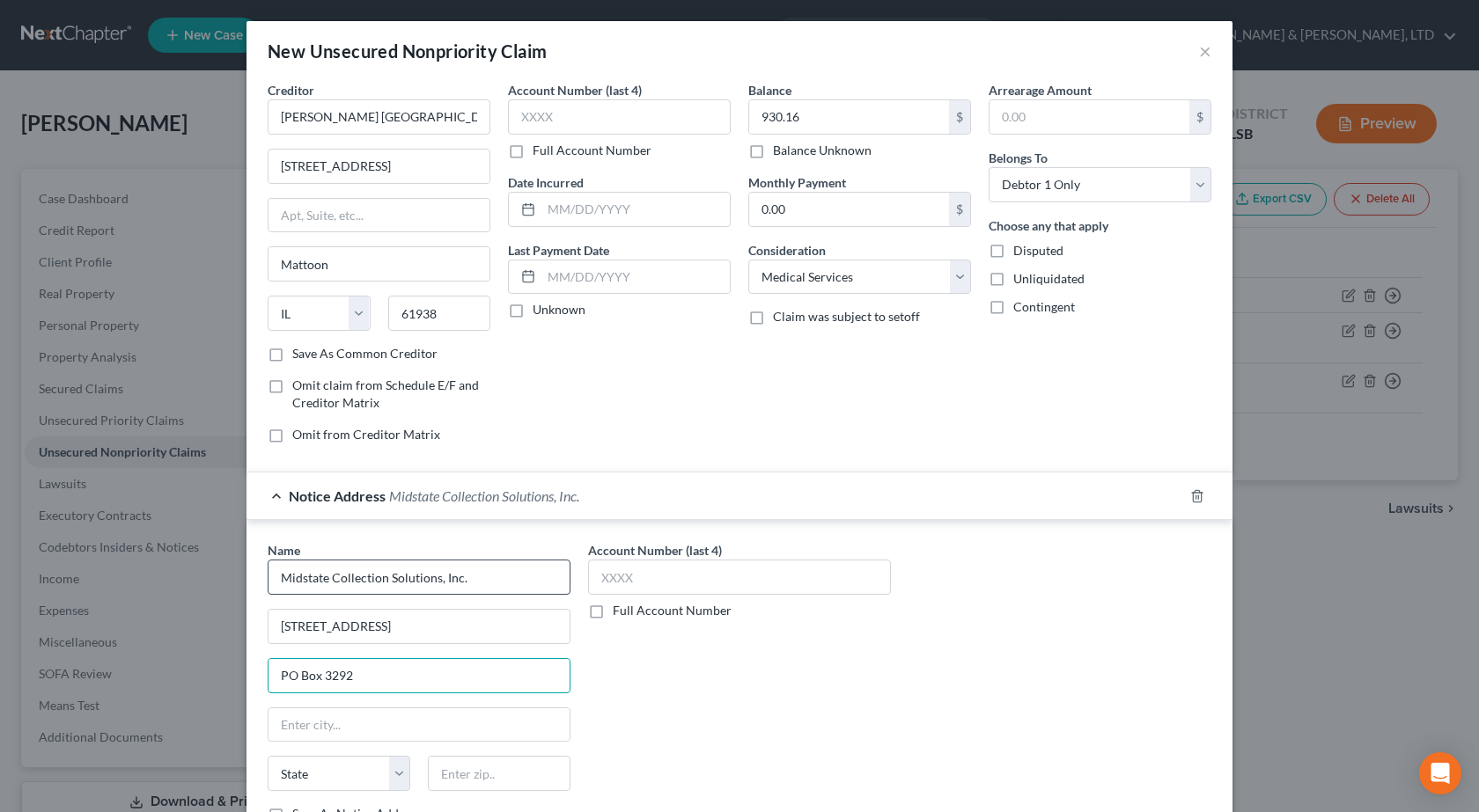
type input "PO Box 3292"
type input "61826"
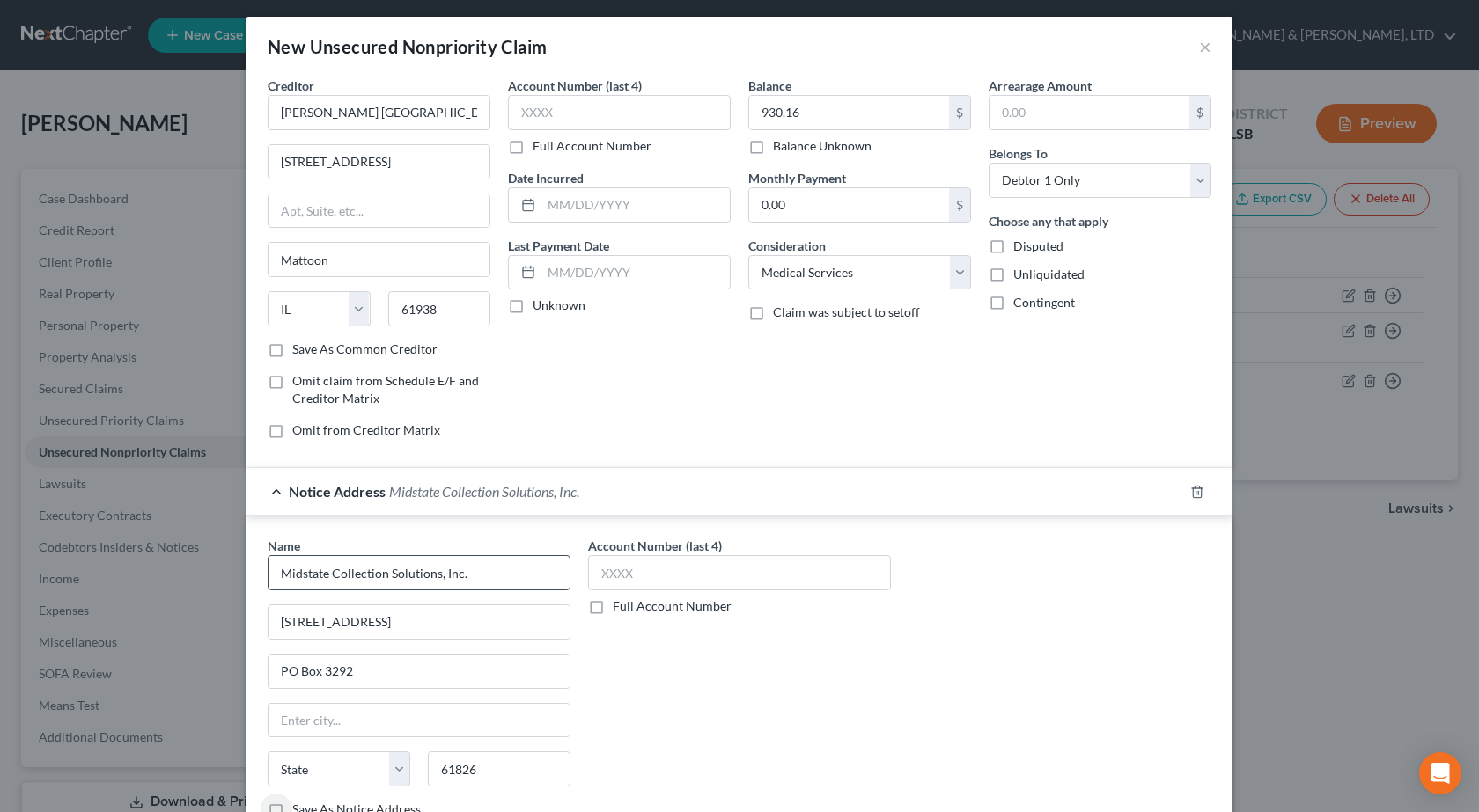
type input "Champaign"
select select "14"
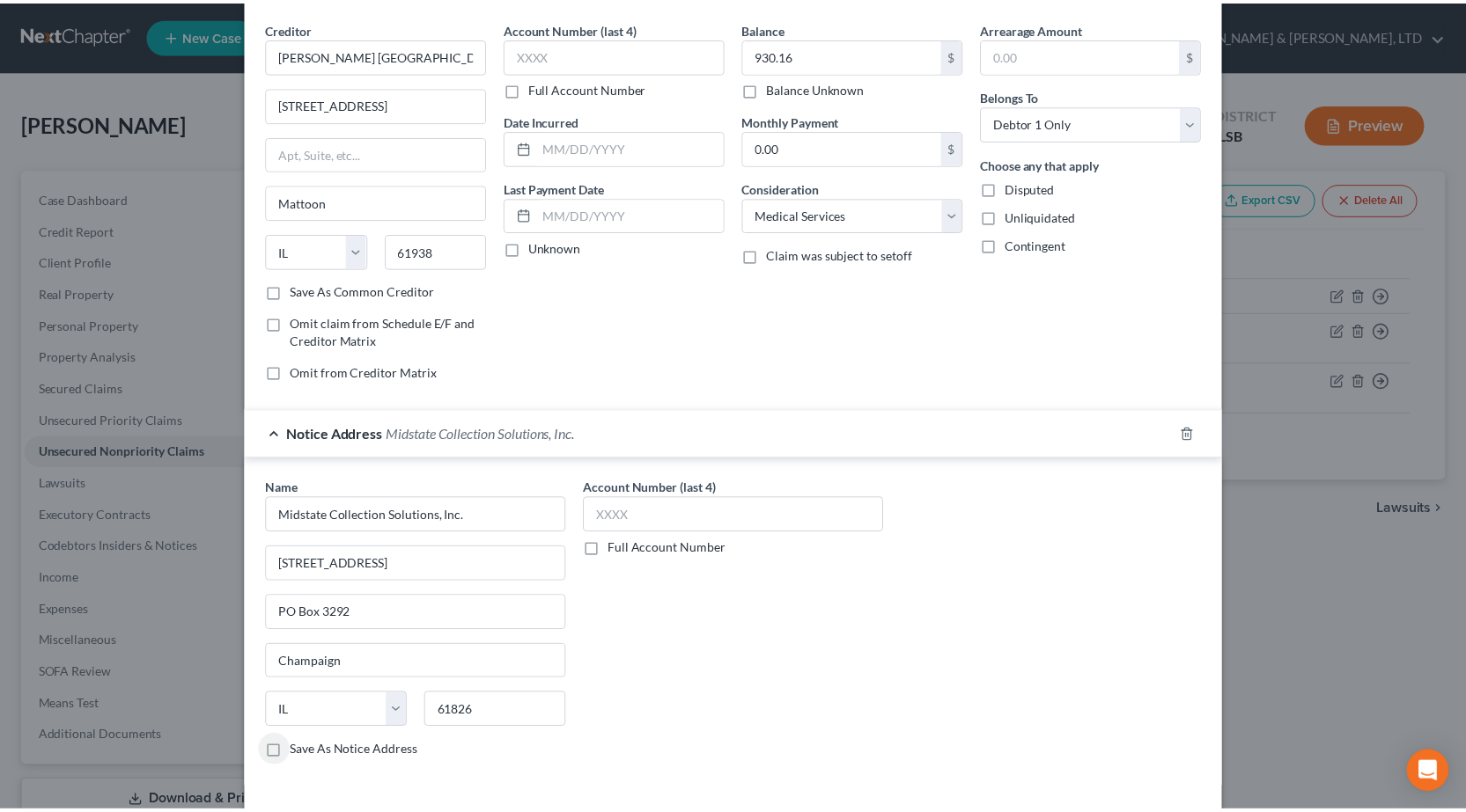
scroll to position [136, 0]
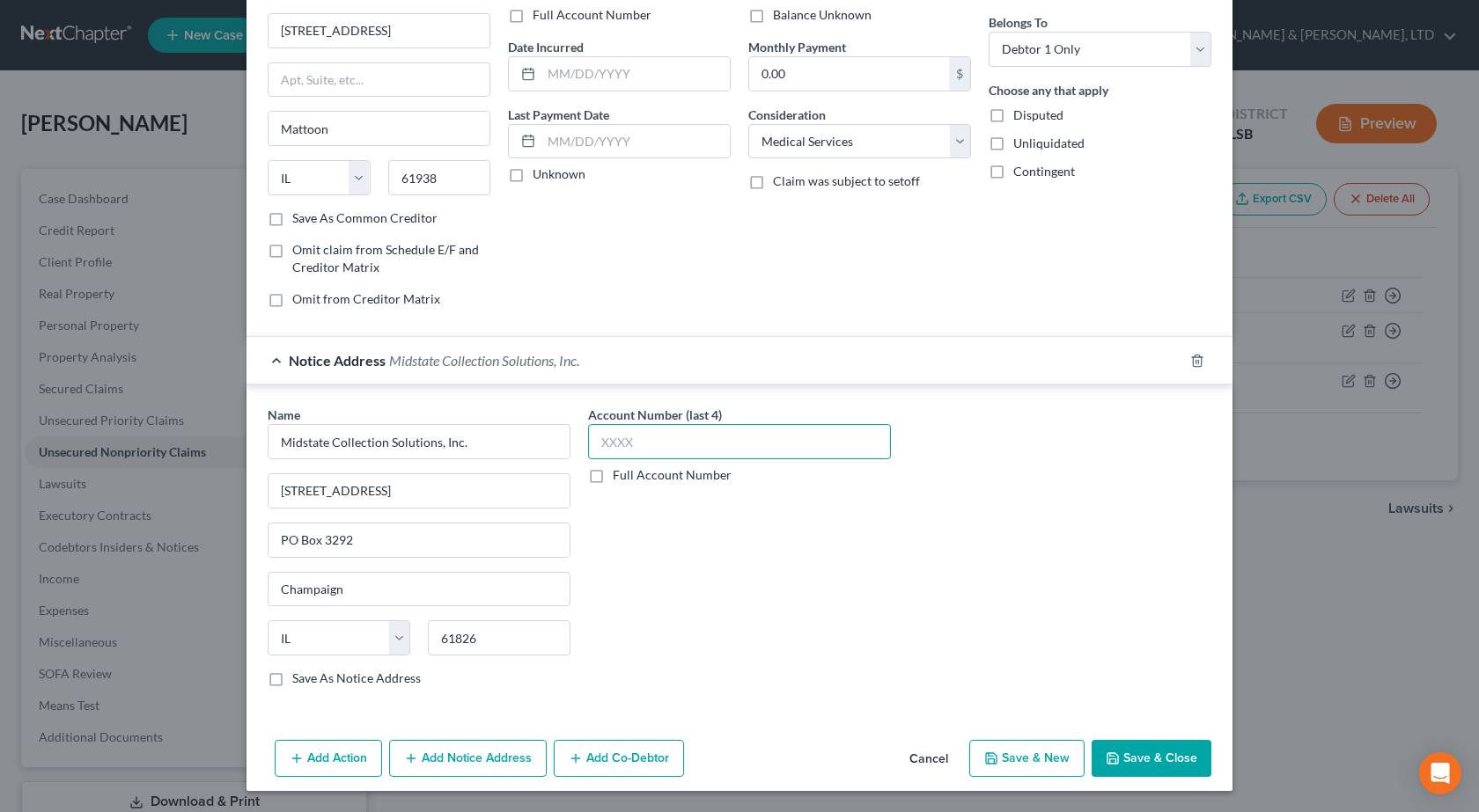
click at [712, 438] on input "text" at bounding box center [739, 441] width 302 height 35
type input "2120"
click at [1148, 754] on button "Save & Close" at bounding box center [1152, 759] width 120 height 37
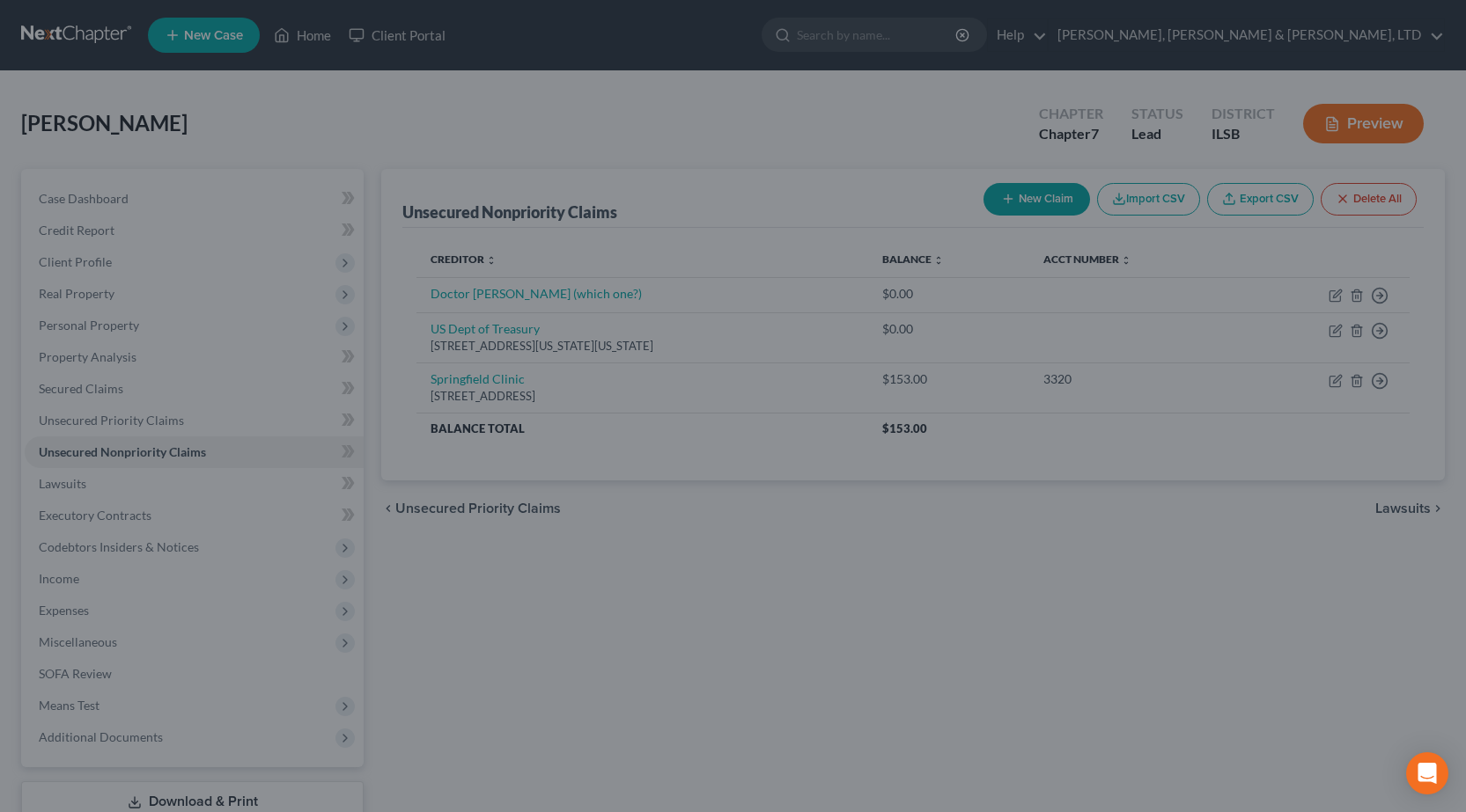
scroll to position [0, 0]
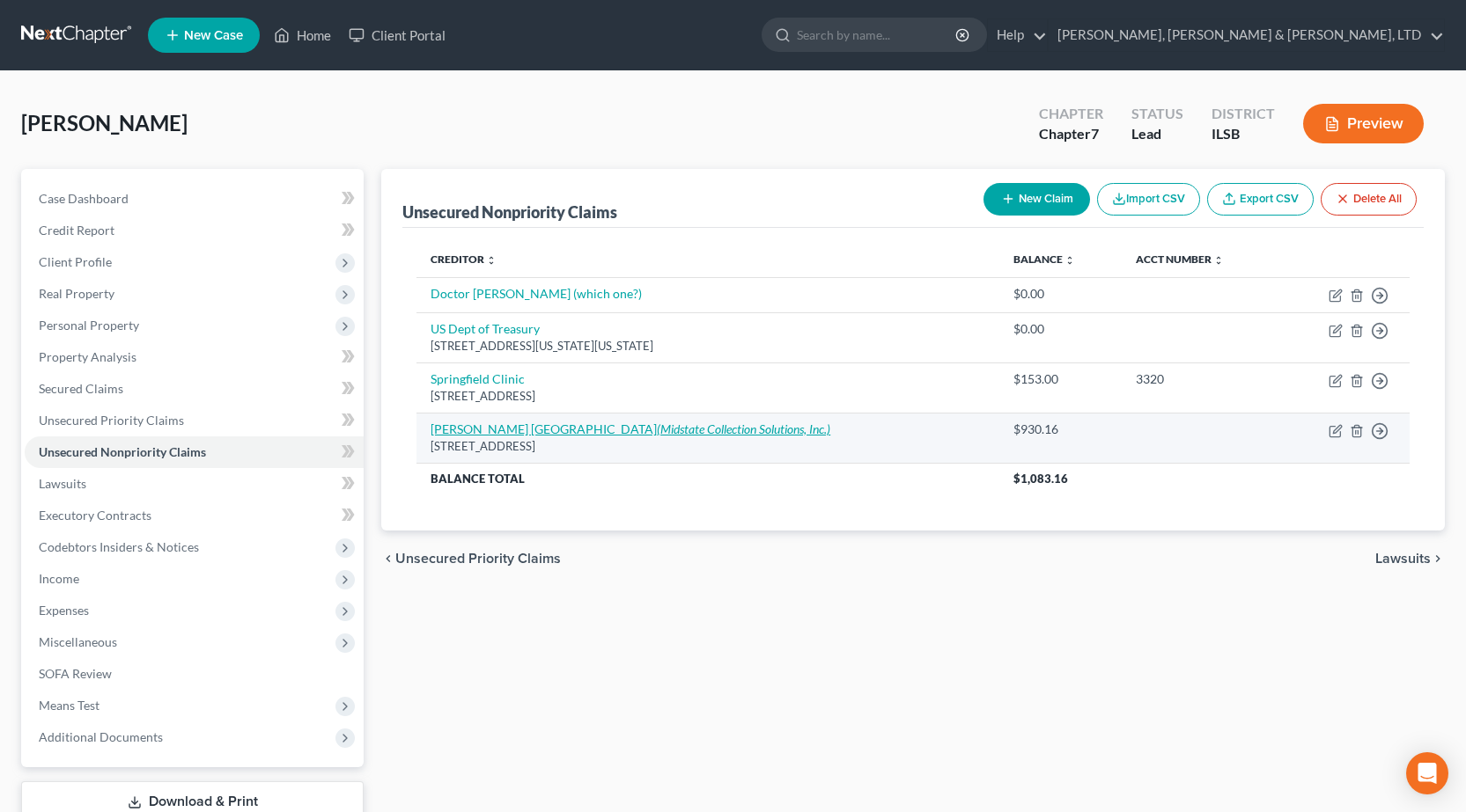
click at [608, 421] on link "Sarah Bush Lincoln Health Center (Midstate Collection Solutions, Inc.)" at bounding box center [631, 429] width 400 height 15
select select "14"
select select "9"
select select "0"
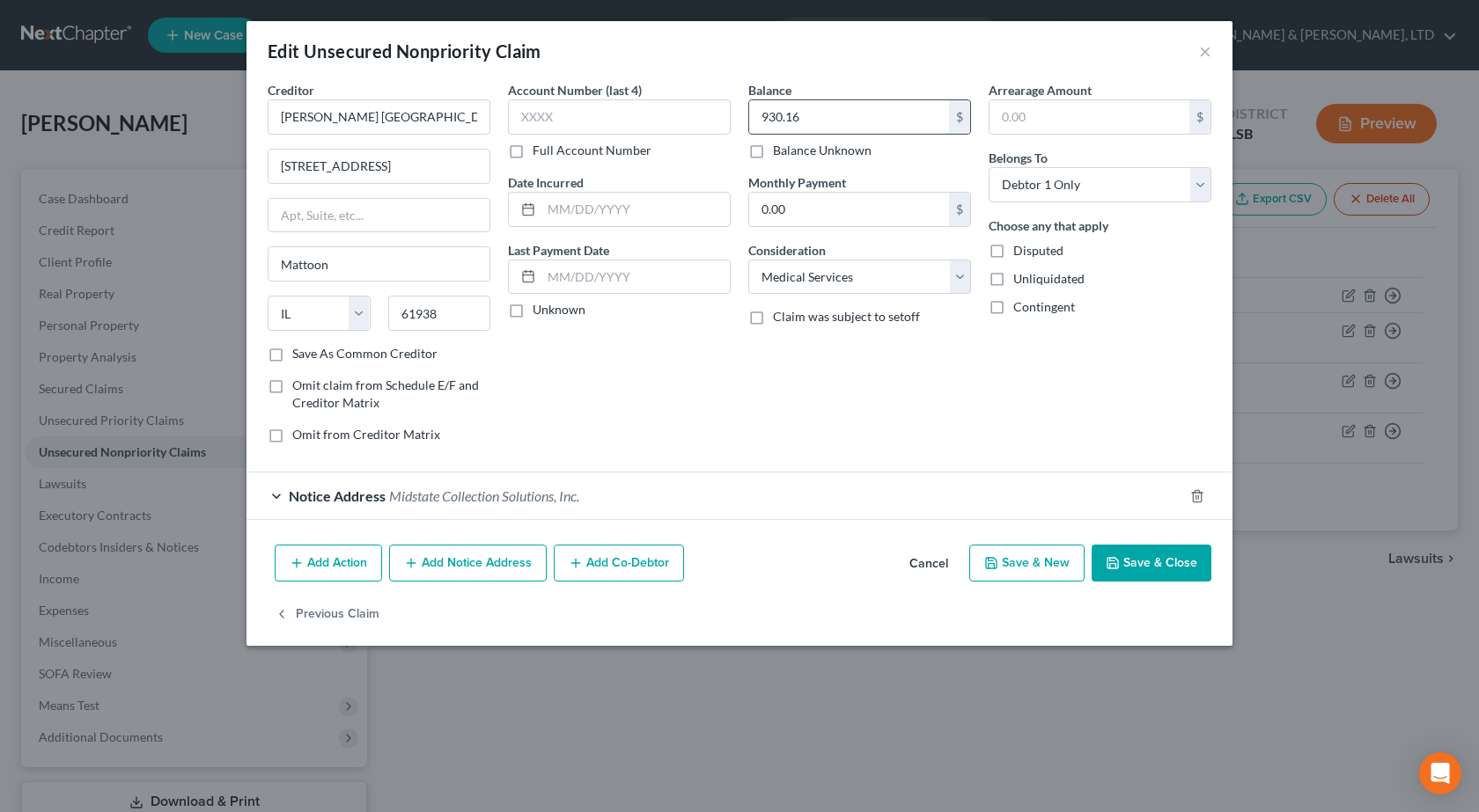
click at [850, 110] on input "930.16" at bounding box center [849, 117] width 200 height 33
type input "1,000"
click at [1192, 586] on div "Add Action Add Notice Address Add Co-Debtor Cancel Save & New Save & Close" at bounding box center [739, 567] width 986 height 58
click at [1186, 561] on button "Save & Close" at bounding box center [1152, 563] width 120 height 37
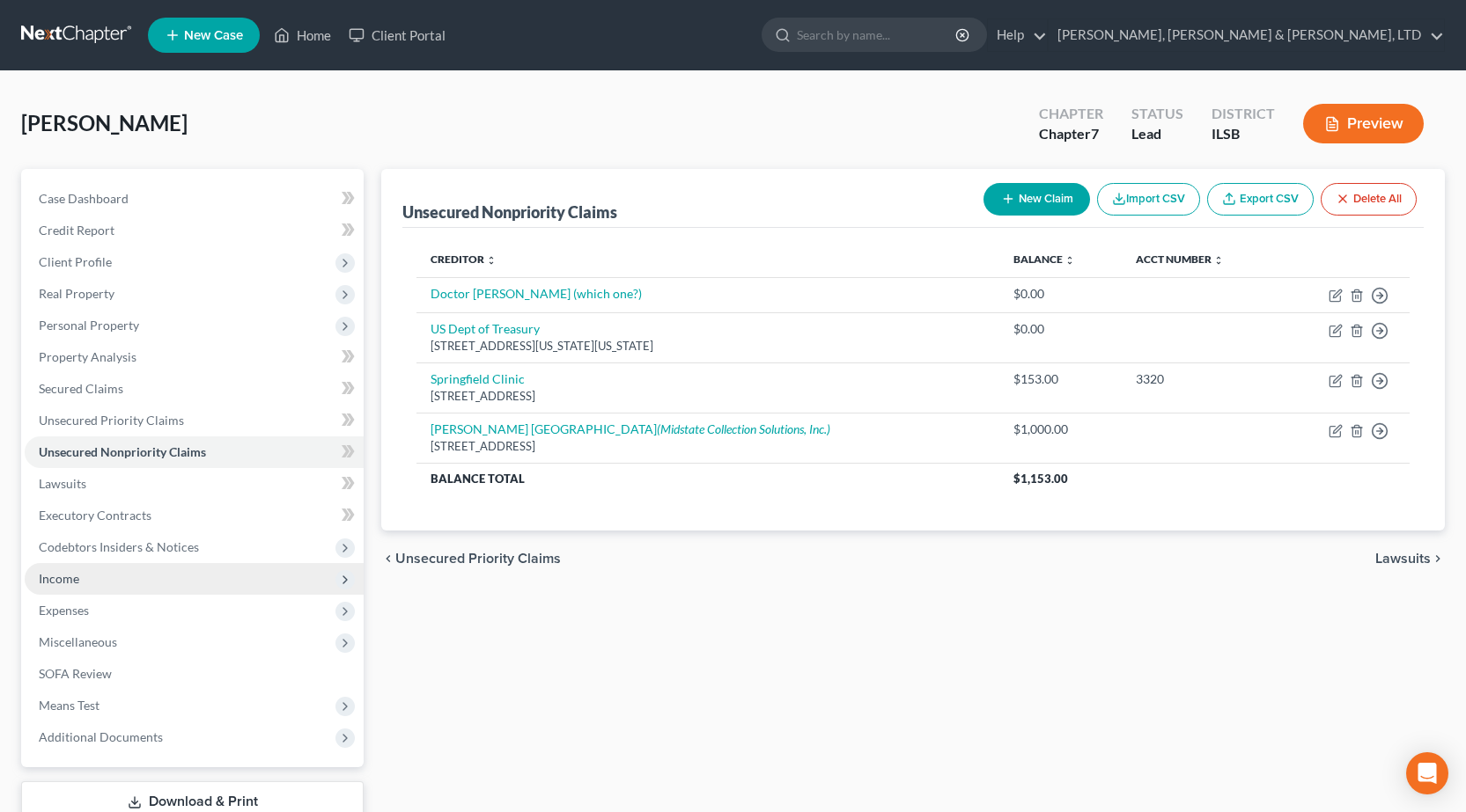
click at [89, 585] on span "Income" at bounding box center [194, 578] width 339 height 31
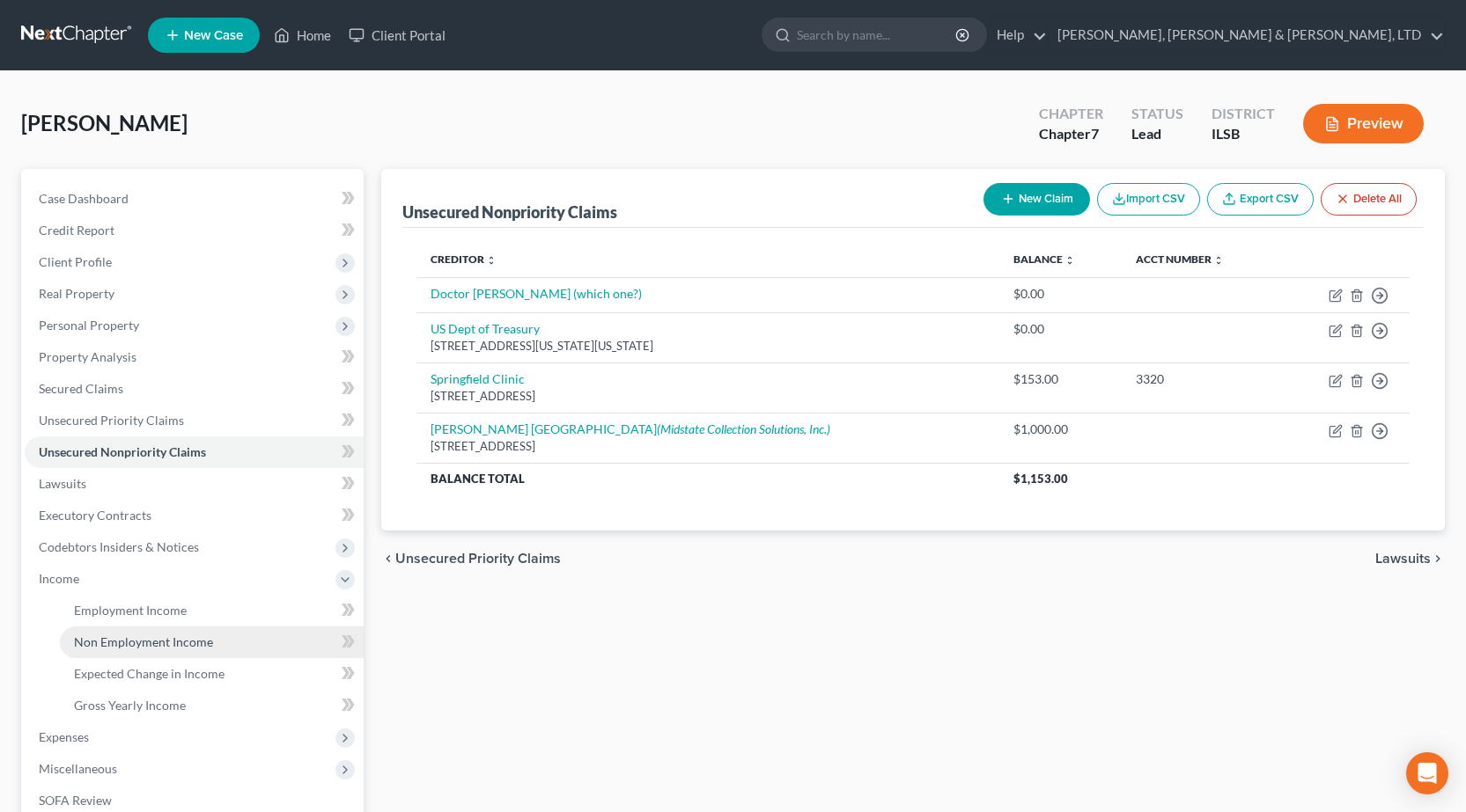
click at [183, 645] on span "Non Employment Income" at bounding box center [144, 642] width 139 height 15
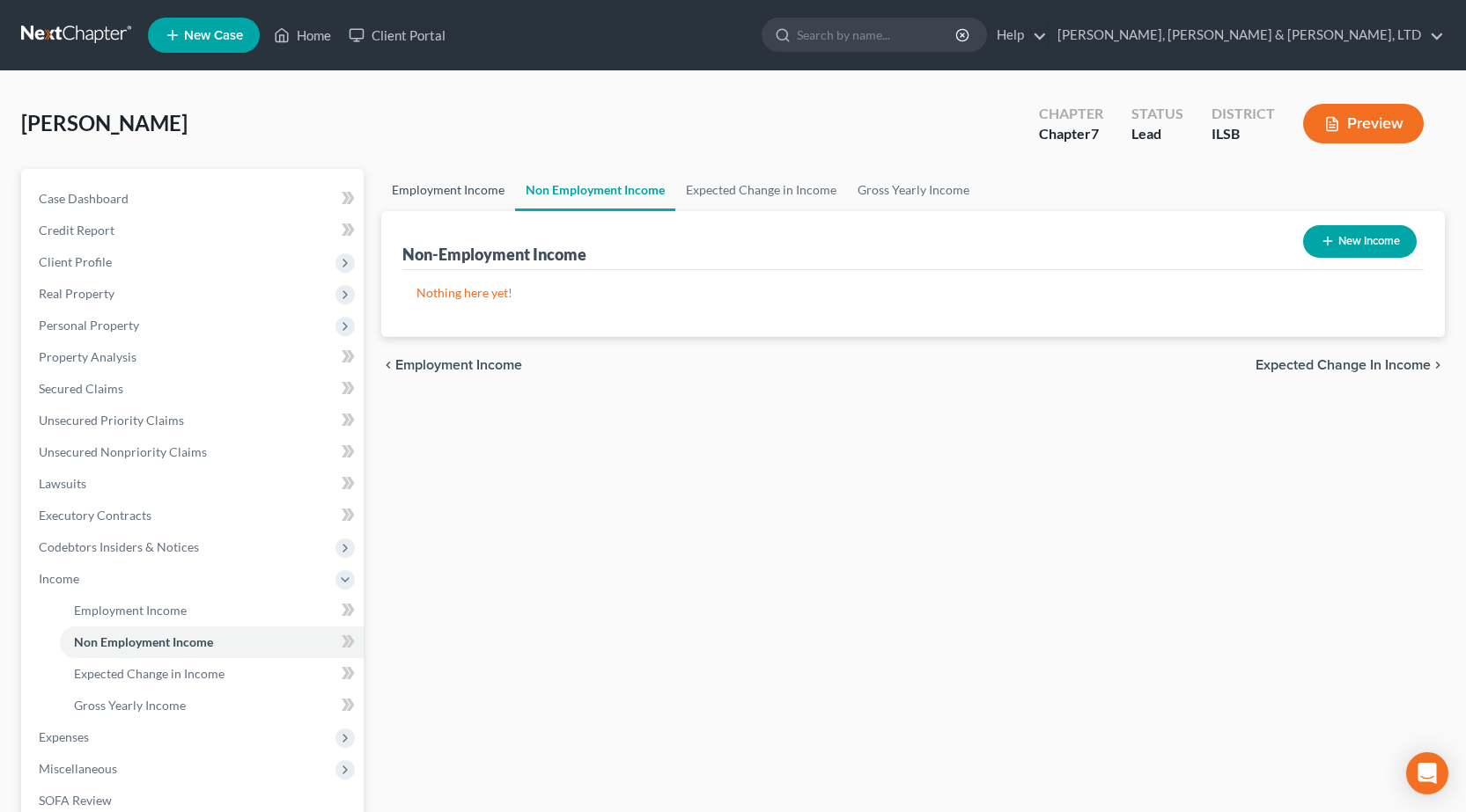
click at [452, 192] on link "Employment Income" at bounding box center [448, 190] width 134 height 42
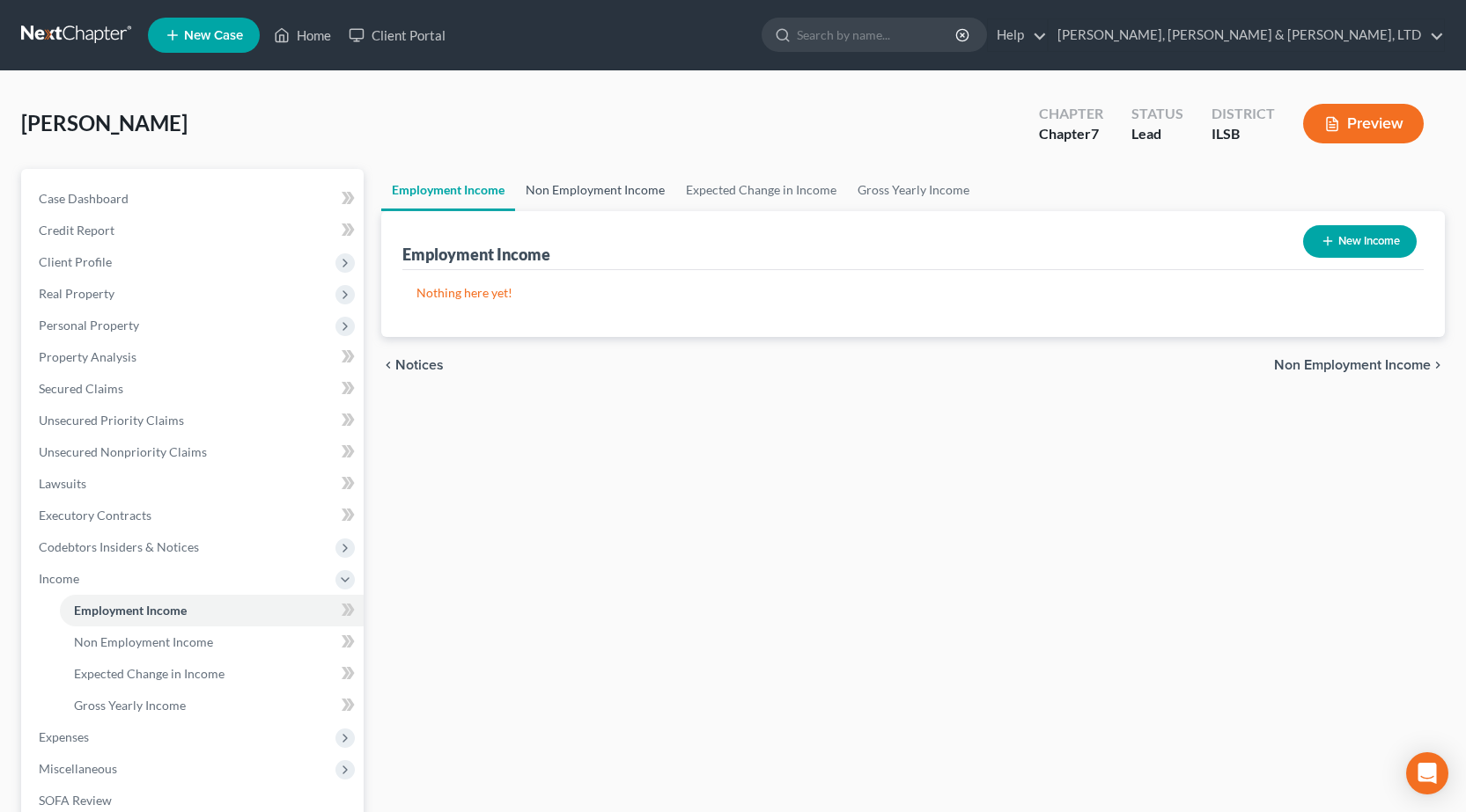
click at [622, 187] on link "Non Employment Income" at bounding box center [596, 190] width 160 height 42
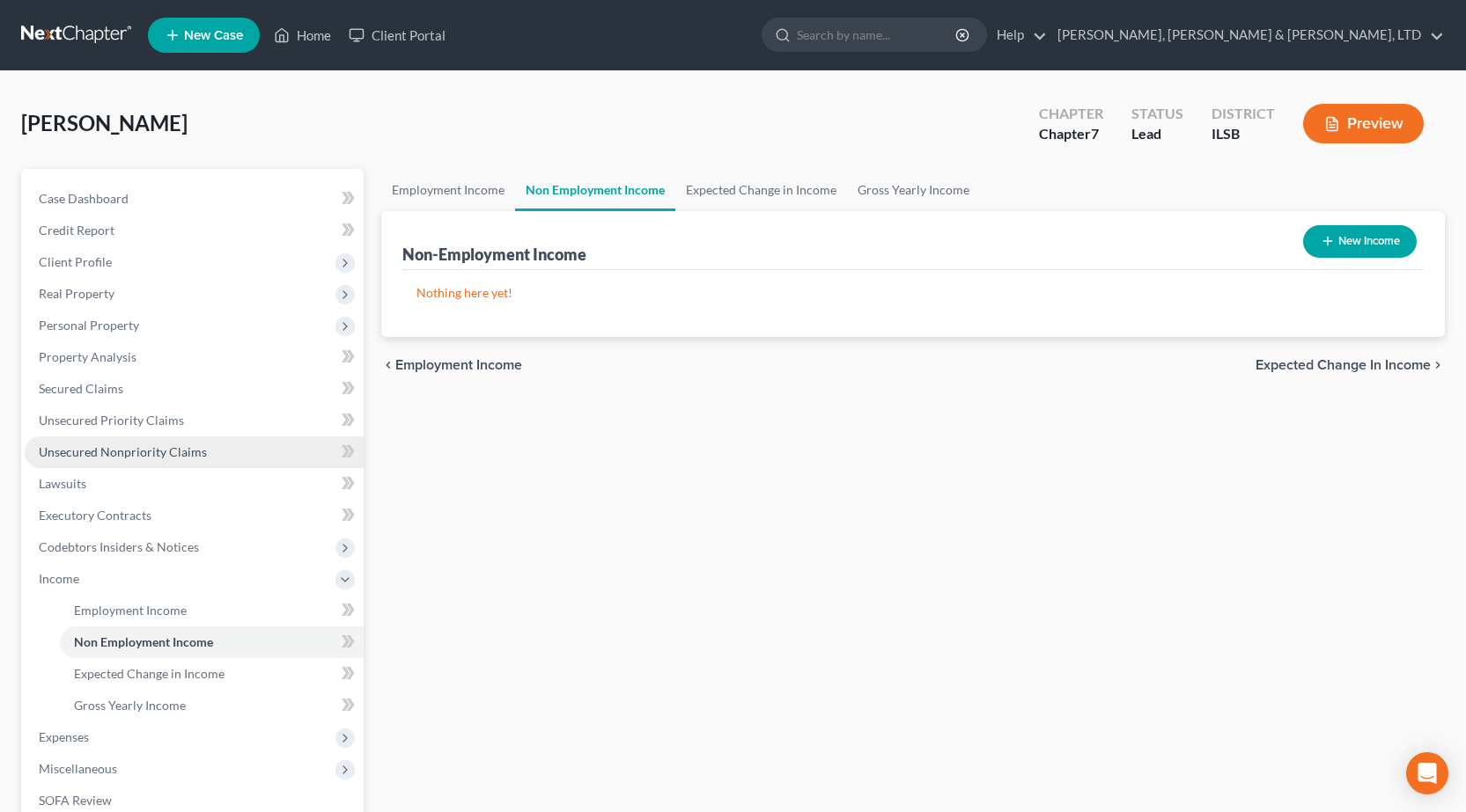
click at [132, 448] on span "Unsecured Nonpriority Claims" at bounding box center [123, 452] width 168 height 15
